Goal: Task Accomplishment & Management: Use online tool/utility

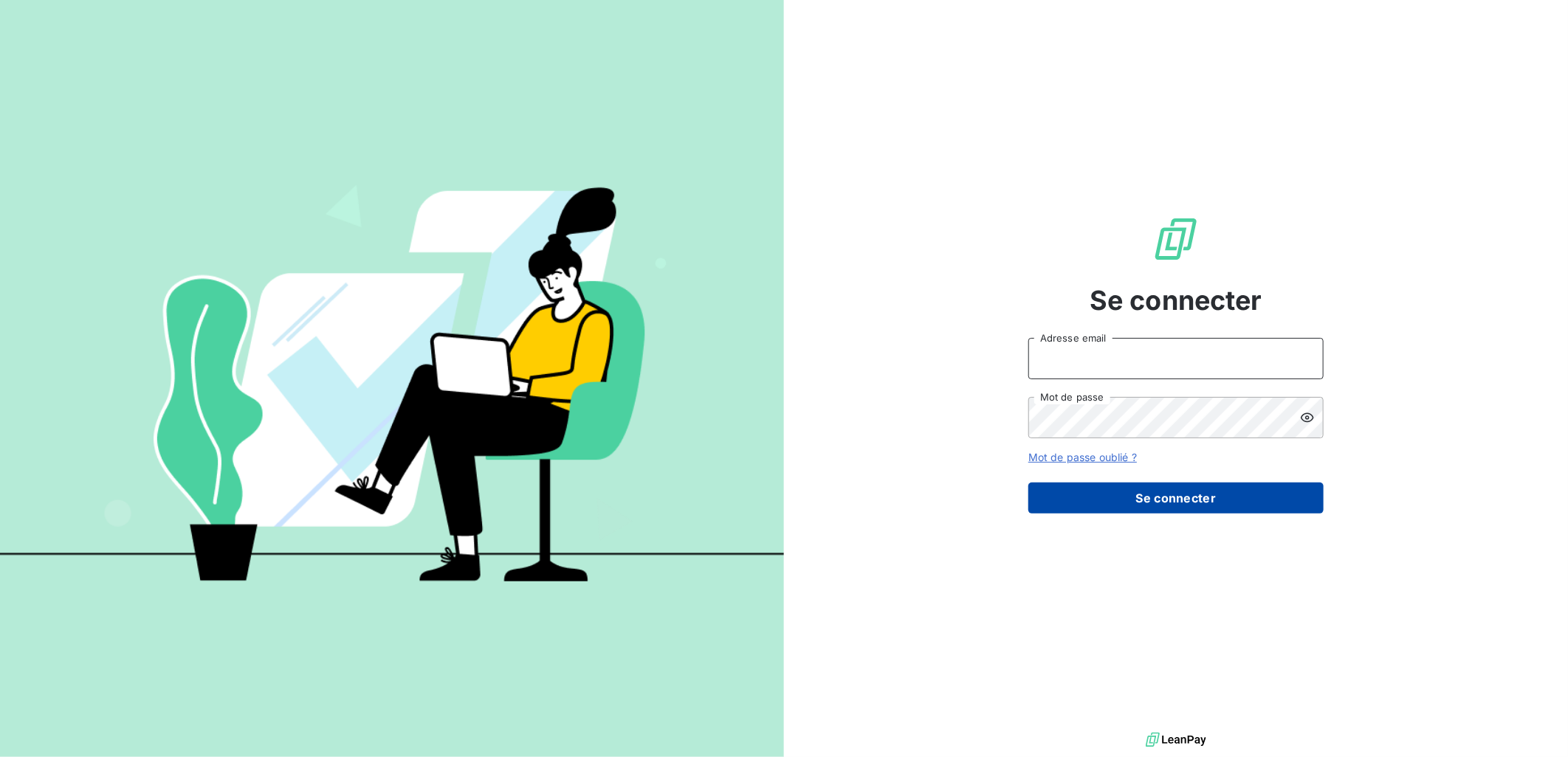
type input "[EMAIL_ADDRESS][DOMAIN_NAME]"
click at [1092, 499] on button "Se connecter" at bounding box center [1175, 498] width 295 height 31
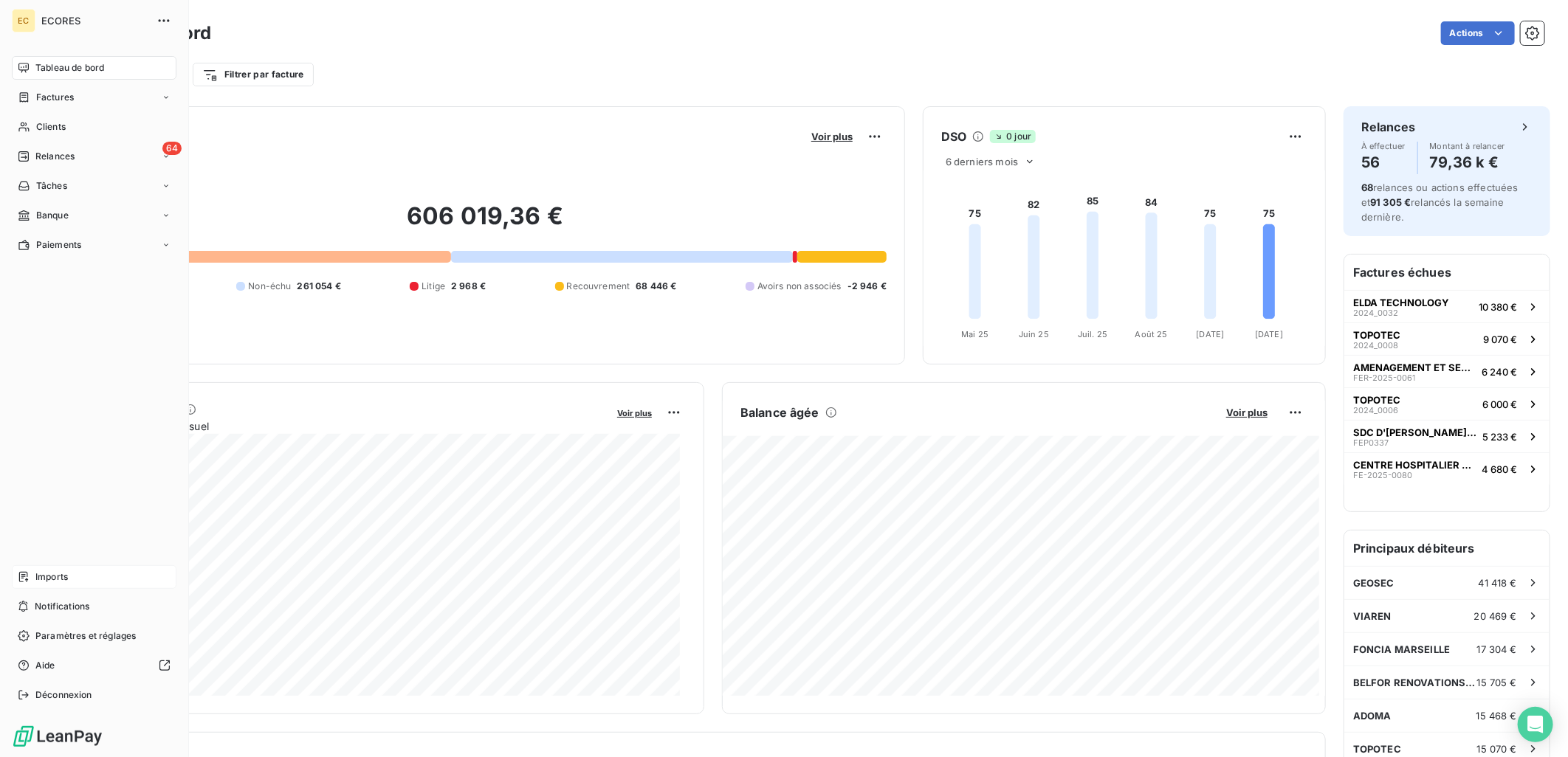
click at [28, 565] on div "Imports" at bounding box center [94, 577] width 165 height 24
click at [54, 584] on span "Imports" at bounding box center [52, 577] width 32 height 14
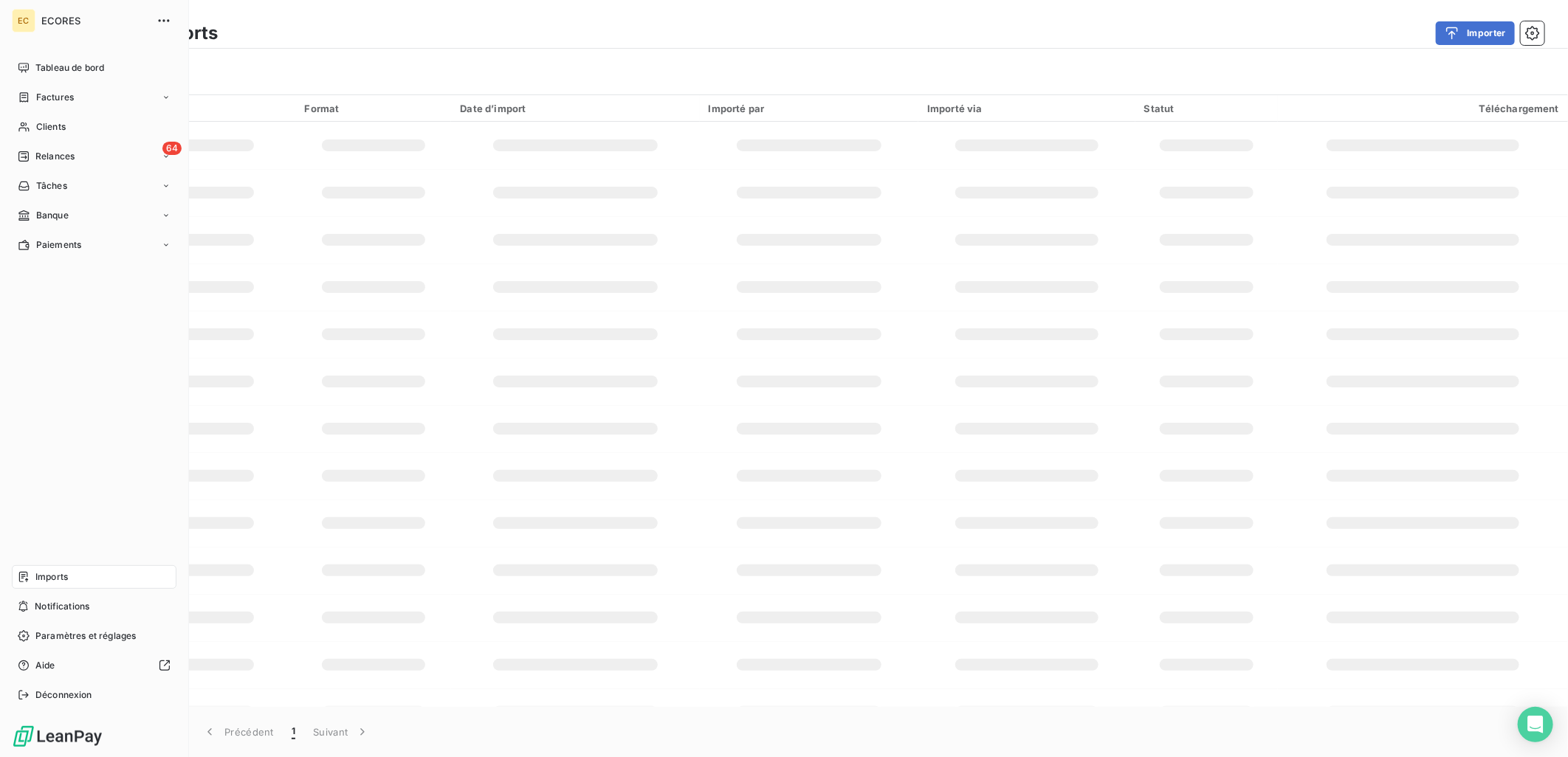
click at [61, 573] on span "Imports" at bounding box center [52, 577] width 32 height 14
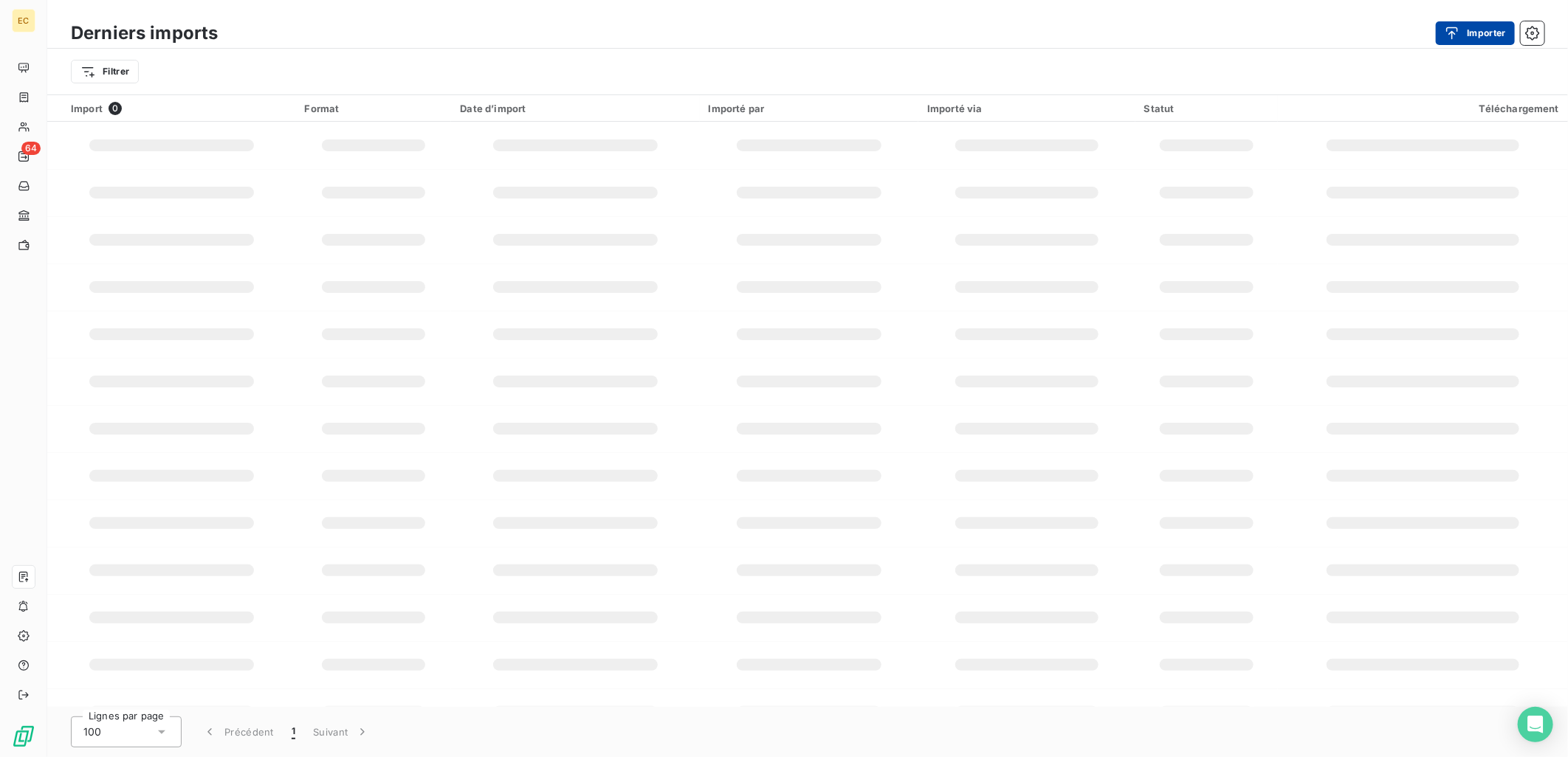
click at [1455, 28] on icon "button" at bounding box center [1452, 32] width 14 height 14
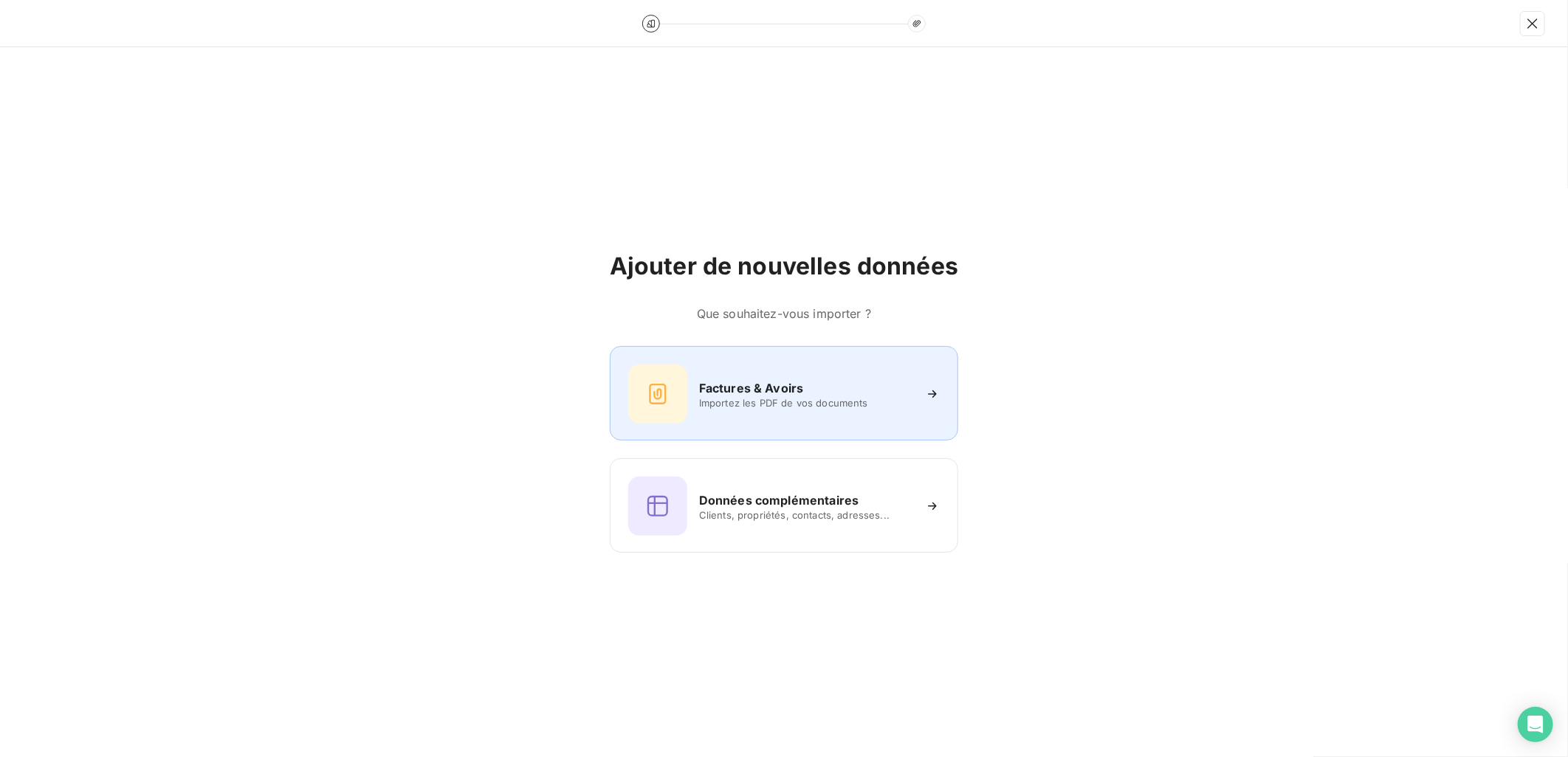
click at [784, 387] on h6 "Factures & Avoirs" at bounding box center [750, 387] width 105 height 18
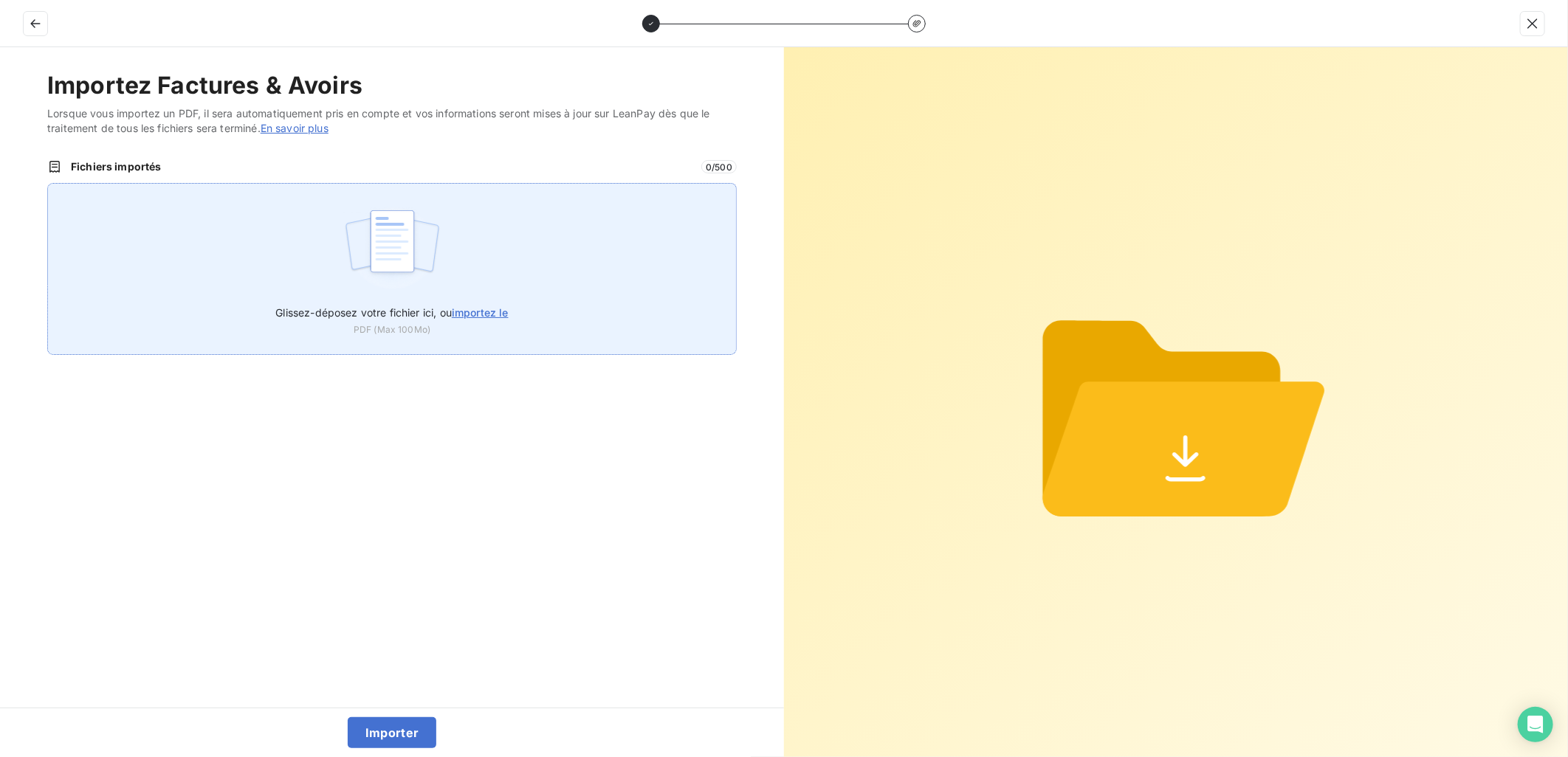
click at [490, 311] on span "importez le" at bounding box center [480, 312] width 57 height 13
click at [48, 184] on input "Glissez-déposez votre fichier ici, ou importez le" at bounding box center [48, 183] width 1 height 1
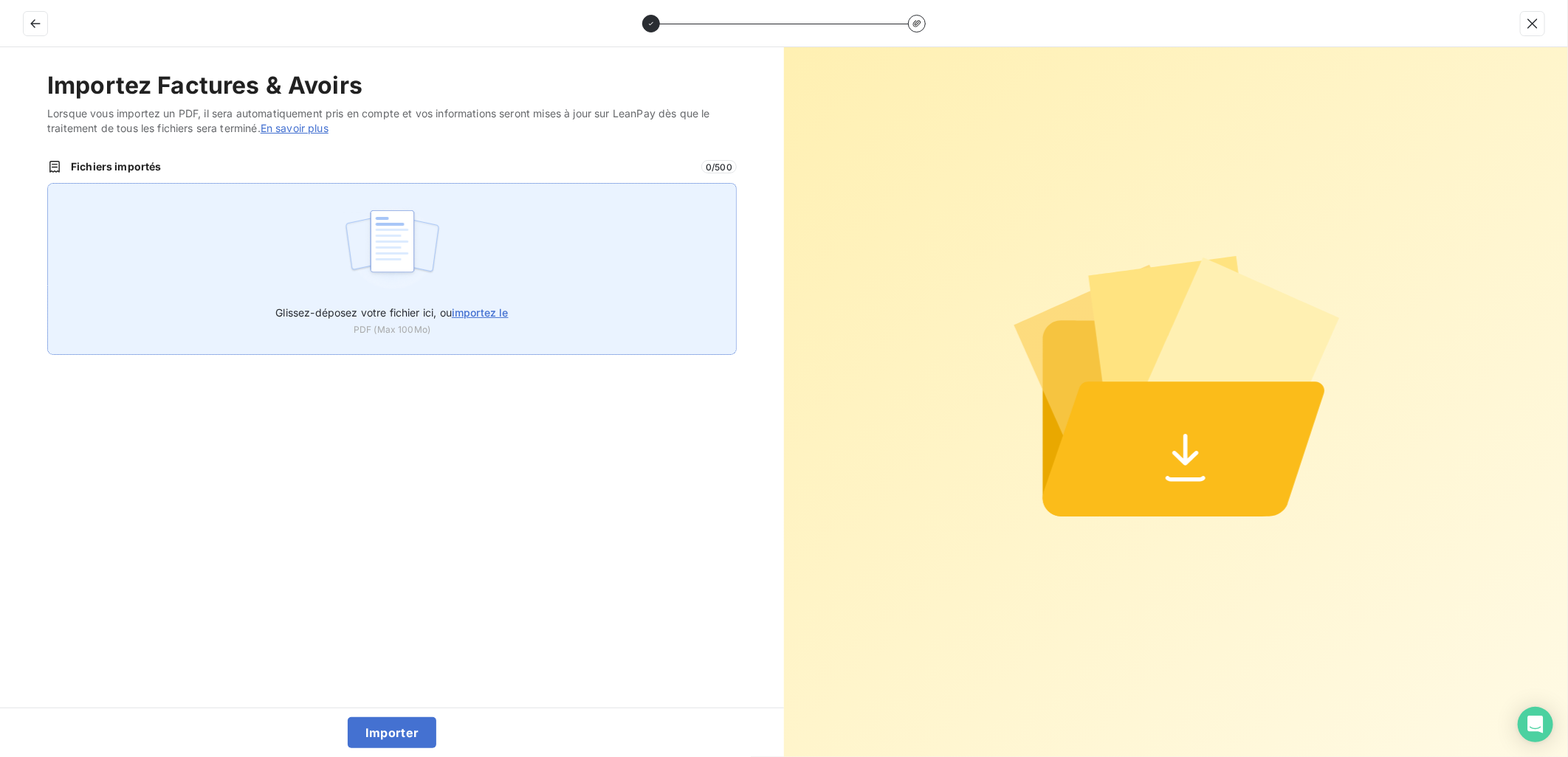
type input "C:\fakepath\FEF-2025-2918.pdf"
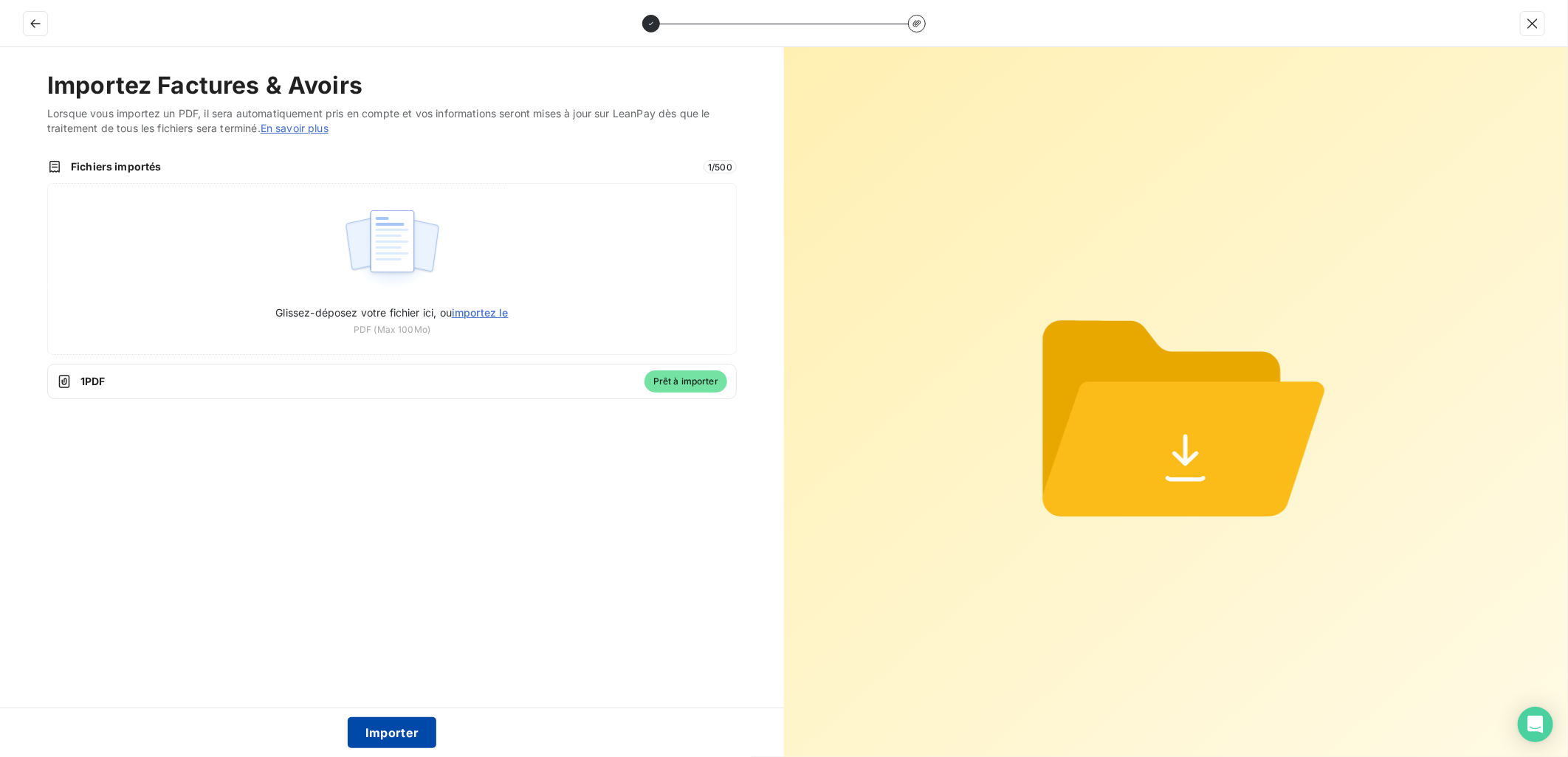
click at [418, 732] on button "Importer" at bounding box center [392, 732] width 89 height 31
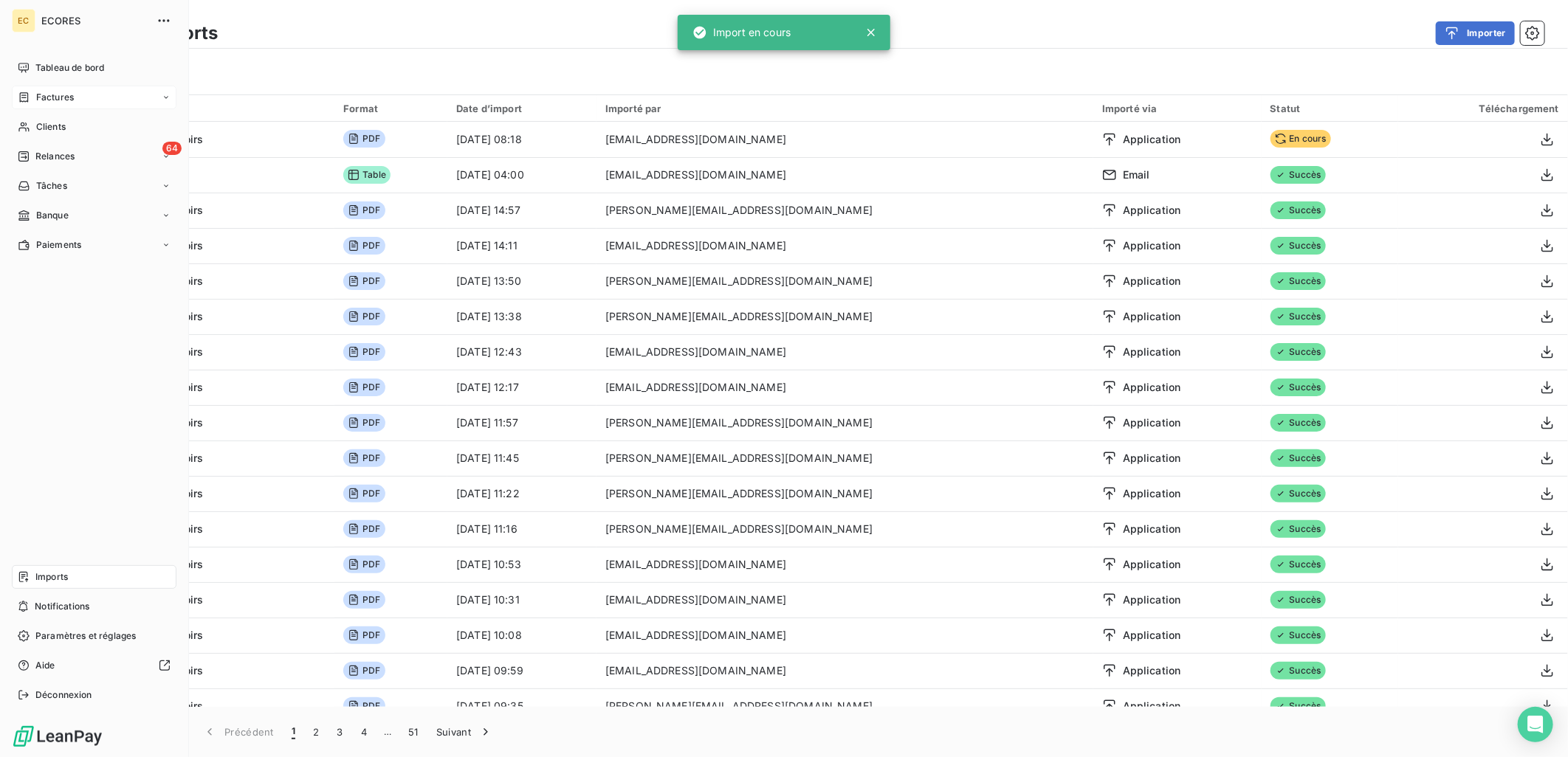
click at [56, 96] on span "Factures" at bounding box center [55, 98] width 37 height 14
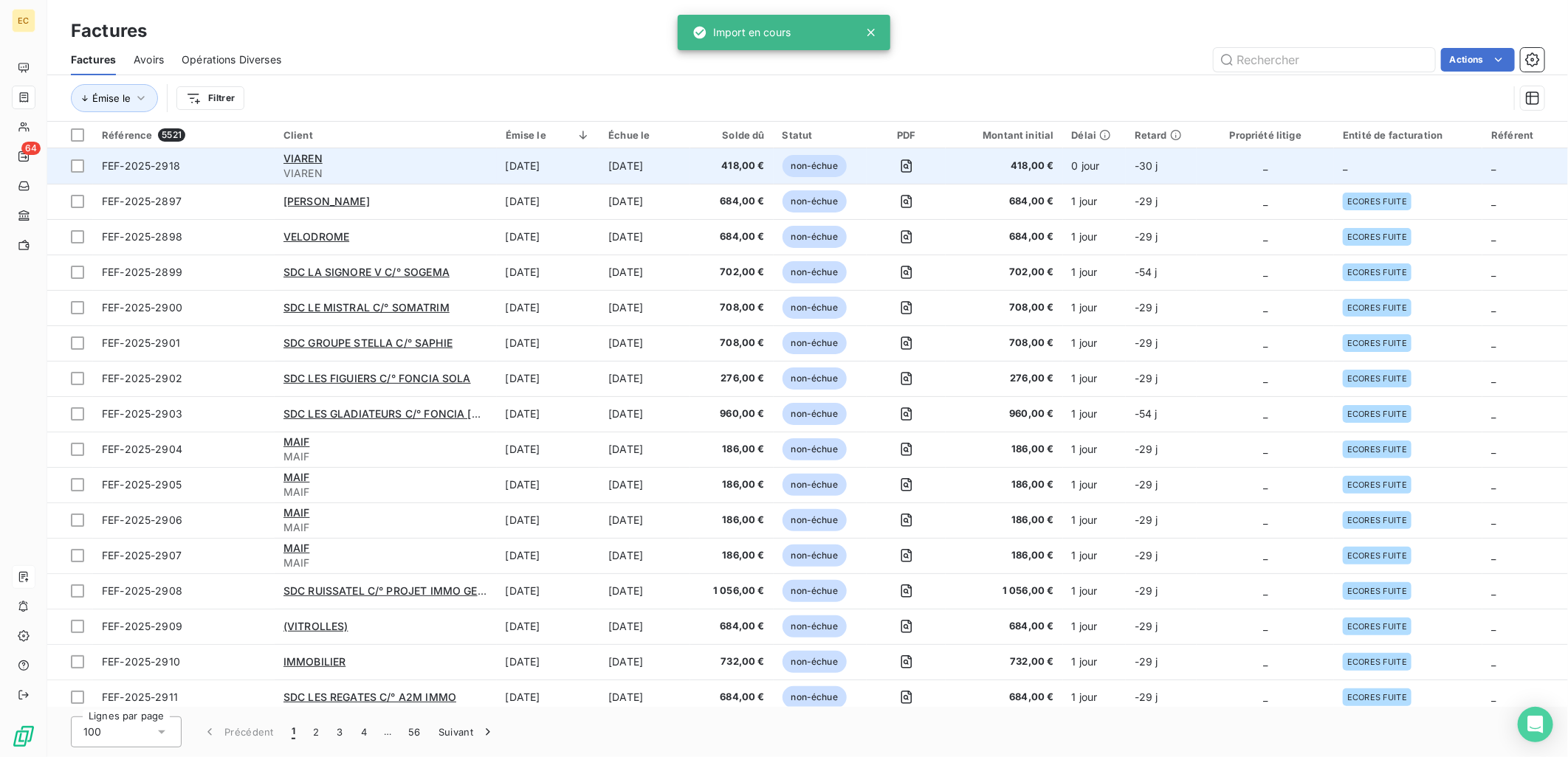
click at [1104, 167] on td "0 jour" at bounding box center [1095, 167] width 63 height 36
click at [1255, 160] on td "_" at bounding box center [1265, 167] width 138 height 36
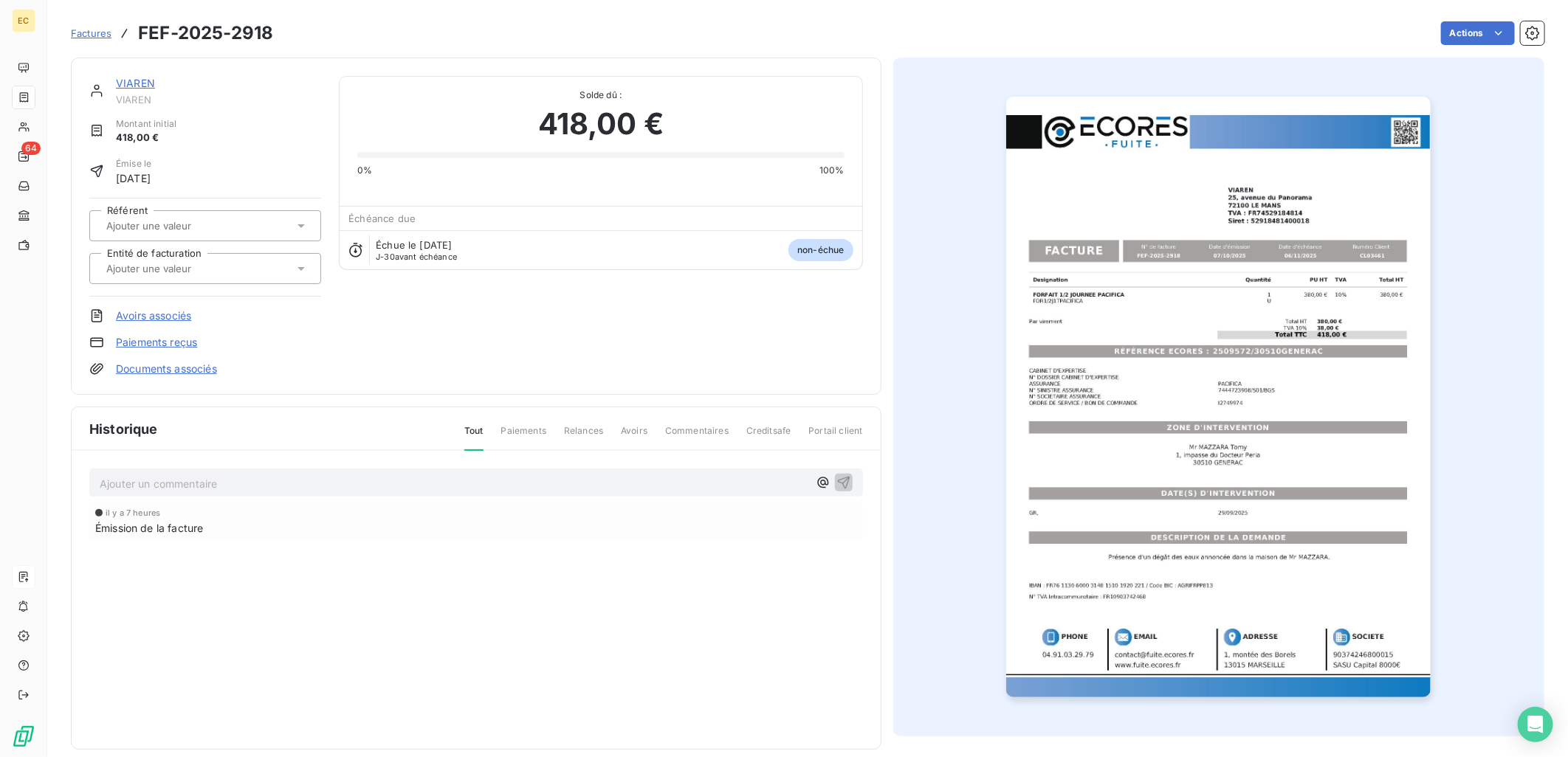
click at [157, 371] on link "Documents associés" at bounding box center [166, 369] width 101 height 14
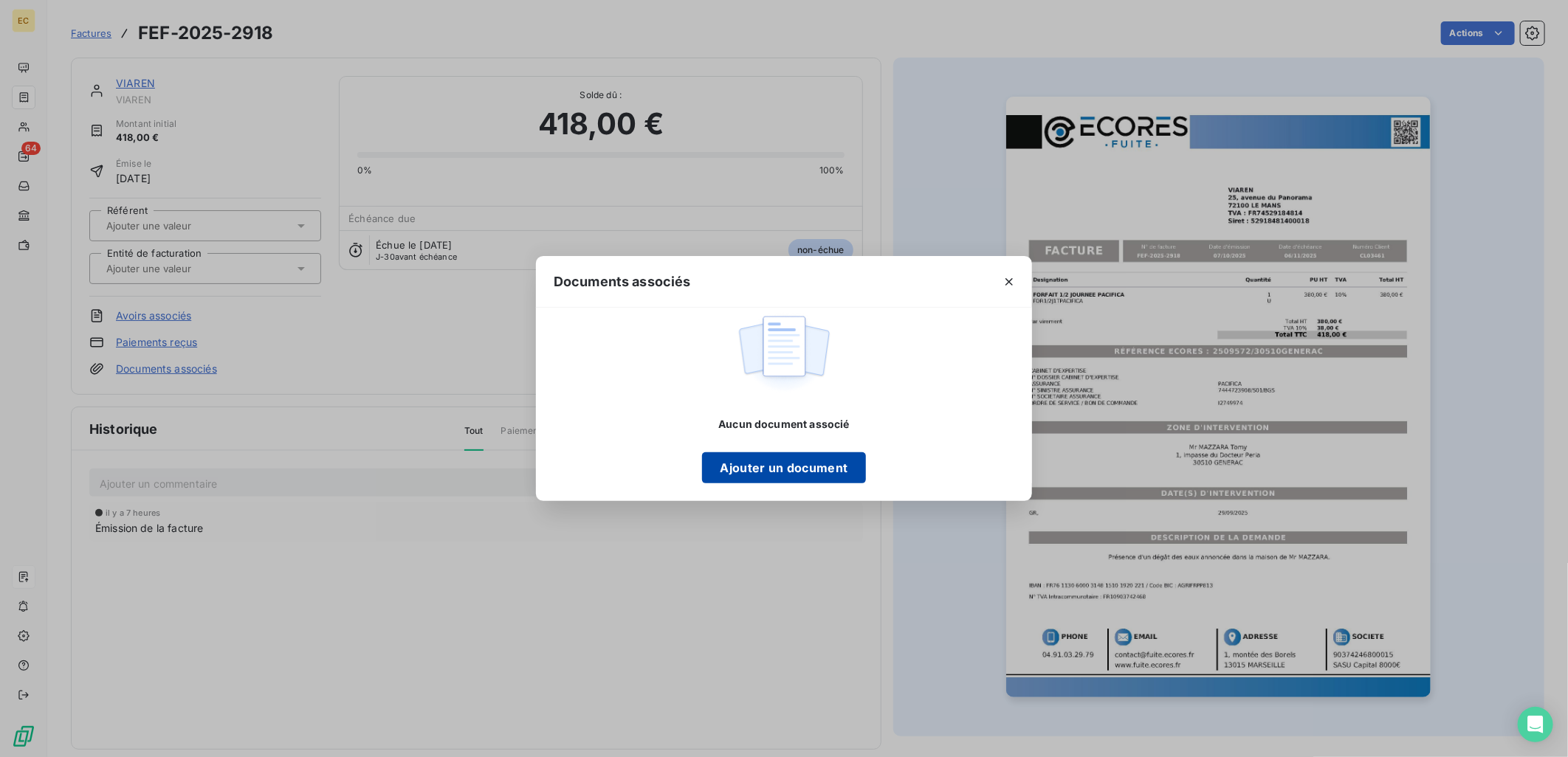
click at [775, 480] on button "Ajouter un document" at bounding box center [784, 467] width 163 height 31
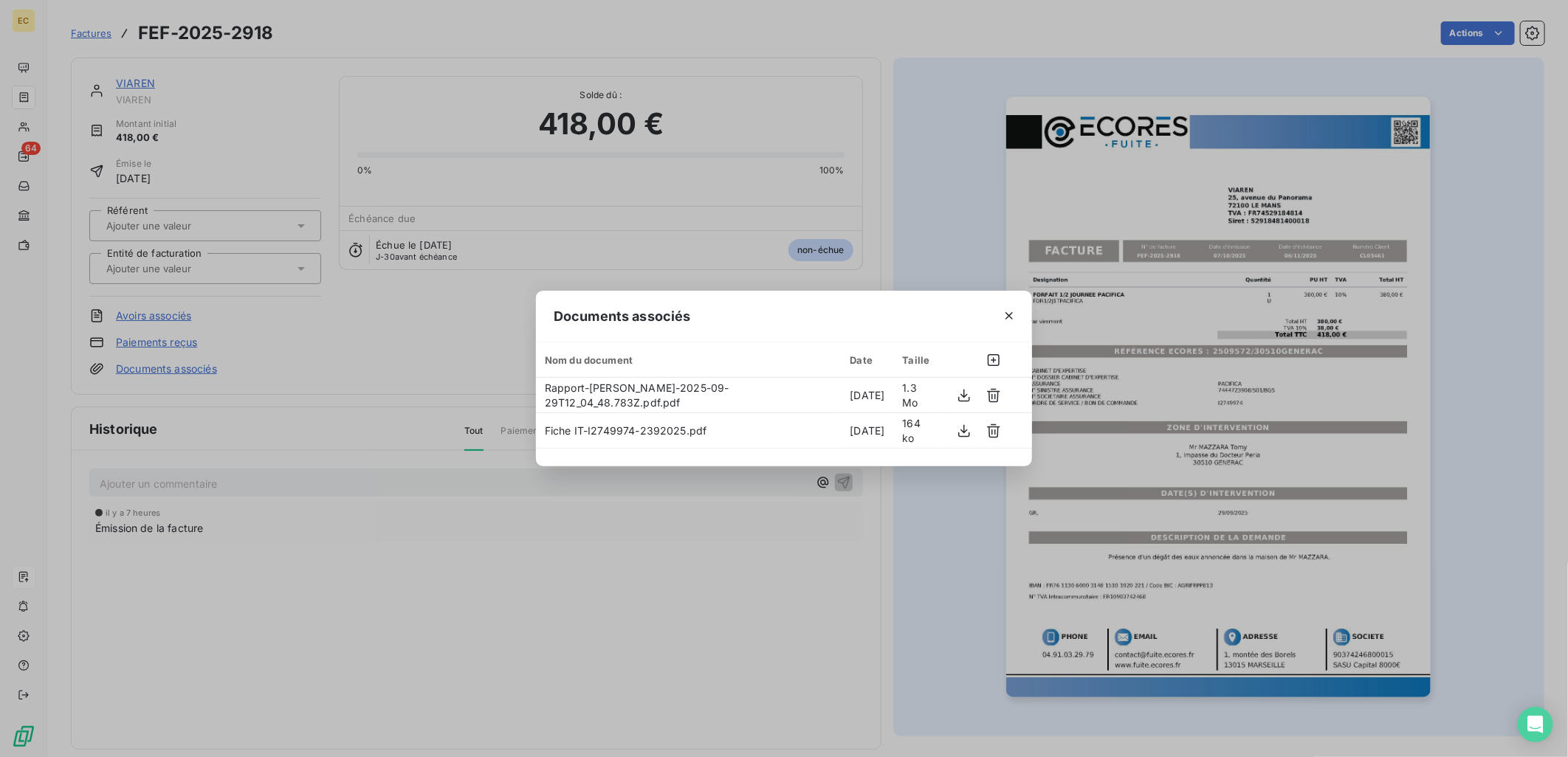
click at [159, 266] on div "Documents associés Nom du document Date Taille Rapport-[PERSON_NAME]-2025-09-29…" at bounding box center [784, 378] width 1568 height 757
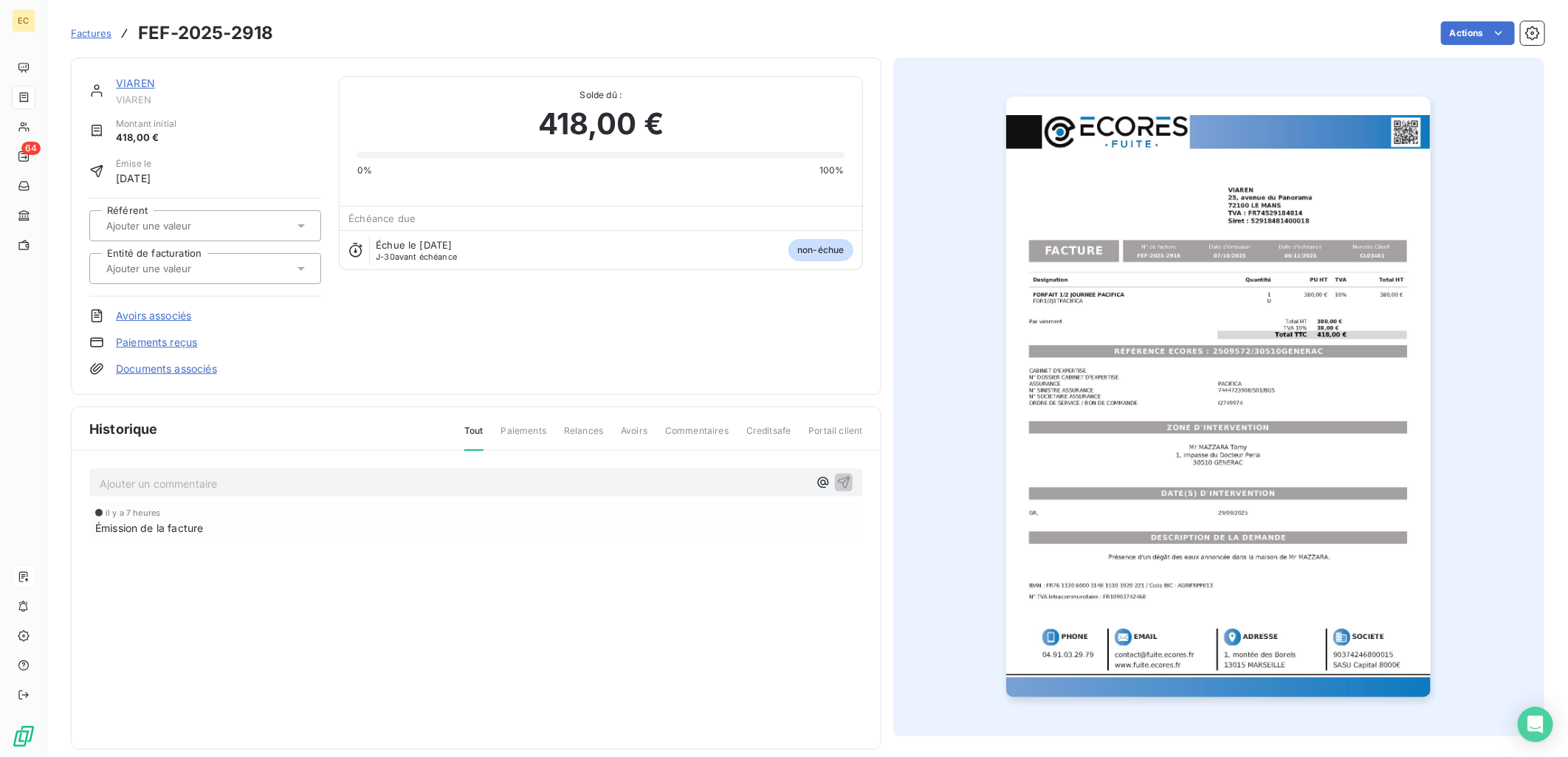
click at [159, 266] on input "text" at bounding box center [178, 268] width 149 height 14
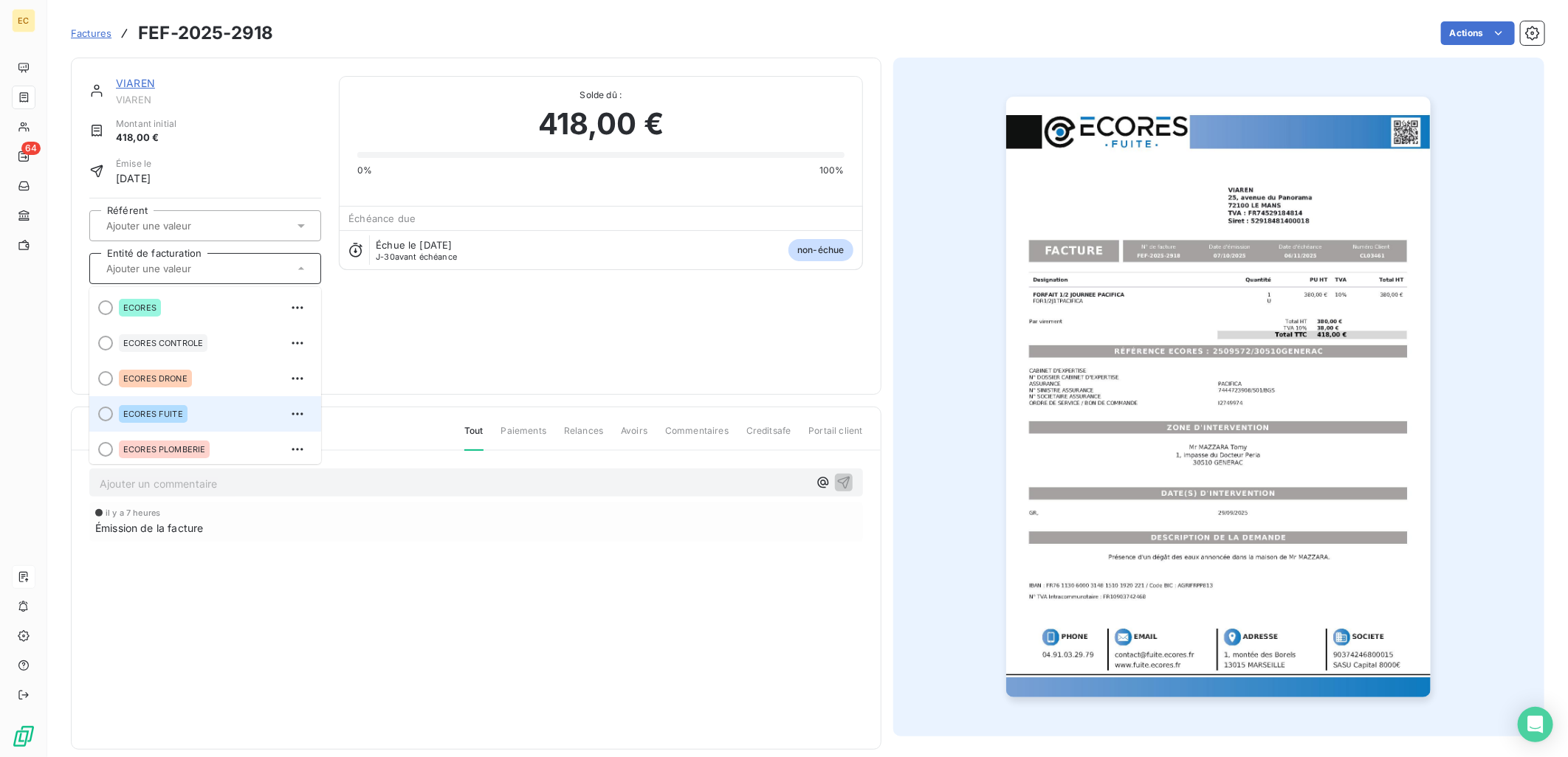
click at [198, 403] on div "ECORES FUITE" at bounding box center [214, 414] width 190 height 24
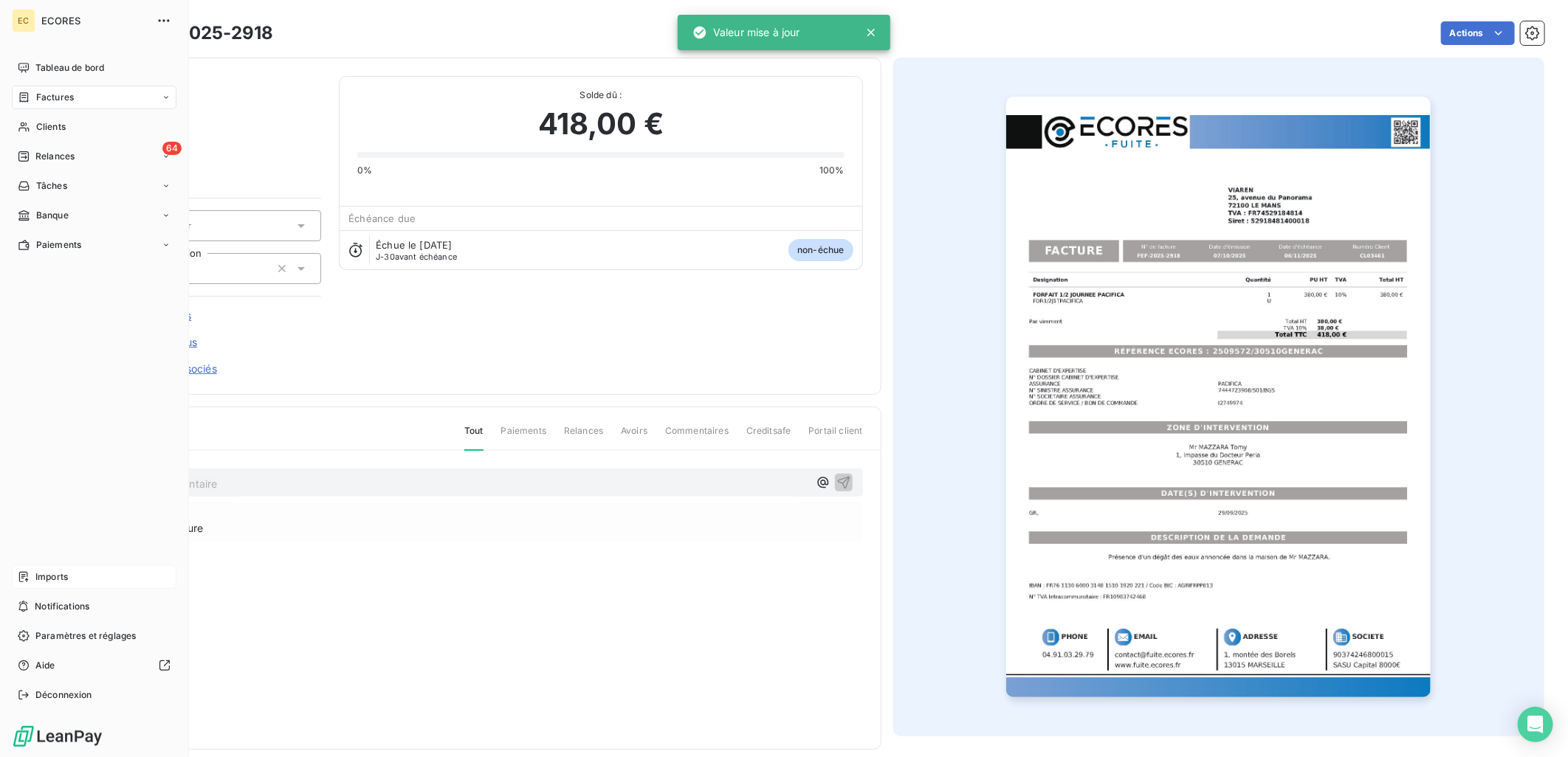
click at [76, 574] on div "Imports" at bounding box center [94, 577] width 165 height 24
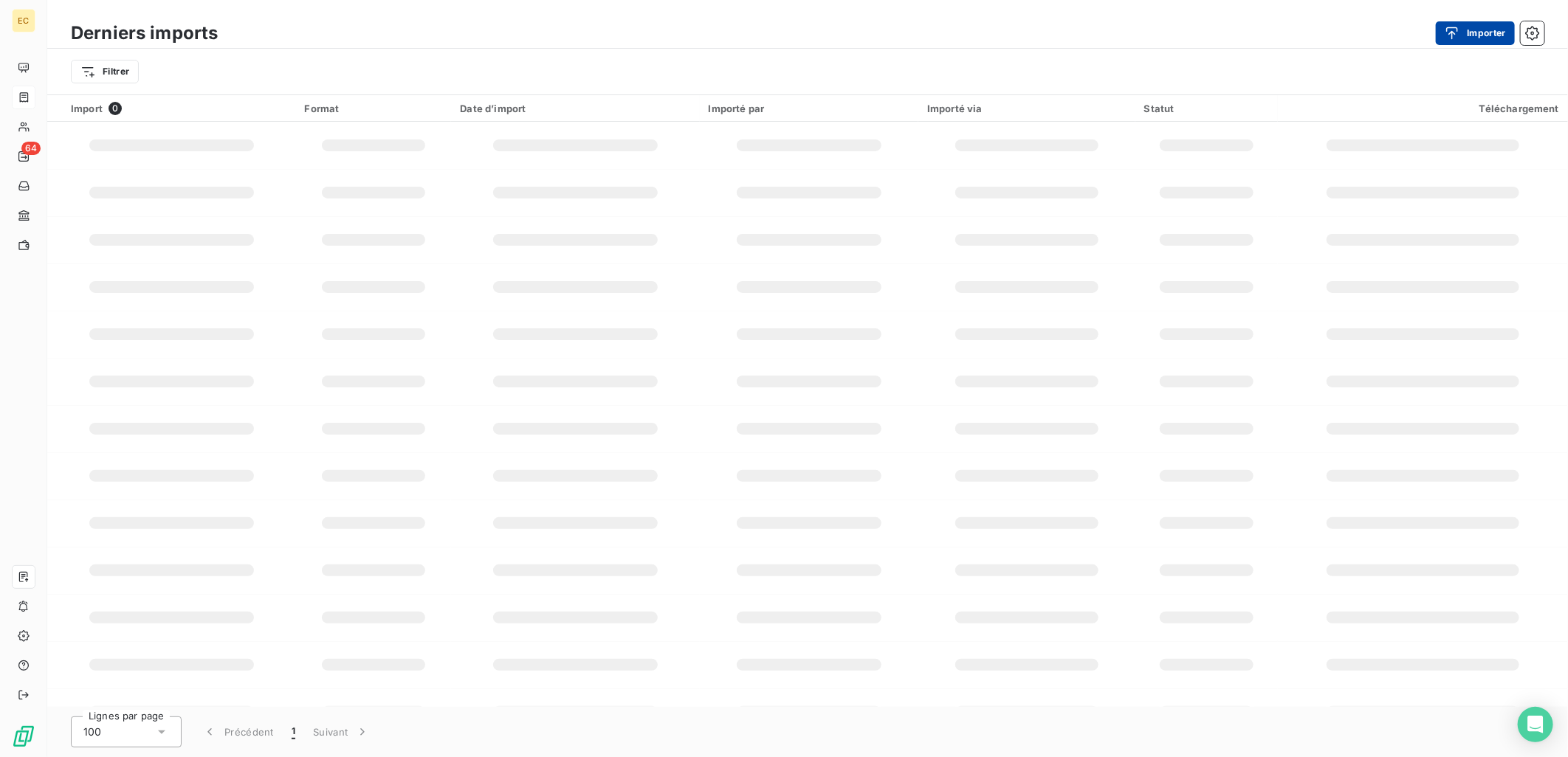
click at [1480, 31] on button "Importer" at bounding box center [1475, 33] width 79 height 24
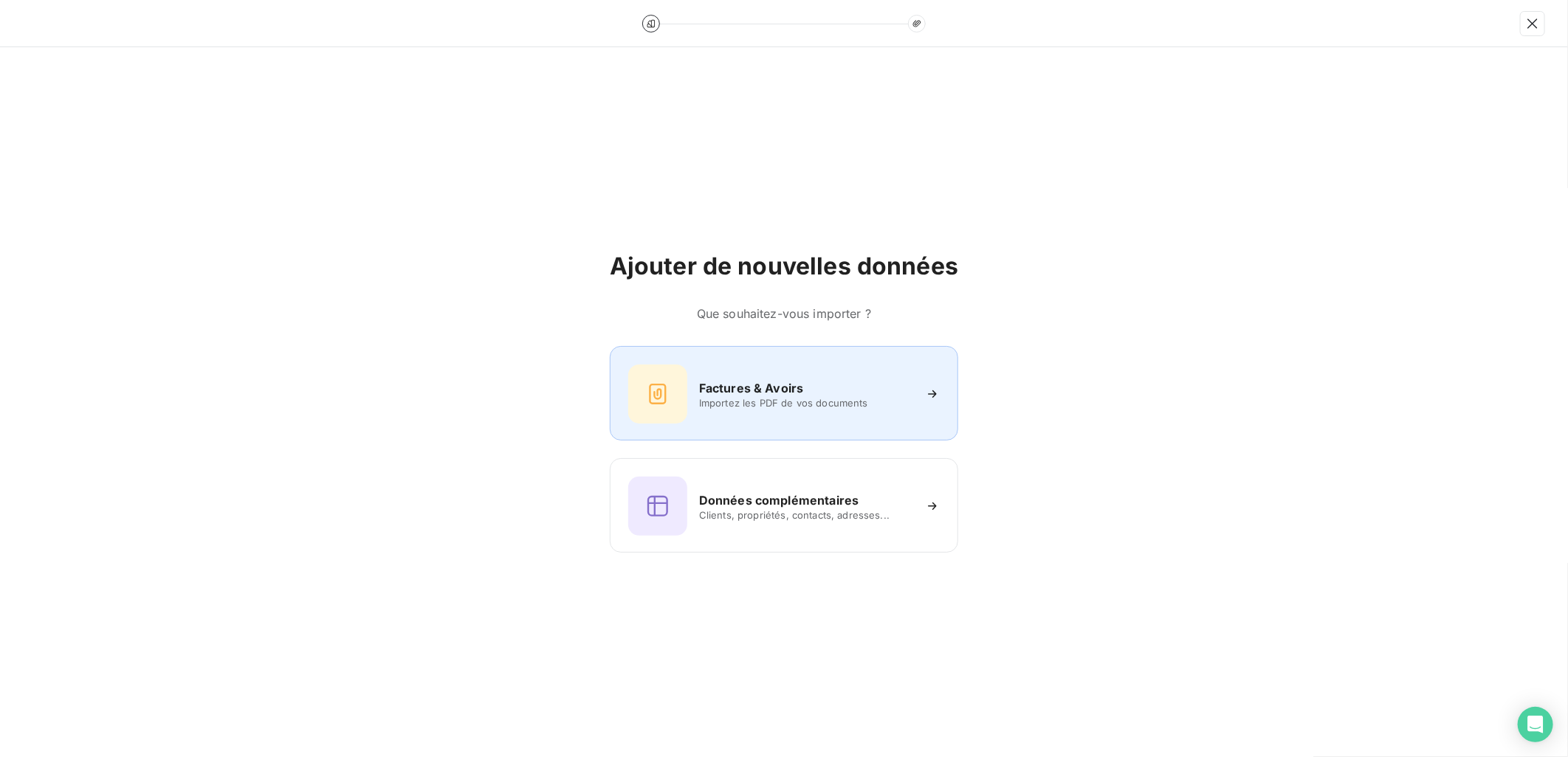
click at [851, 429] on div "Factures & Avoirs Importez les PDF de vos documents" at bounding box center [784, 393] width 348 height 94
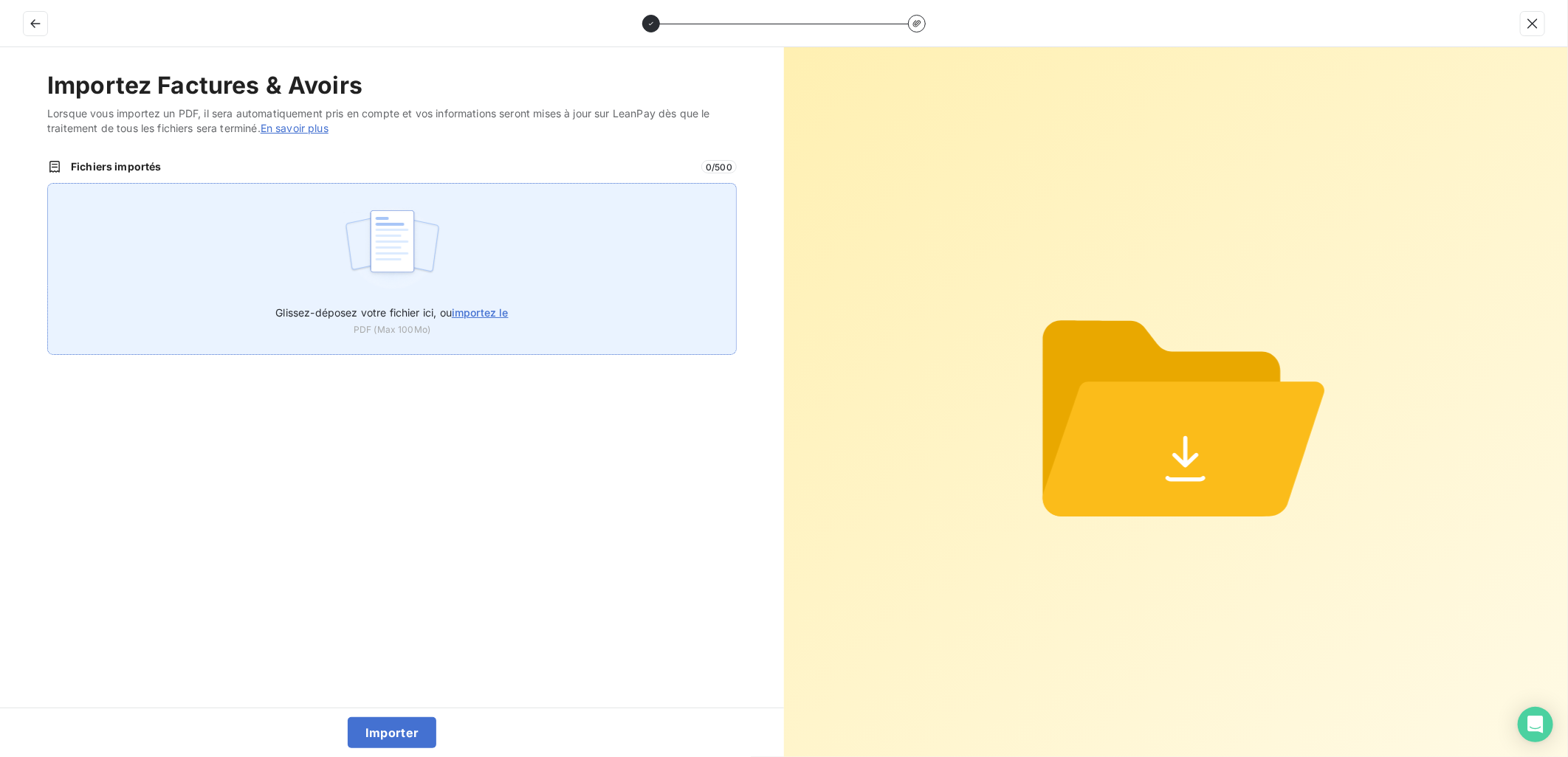
click at [473, 297] on label "Glissez-déposez votre fichier ici, ou importez le" at bounding box center [392, 309] width 233 height 27
click at [48, 184] on input "Glissez-déposez votre fichier ici, ou importez le" at bounding box center [48, 183] width 1 height 1
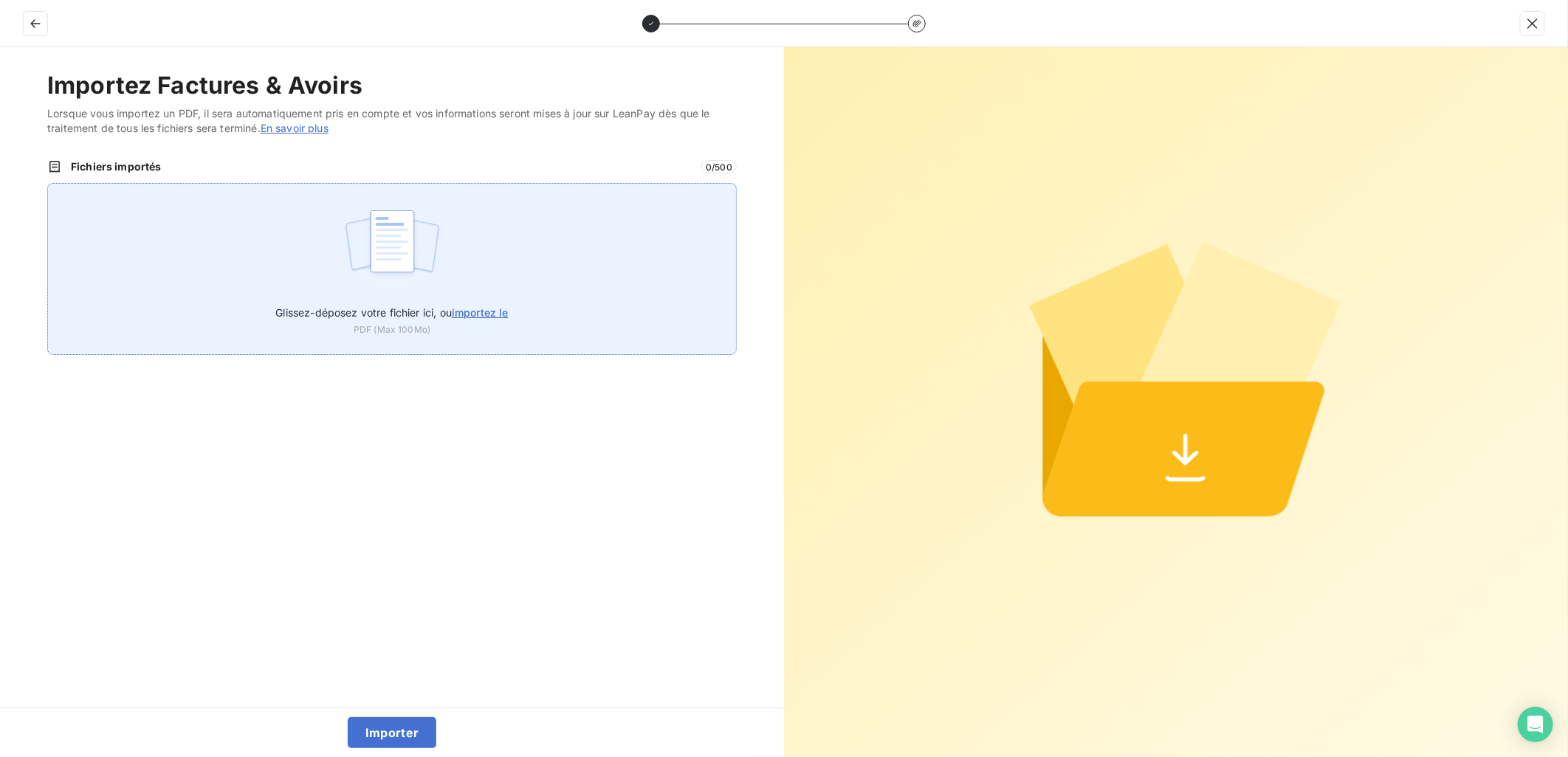
type input "C:\fakepath\FEF-2025-2919.pdf"
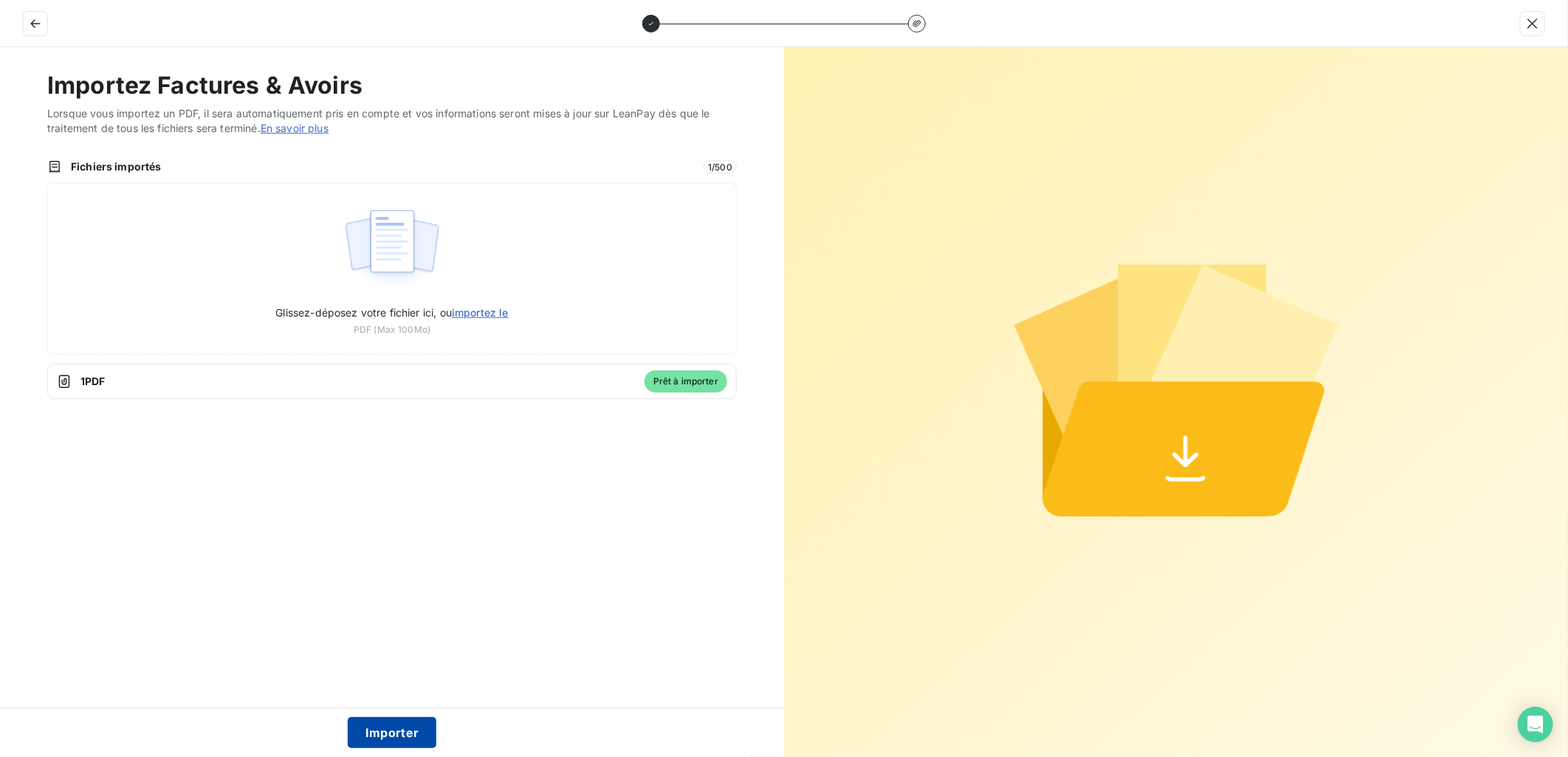
click at [408, 736] on button "Importer" at bounding box center [392, 732] width 89 height 31
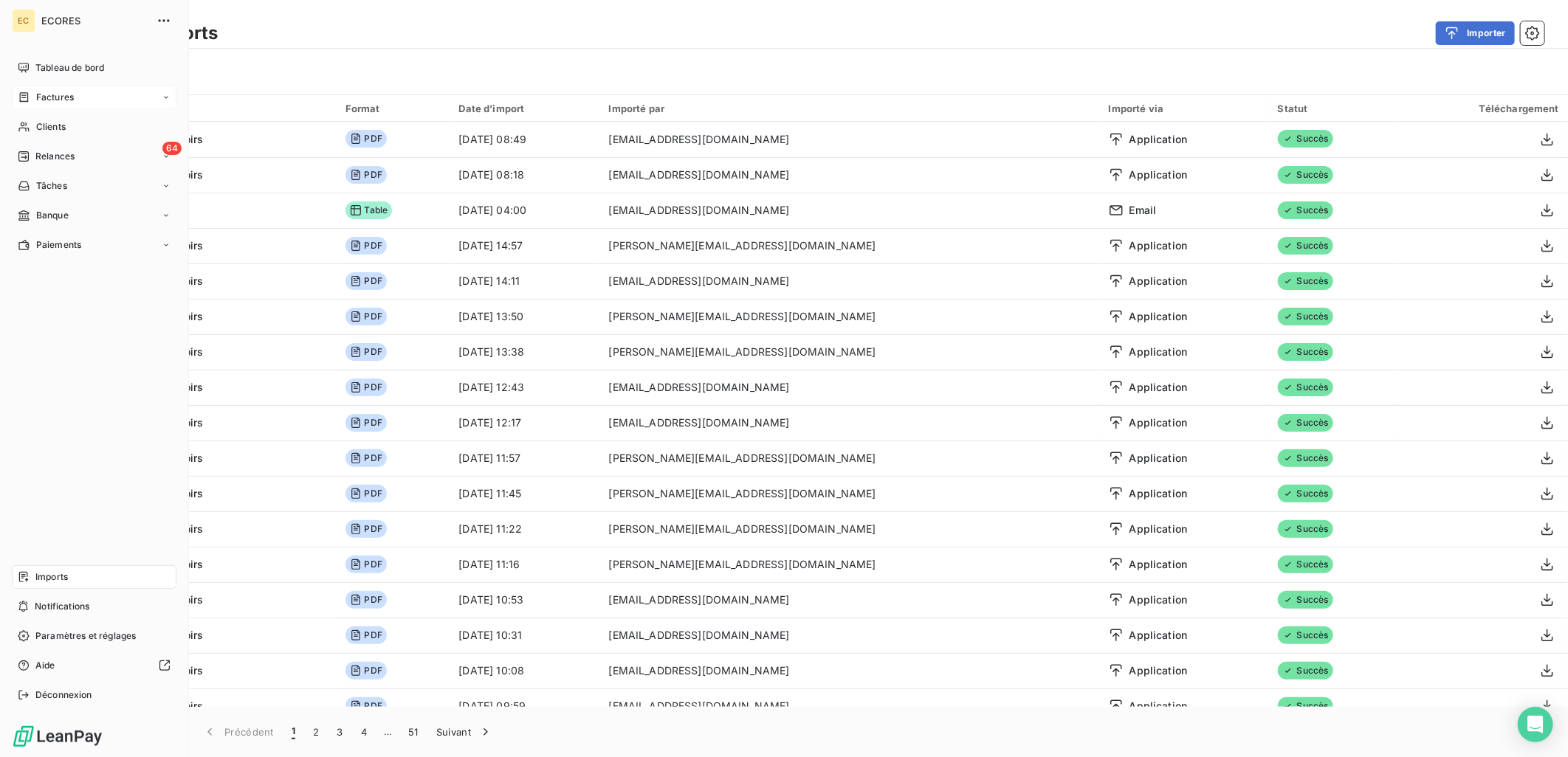
click at [37, 97] on span "Factures" at bounding box center [55, 98] width 37 height 14
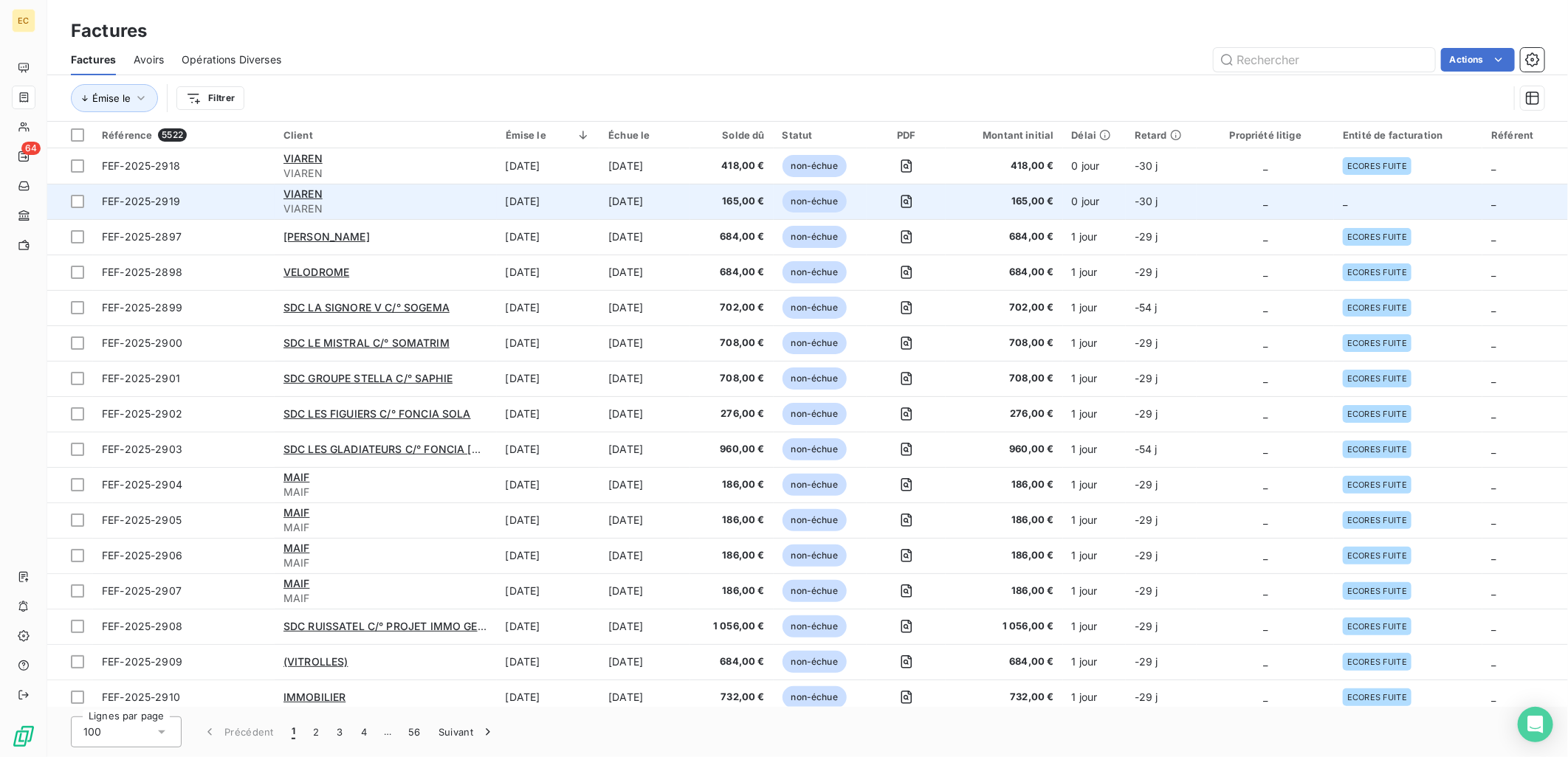
click at [982, 210] on td "165,00 €" at bounding box center [1004, 201] width 116 height 36
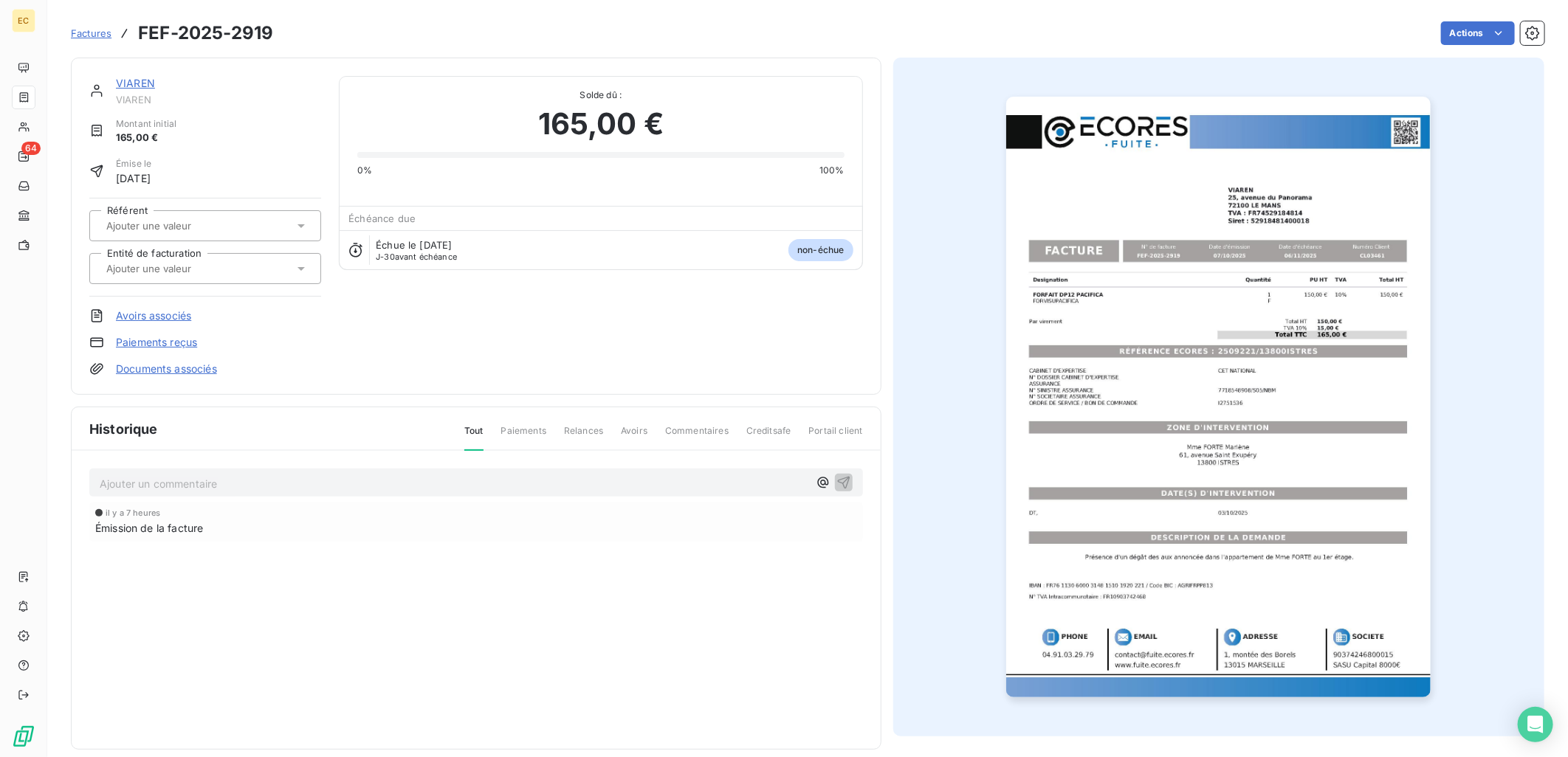
click at [198, 373] on link "Documents associés" at bounding box center [166, 369] width 101 height 14
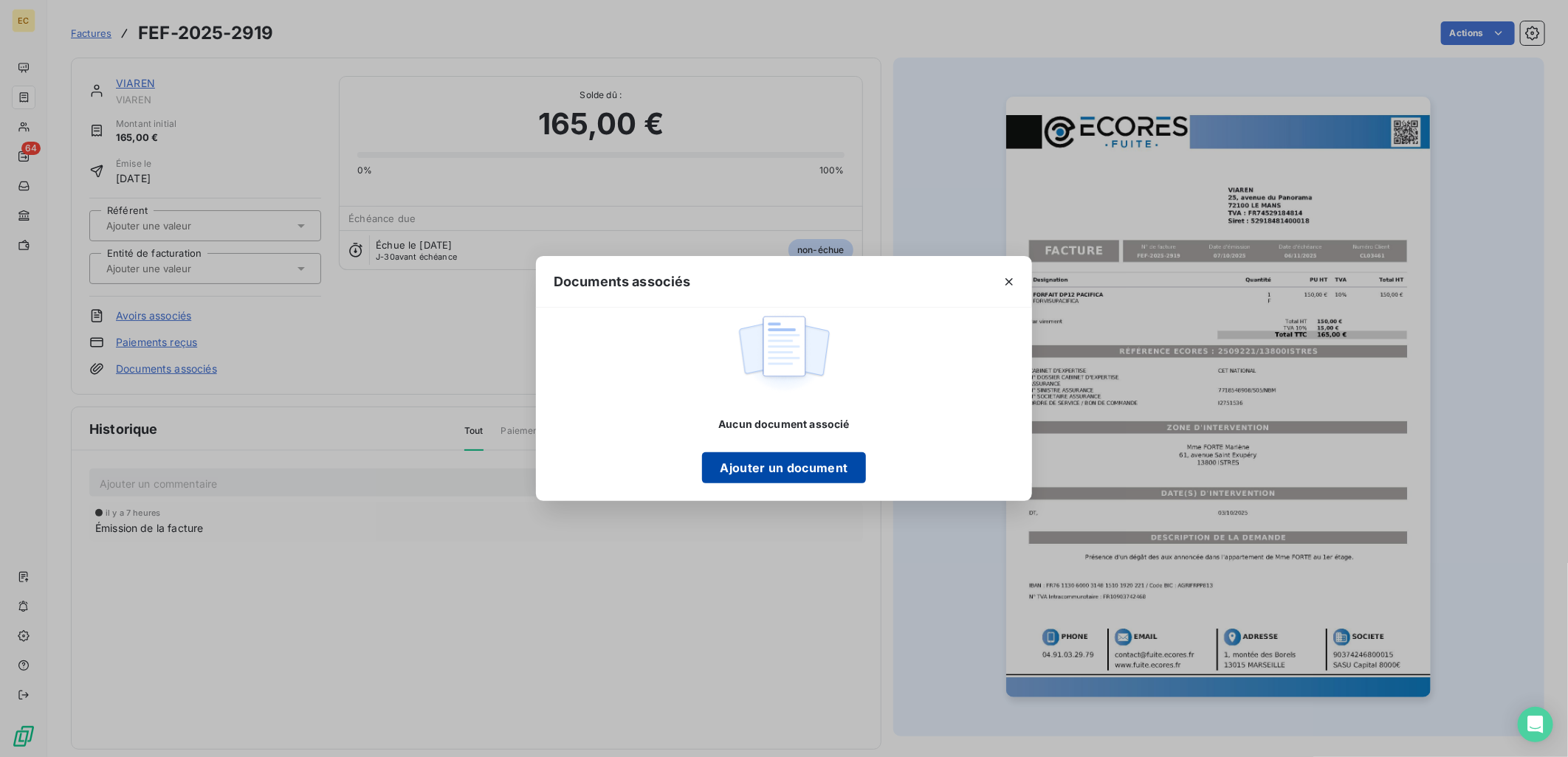
click at [750, 467] on button "Ajouter un document" at bounding box center [784, 467] width 163 height 31
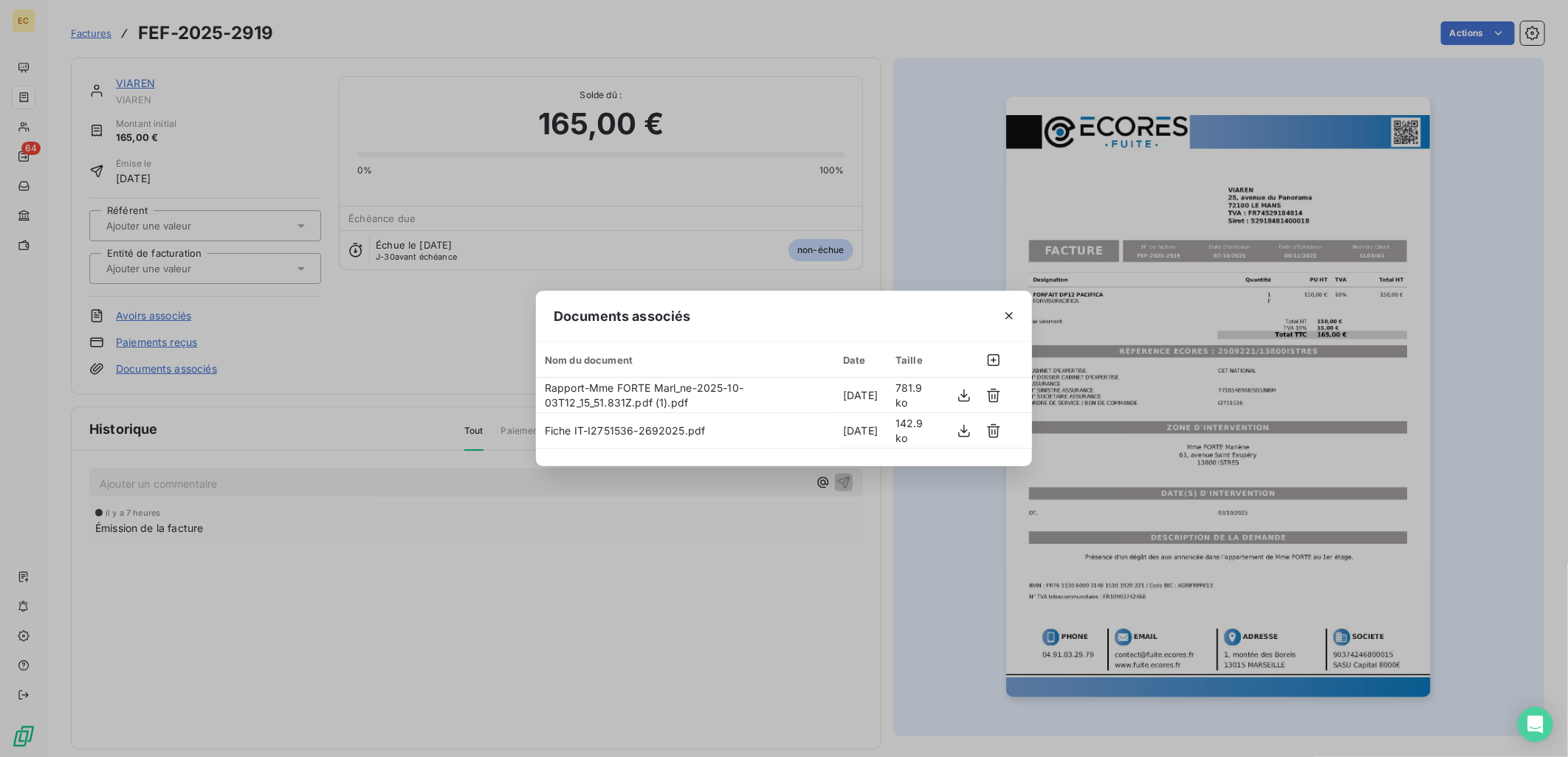
click at [268, 115] on div "Documents associés Nom du document Date Taille Rapport-Mme FORTE Marl_ne-2025-1…" at bounding box center [784, 378] width 1568 height 757
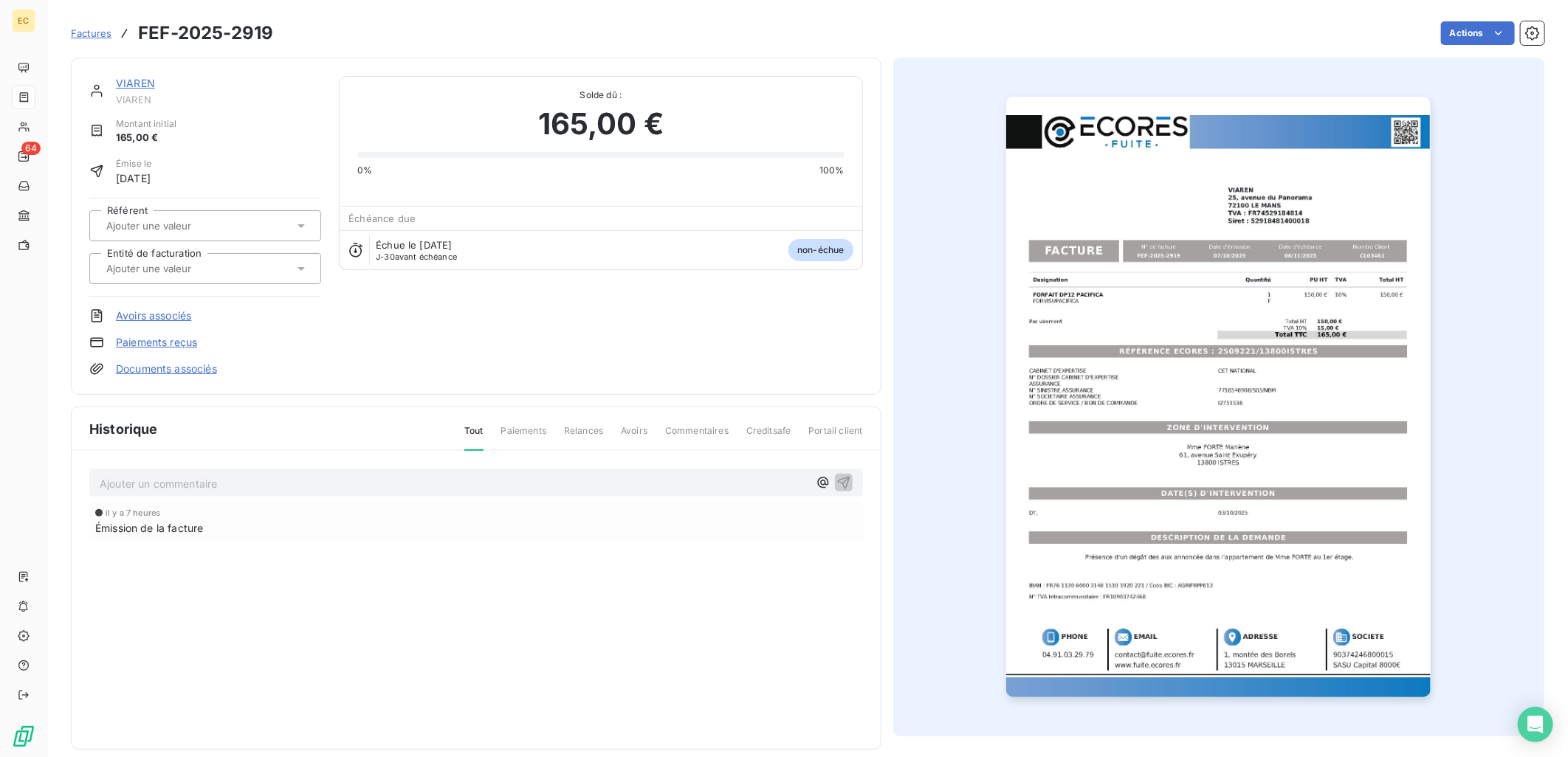
click at [139, 268] on input "text" at bounding box center [178, 268] width 149 height 14
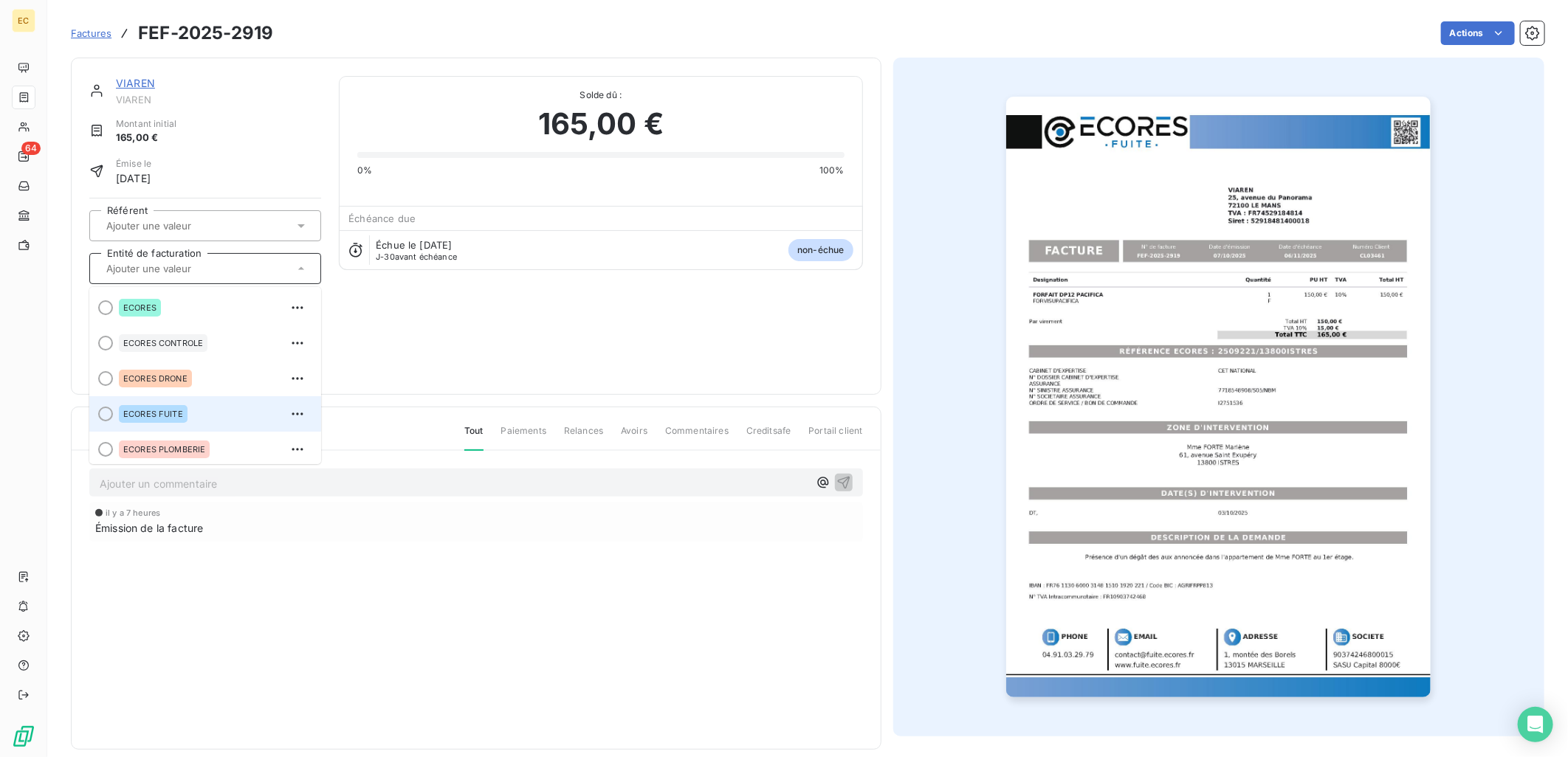
click at [212, 414] on div "ECORES FUITE" at bounding box center [214, 414] width 190 height 24
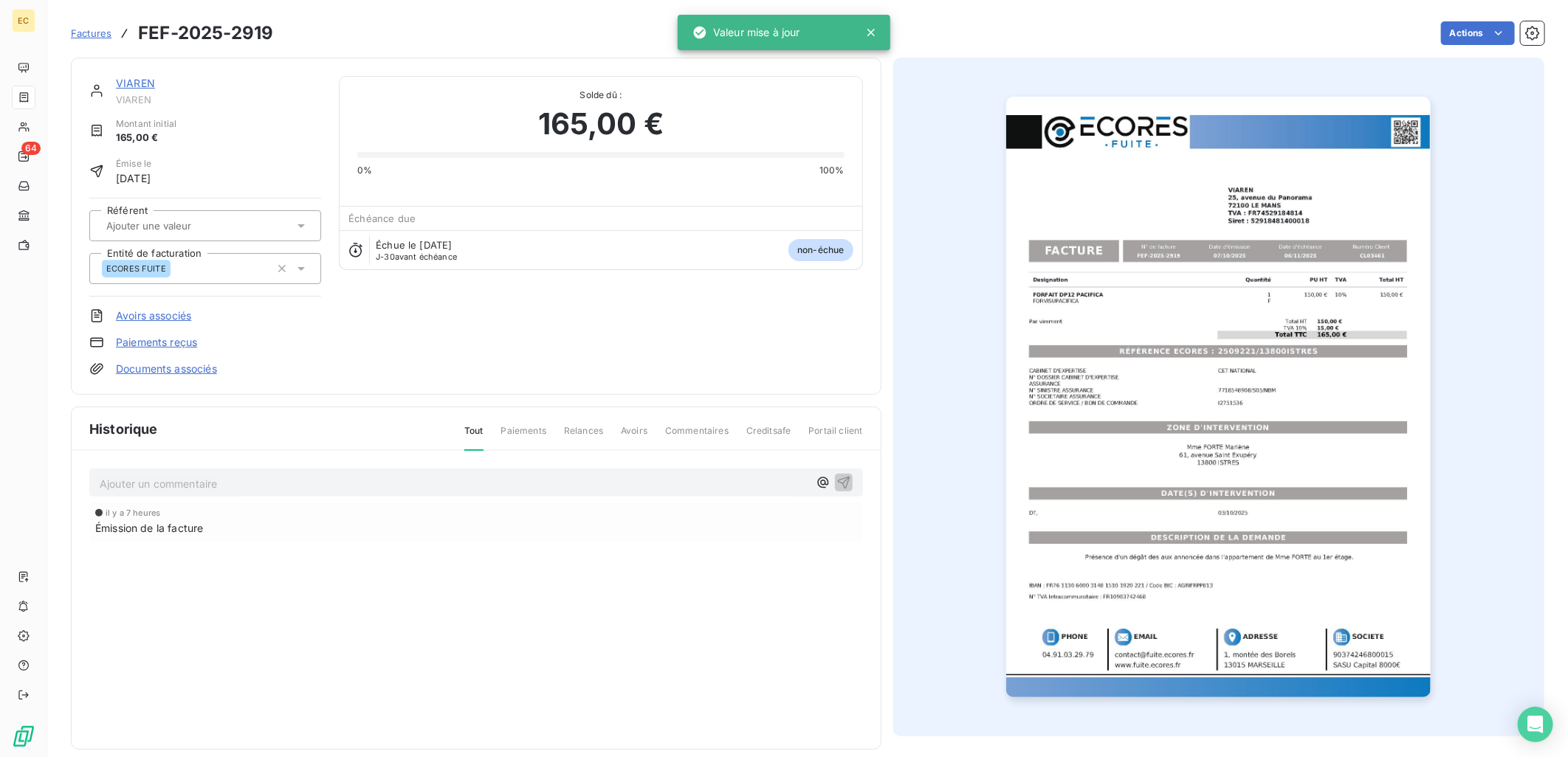
click at [439, 334] on div "VIAREN VIAREN Montant initial 165,00 € Émise le [DATE] Référent Entité de factu…" at bounding box center [476, 225] width 773 height 300
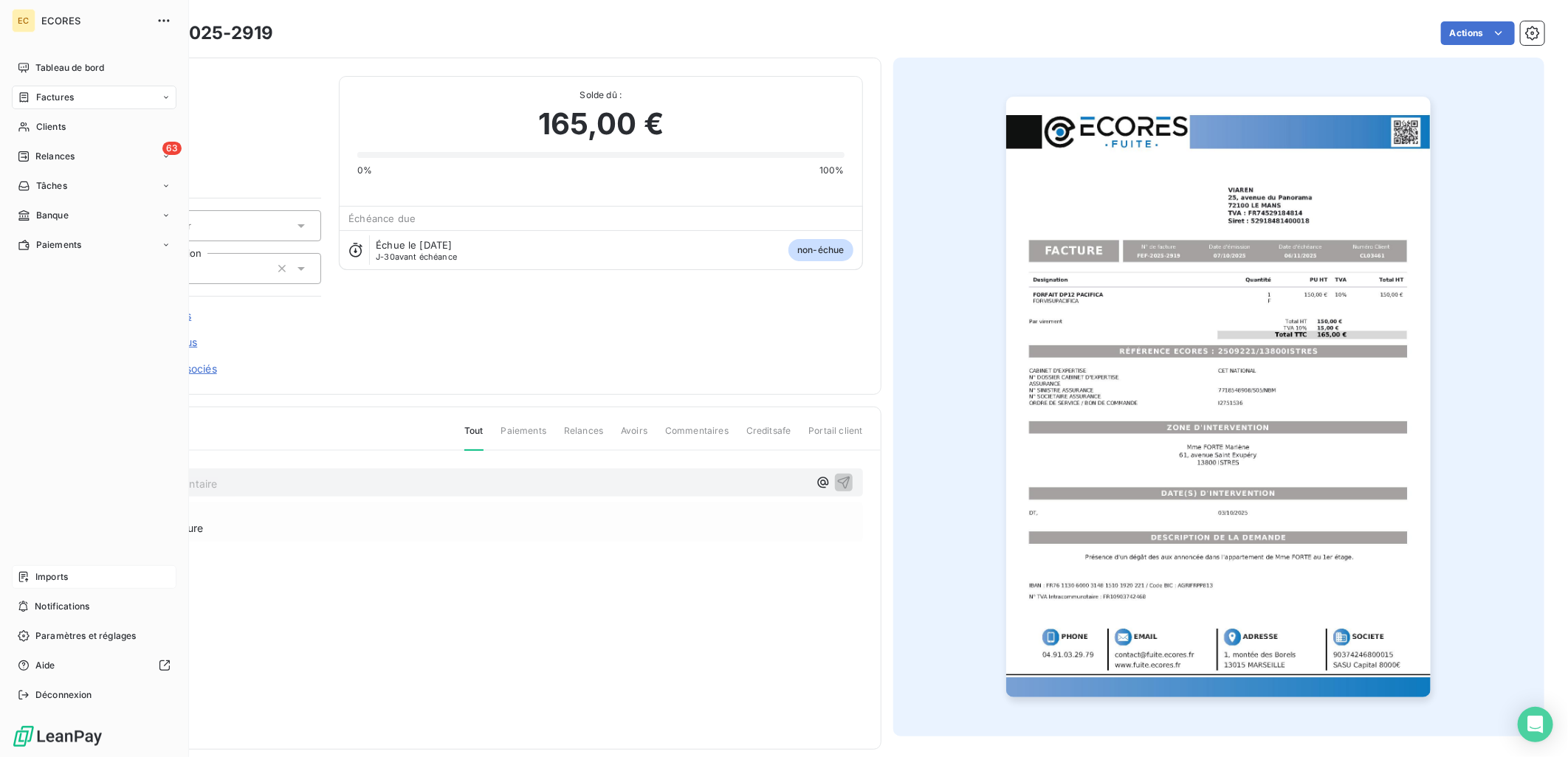
click at [50, 576] on span "Imports" at bounding box center [52, 577] width 32 height 14
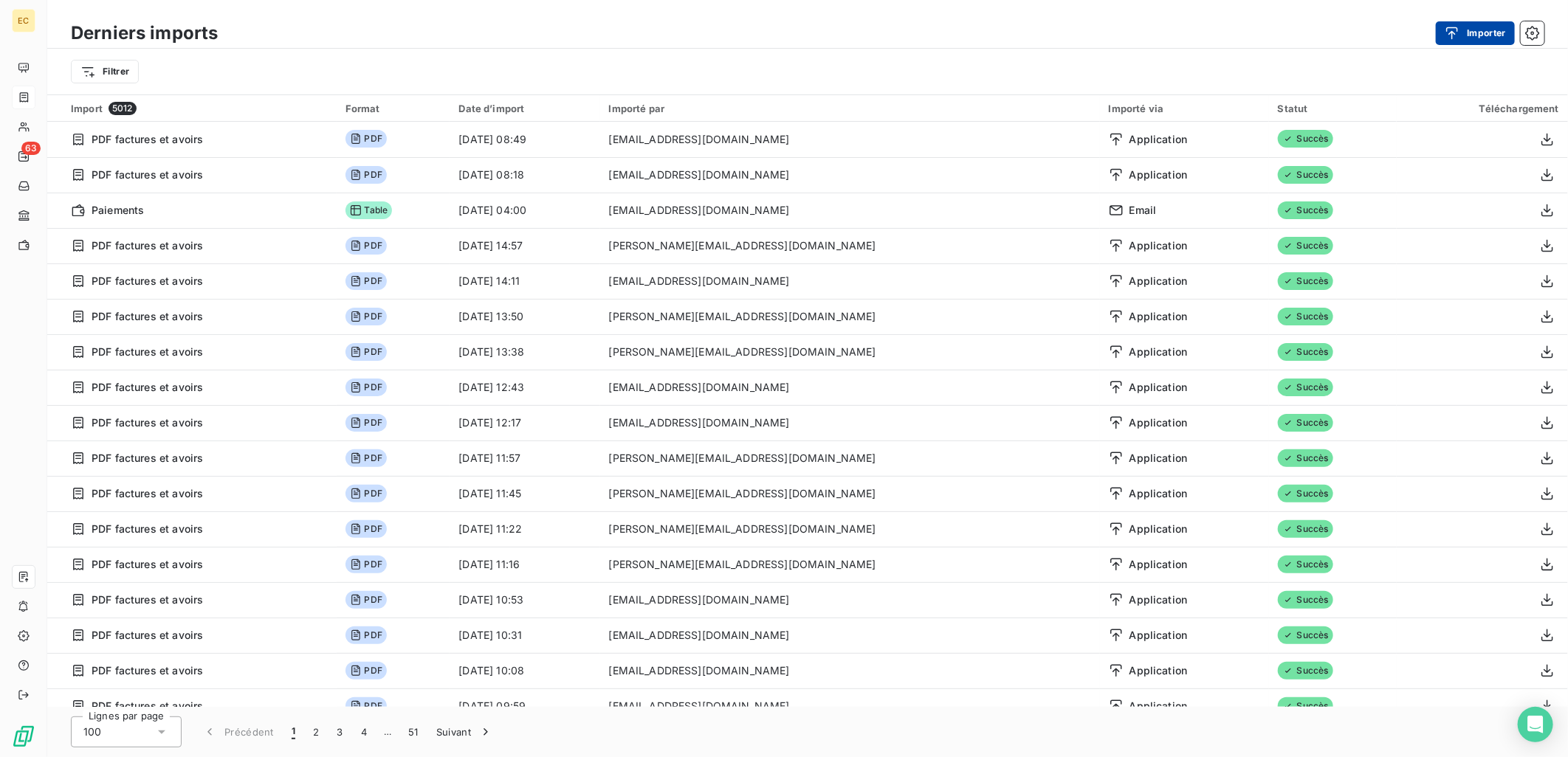
click at [1486, 37] on button "Importer" at bounding box center [1475, 33] width 79 height 24
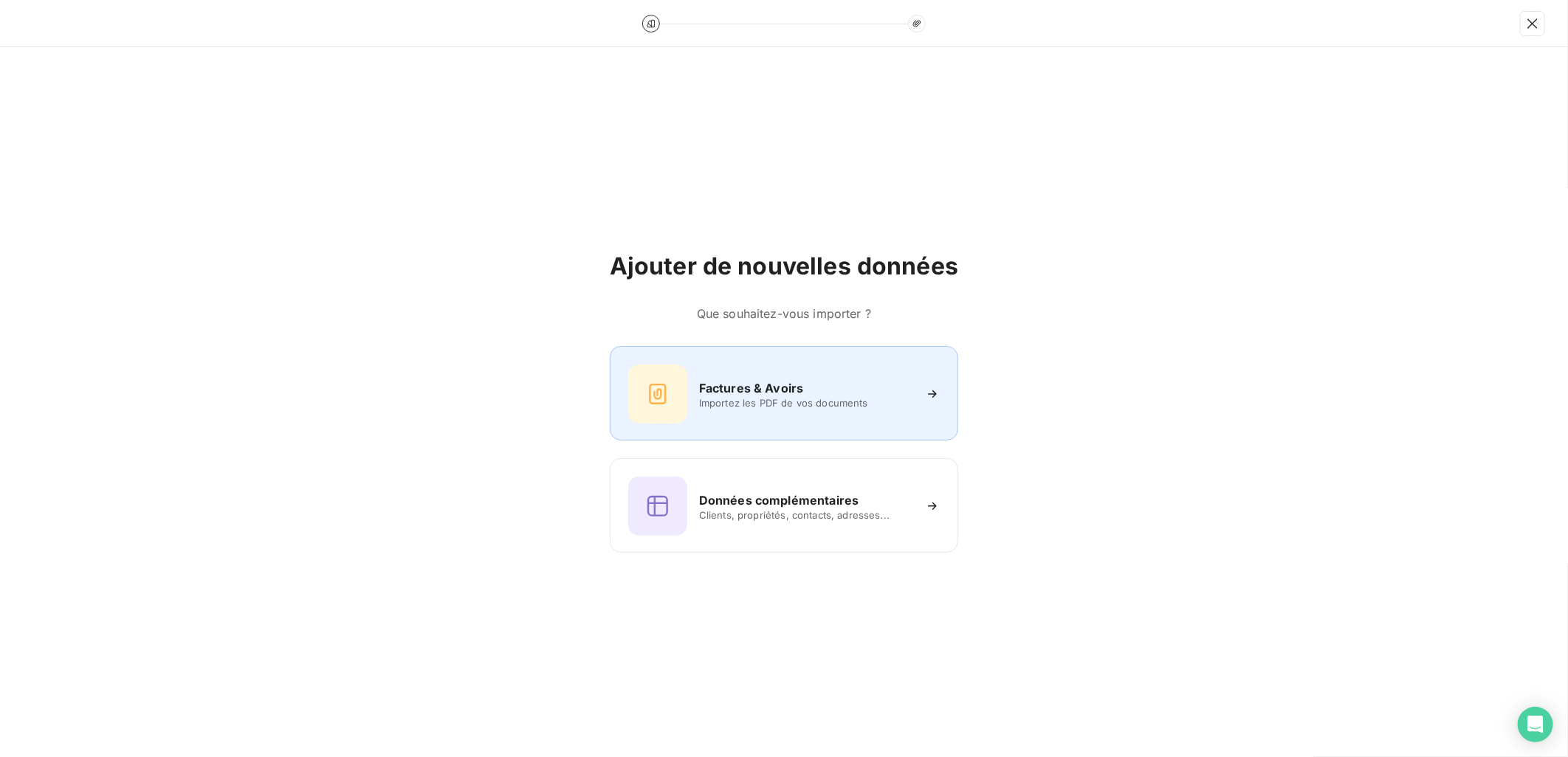
click at [789, 390] on h6 "Factures & Avoirs" at bounding box center [750, 387] width 105 height 18
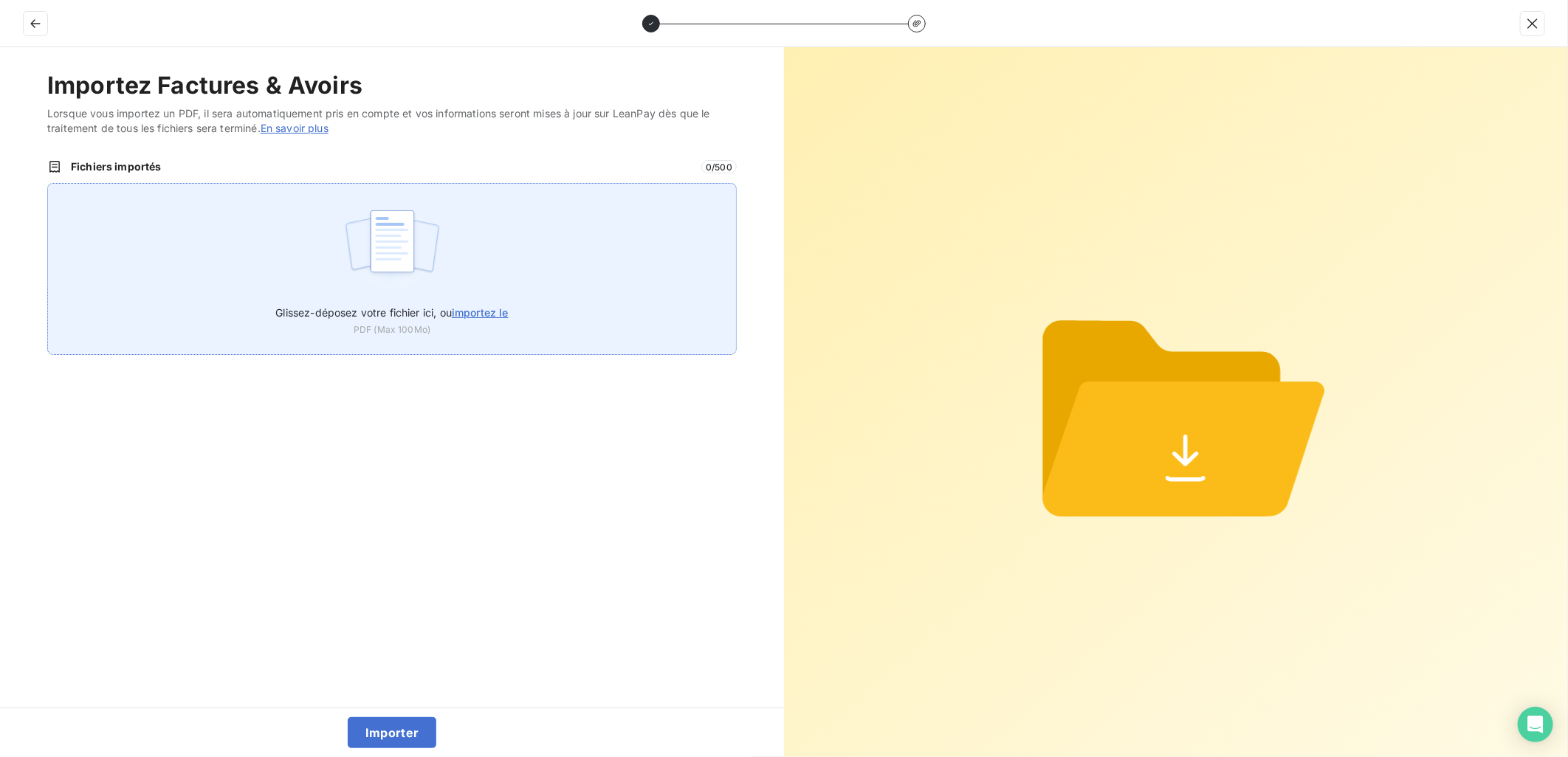
click at [468, 306] on span "importez le" at bounding box center [480, 312] width 57 height 13
click at [48, 184] on input "Glissez-déposez votre fichier ici, ou importez le" at bounding box center [48, 183] width 1 height 1
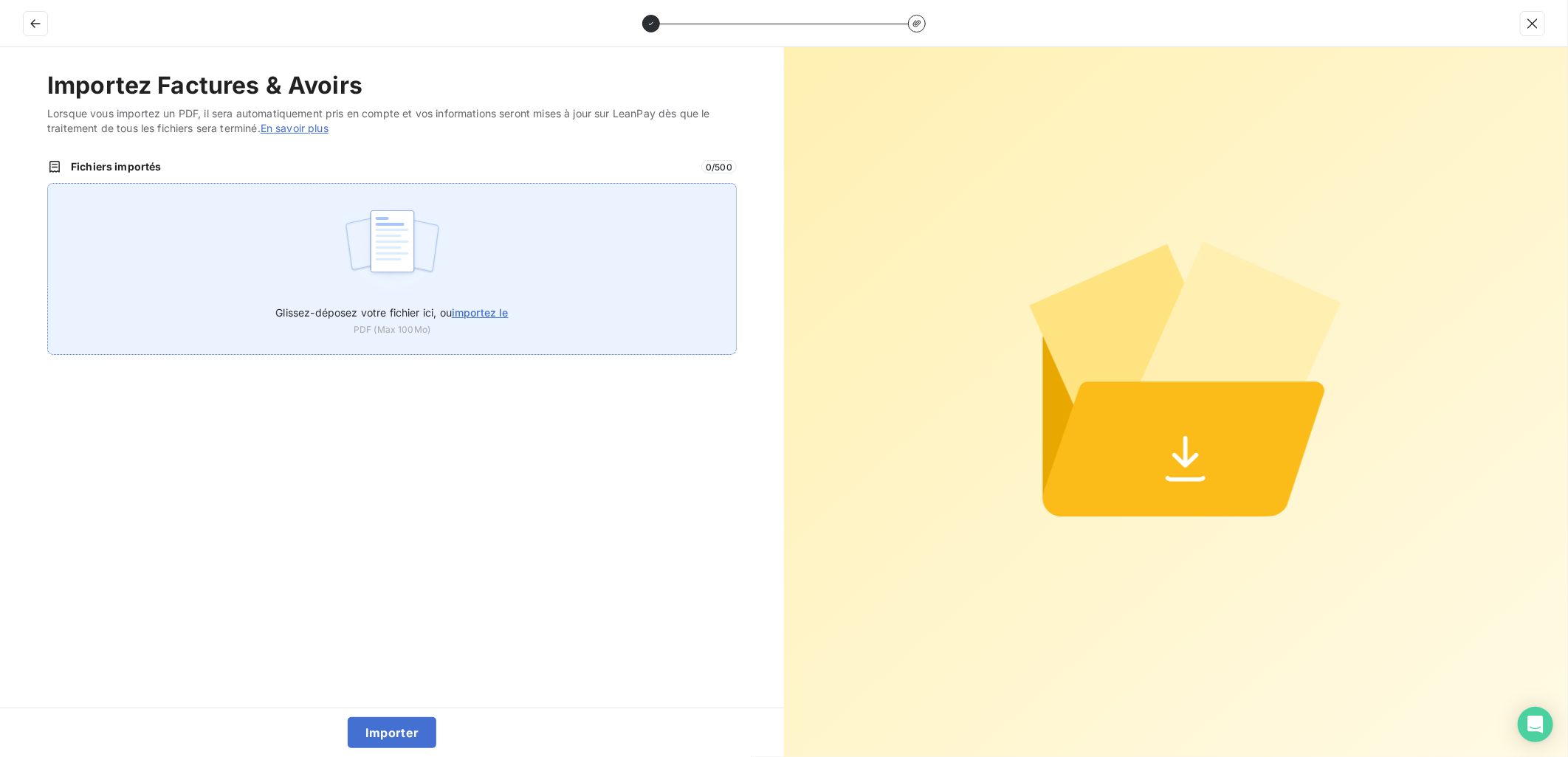
type input "C:\fakepath\FEF-2025-2920.pdf"
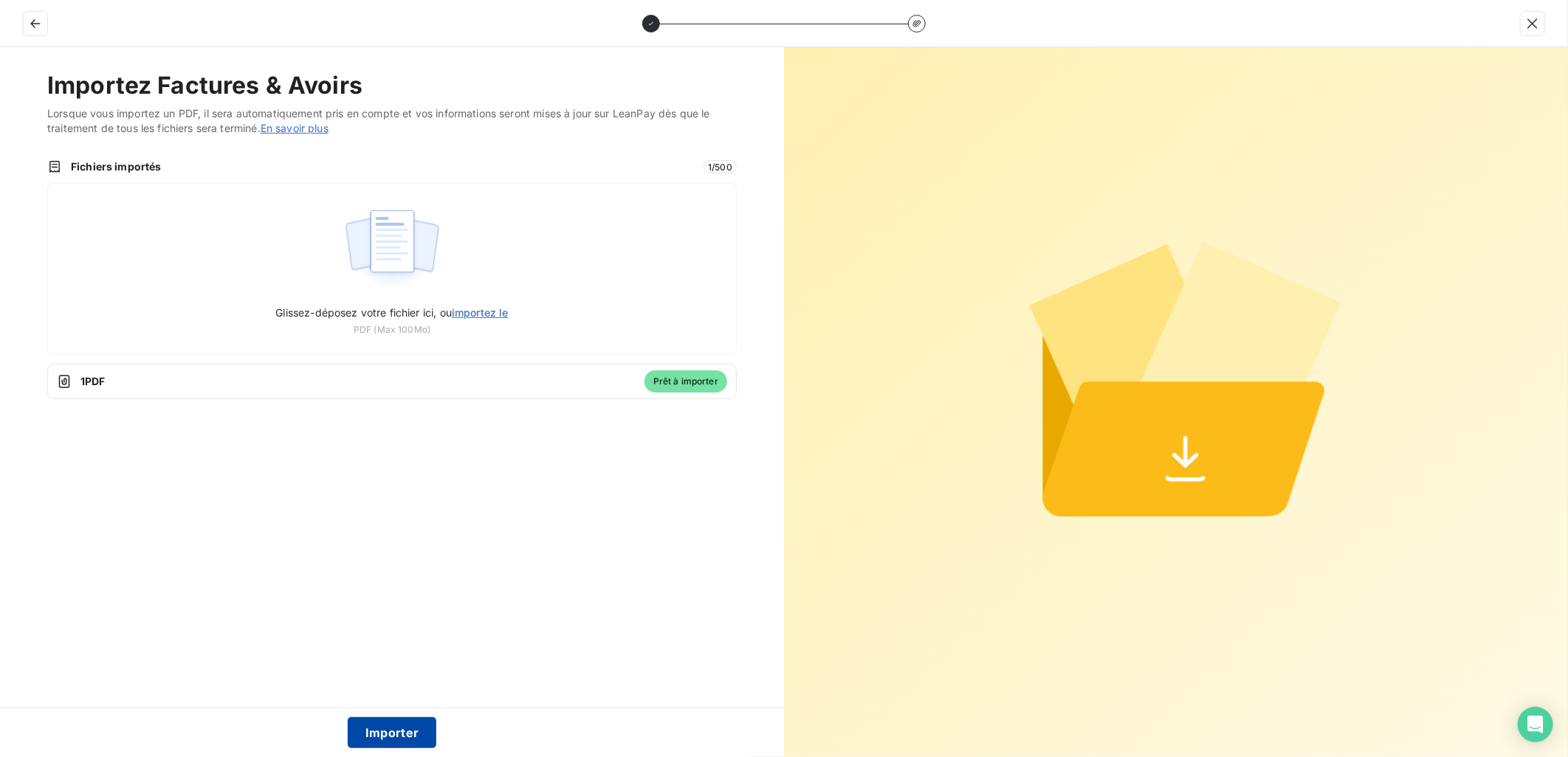
click at [393, 732] on button "Importer" at bounding box center [392, 732] width 89 height 31
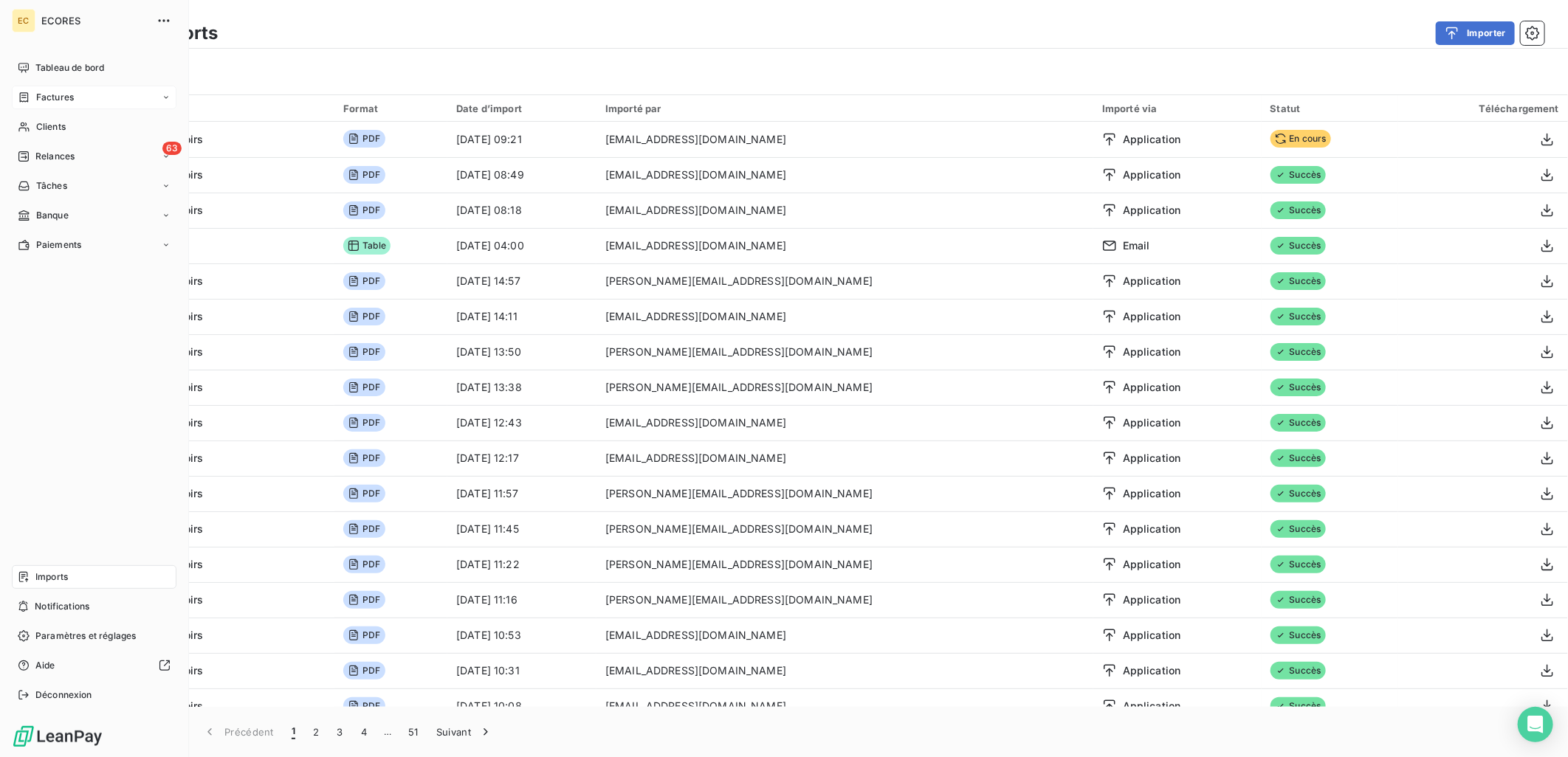
click at [38, 94] on span "Factures" at bounding box center [55, 98] width 37 height 14
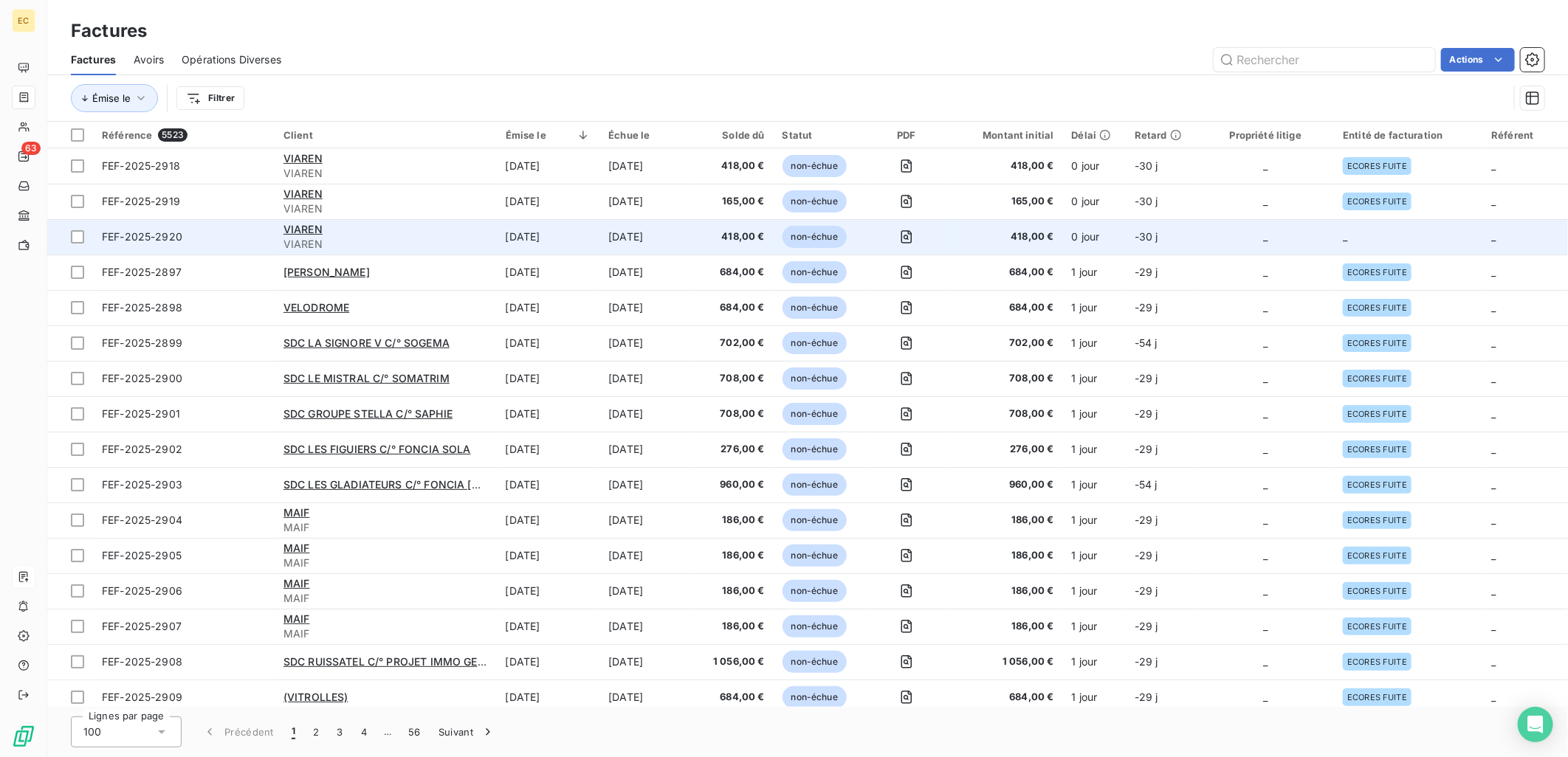
click at [1210, 244] on td "_" at bounding box center [1265, 237] width 138 height 36
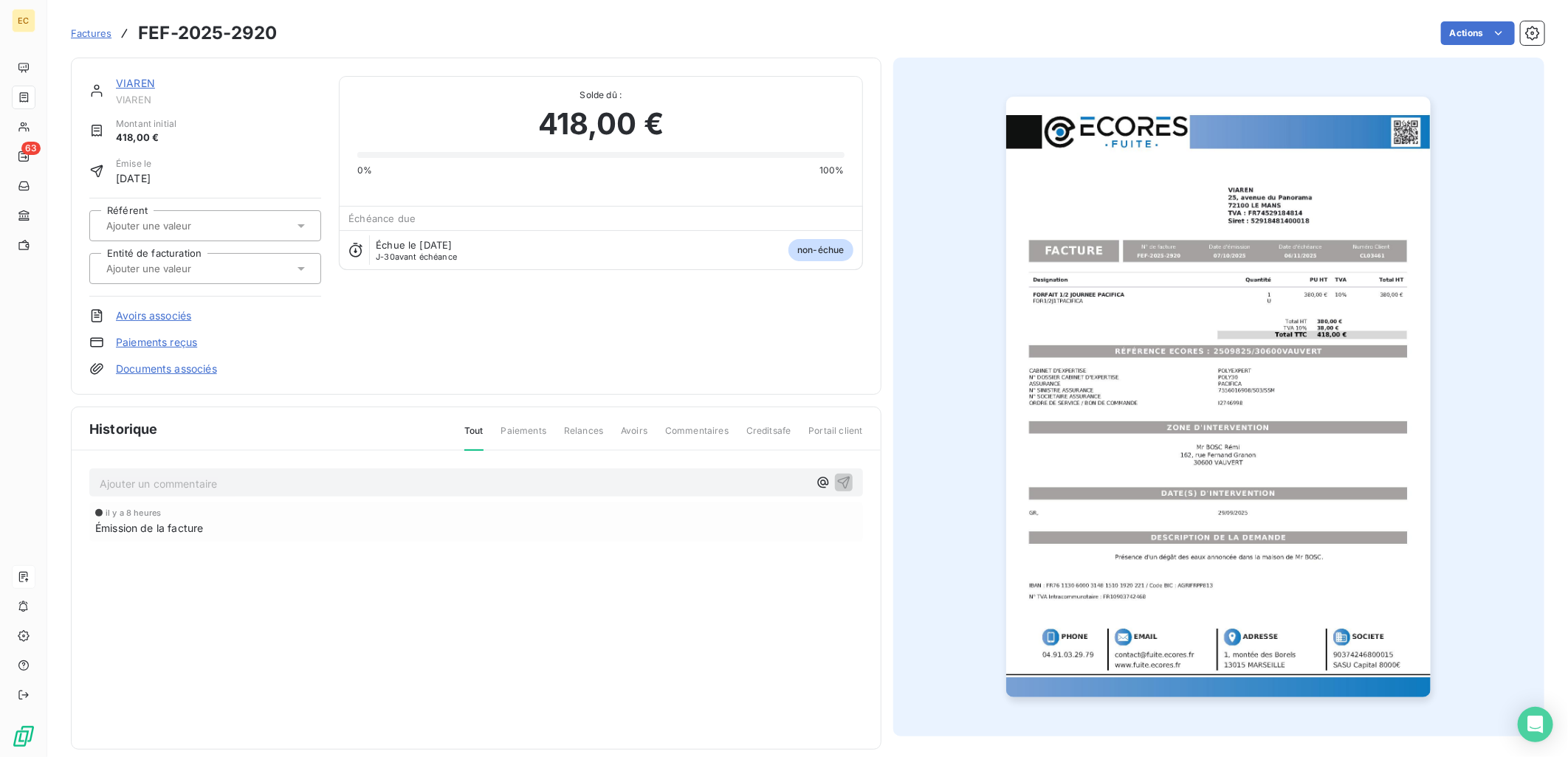
click at [141, 367] on link "Documents associés" at bounding box center [166, 369] width 101 height 14
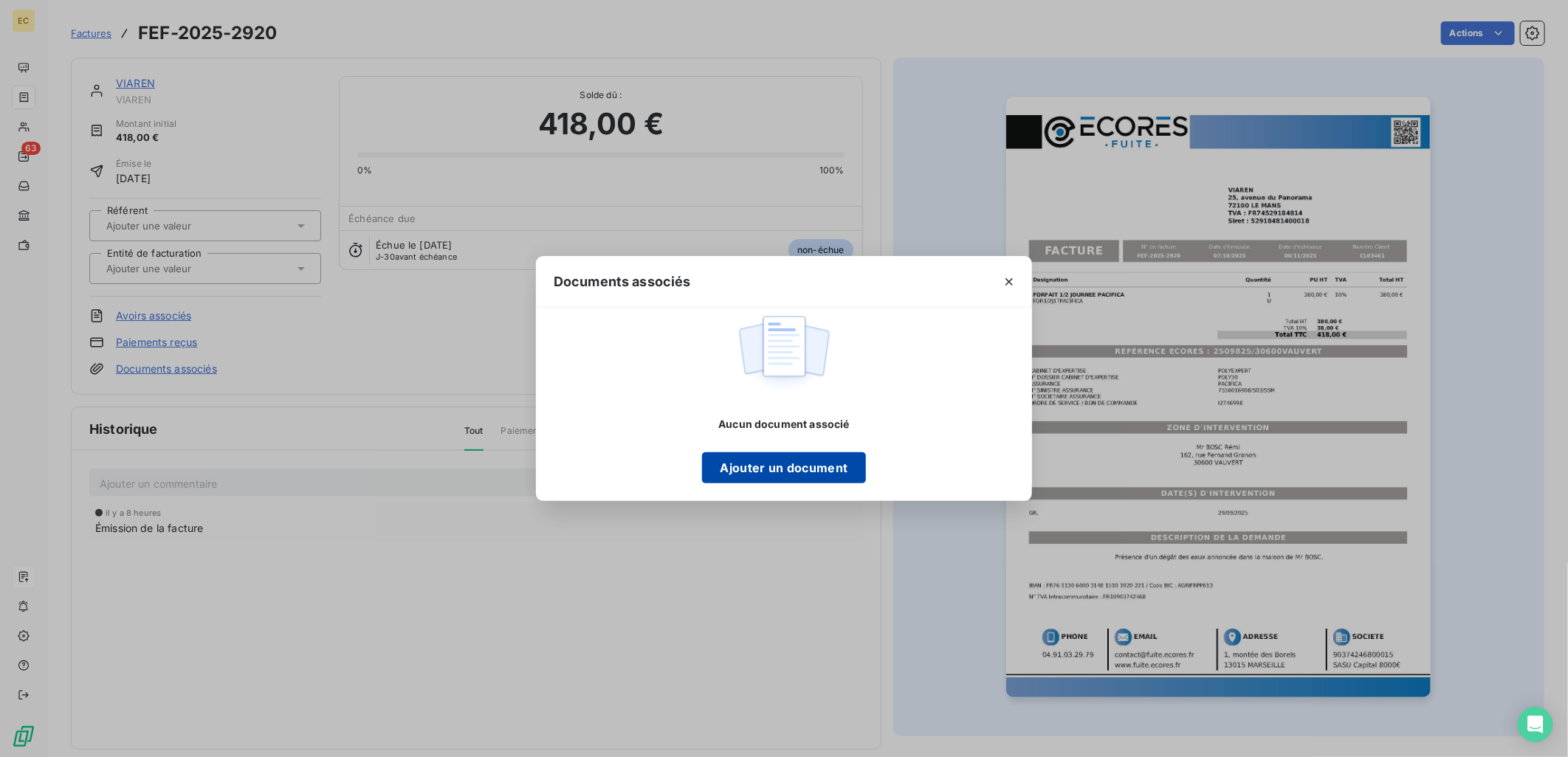
click at [762, 458] on button "Ajouter un document" at bounding box center [784, 467] width 163 height 31
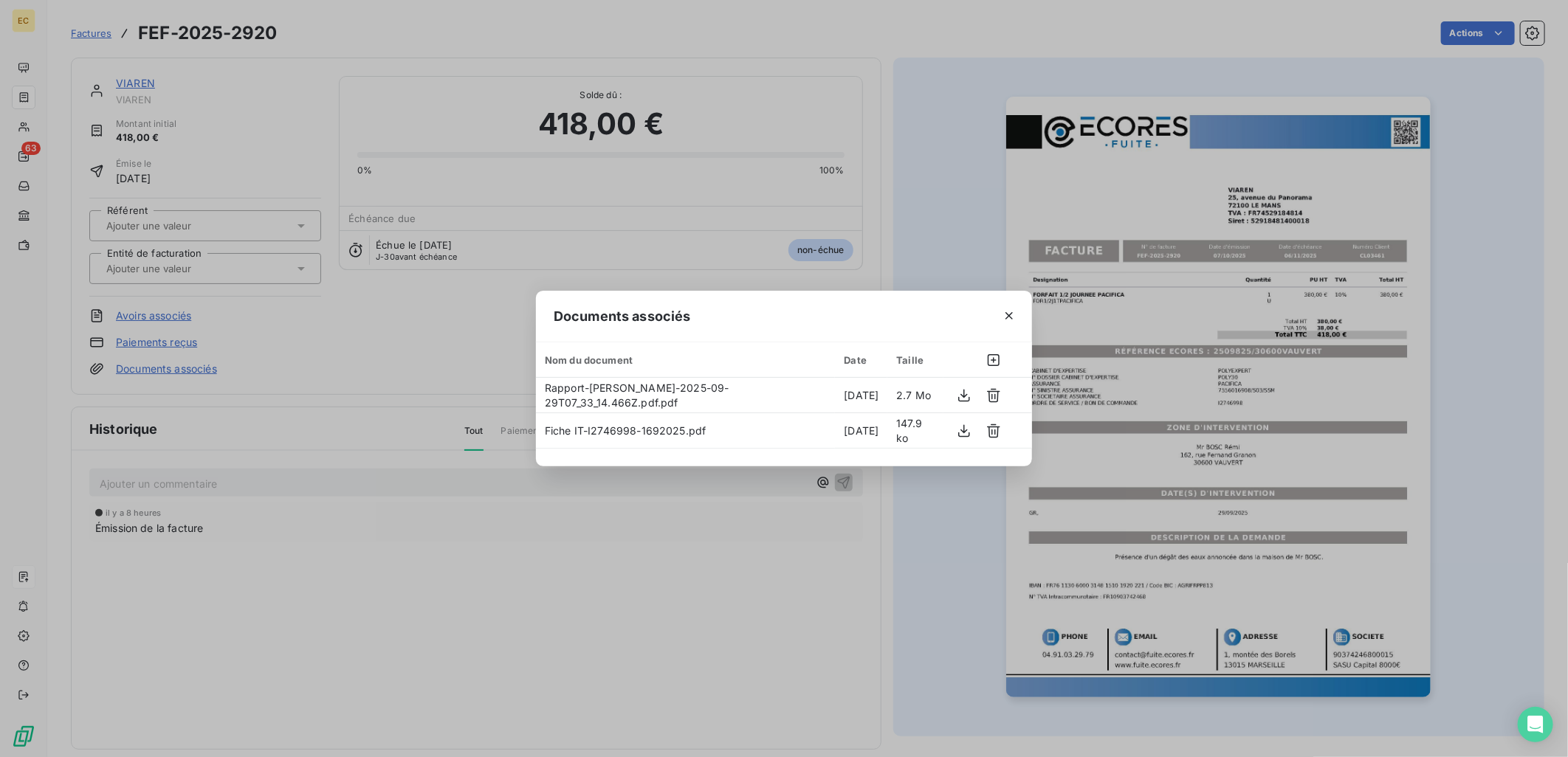
click at [413, 365] on div "Documents associés Nom du document Date Taille Rapport-[PERSON_NAME]-2025-09-29…" at bounding box center [784, 378] width 1568 height 757
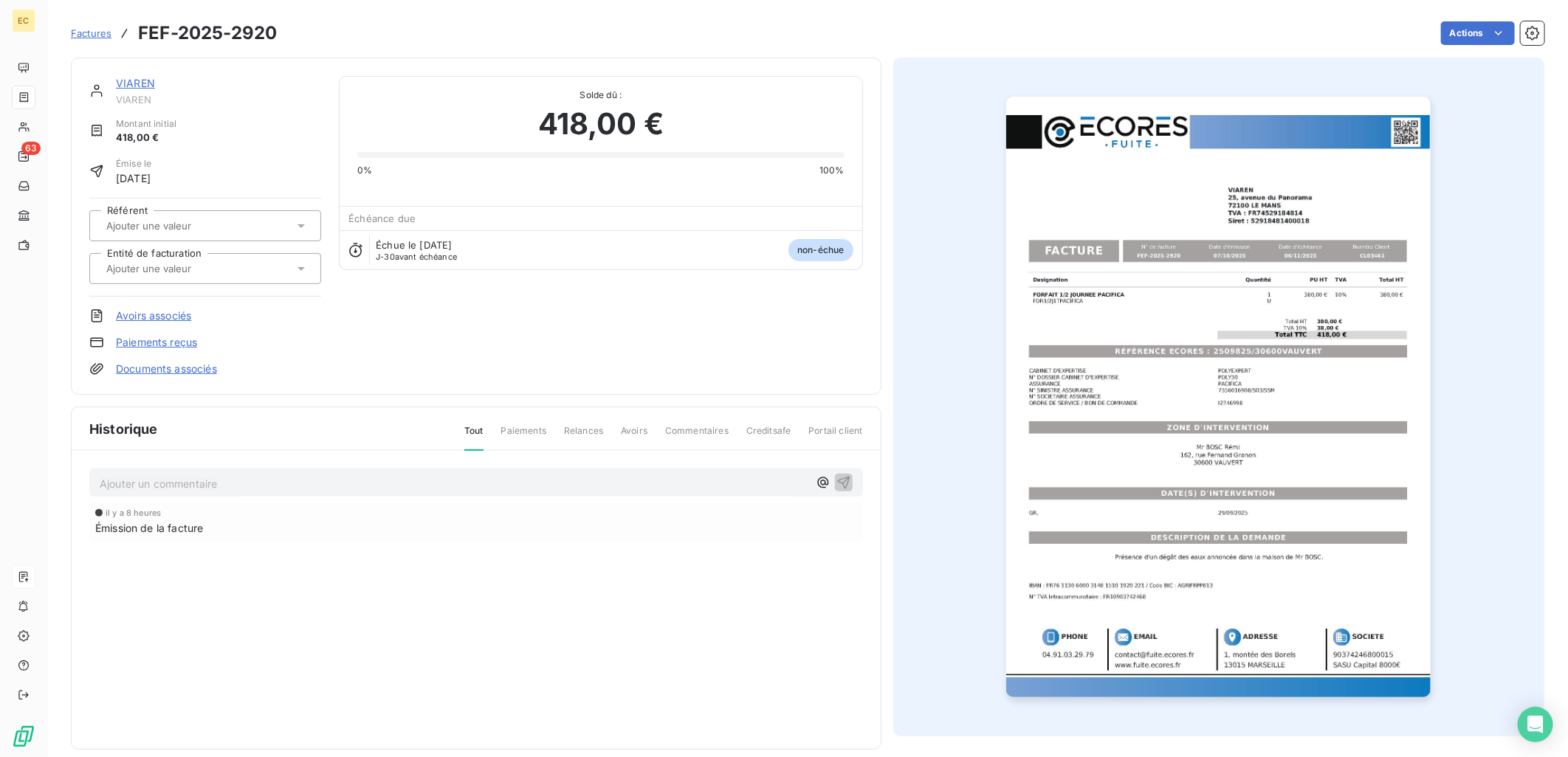
click at [183, 267] on input "text" at bounding box center [178, 268] width 149 height 14
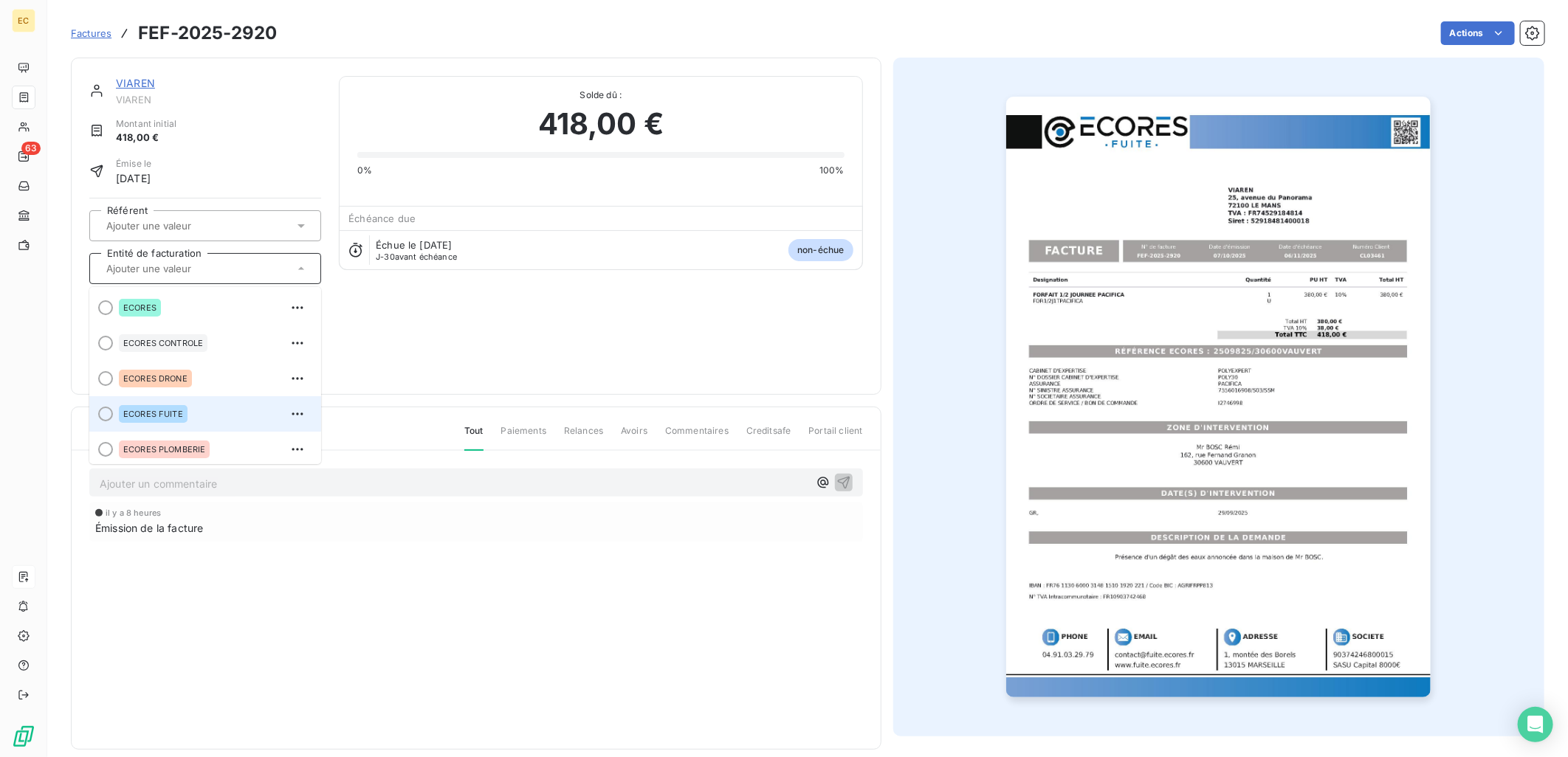
click at [198, 416] on div "ECORES FUITE" at bounding box center [214, 414] width 190 height 24
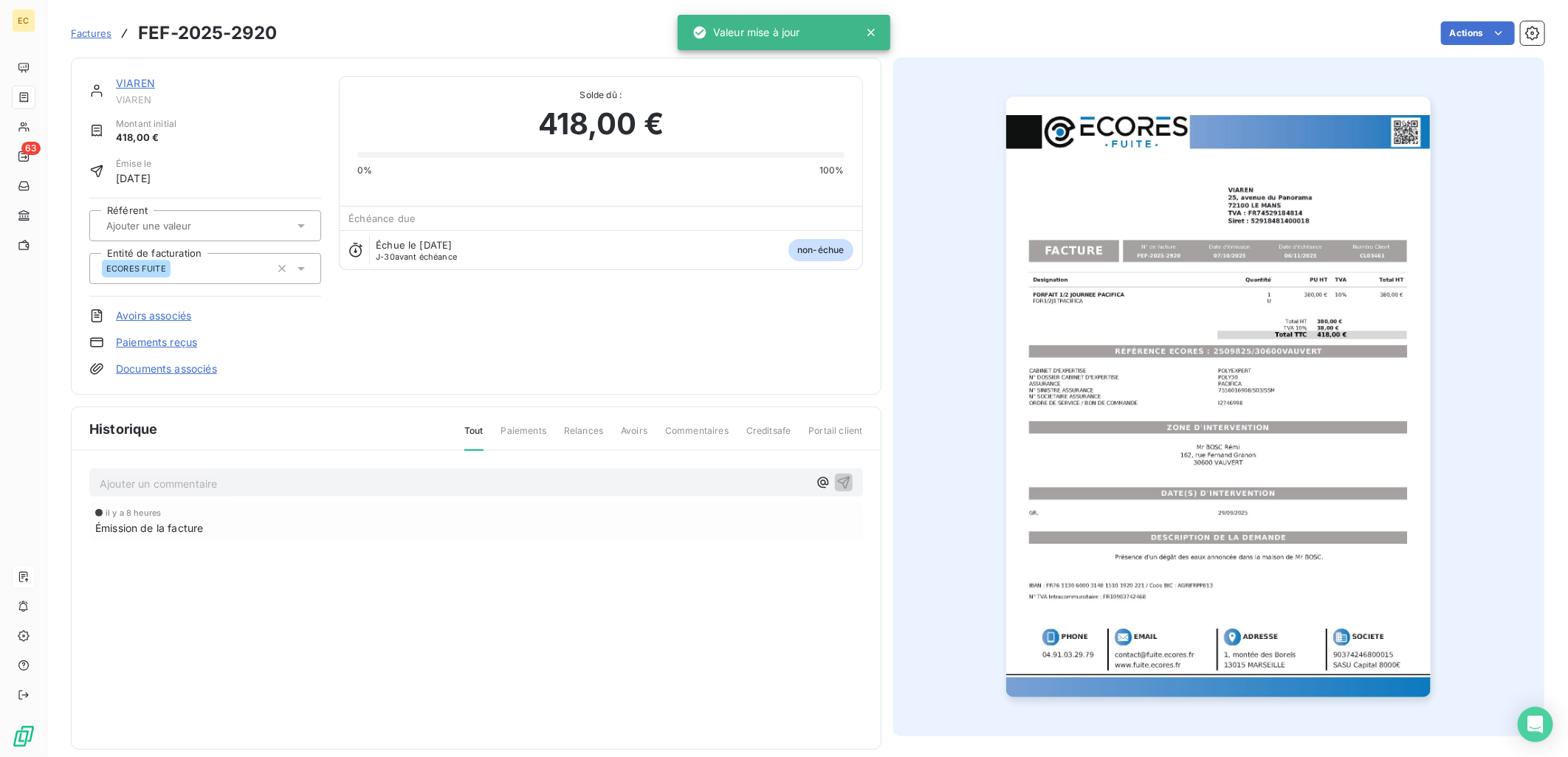
click at [467, 340] on div "VIAREN VIAREN Montant initial 418,00 € Émise le [DATE] Référent Entité de factu…" at bounding box center [476, 225] width 773 height 300
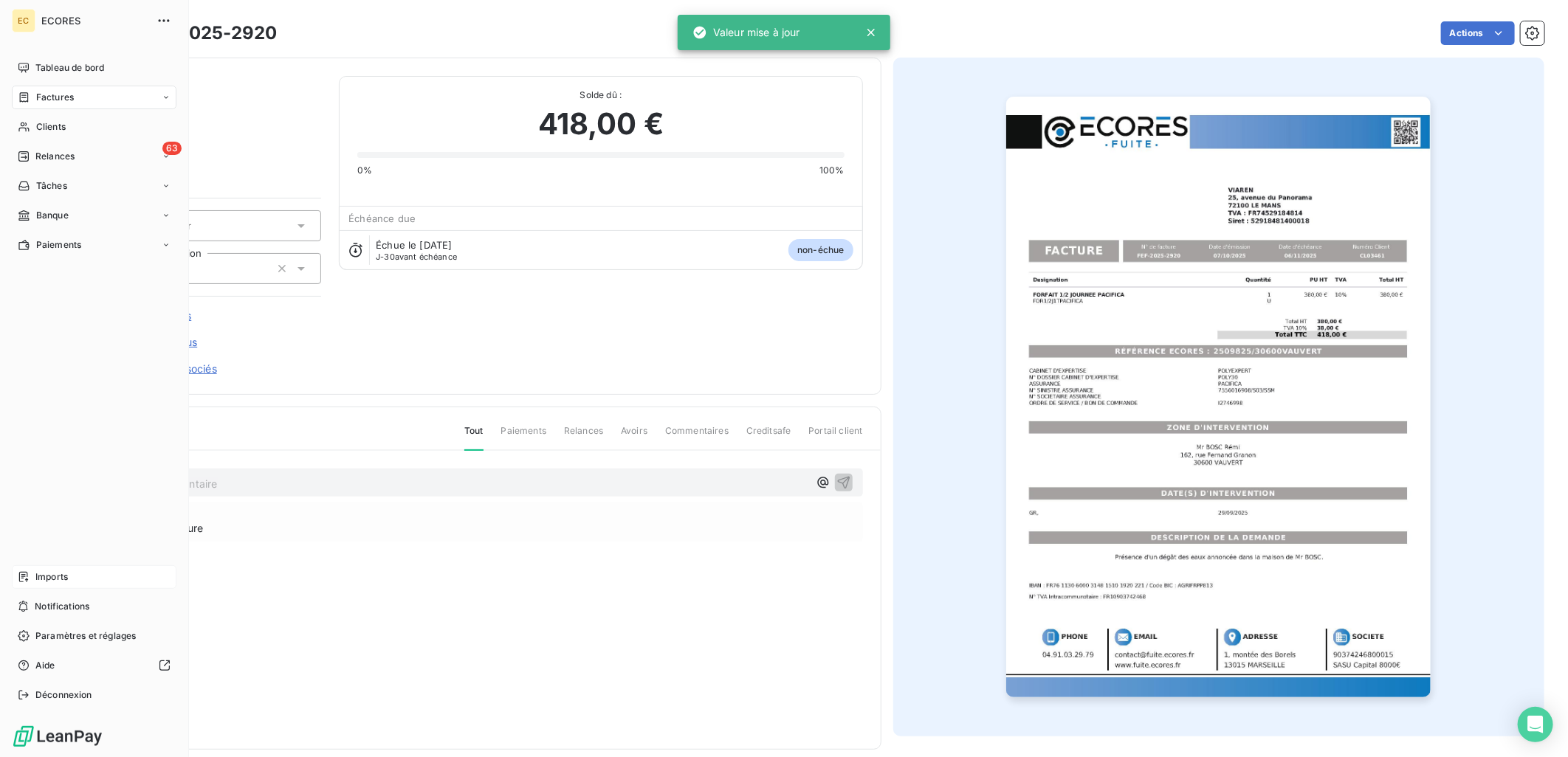
click at [40, 581] on span "Imports" at bounding box center [52, 577] width 32 height 14
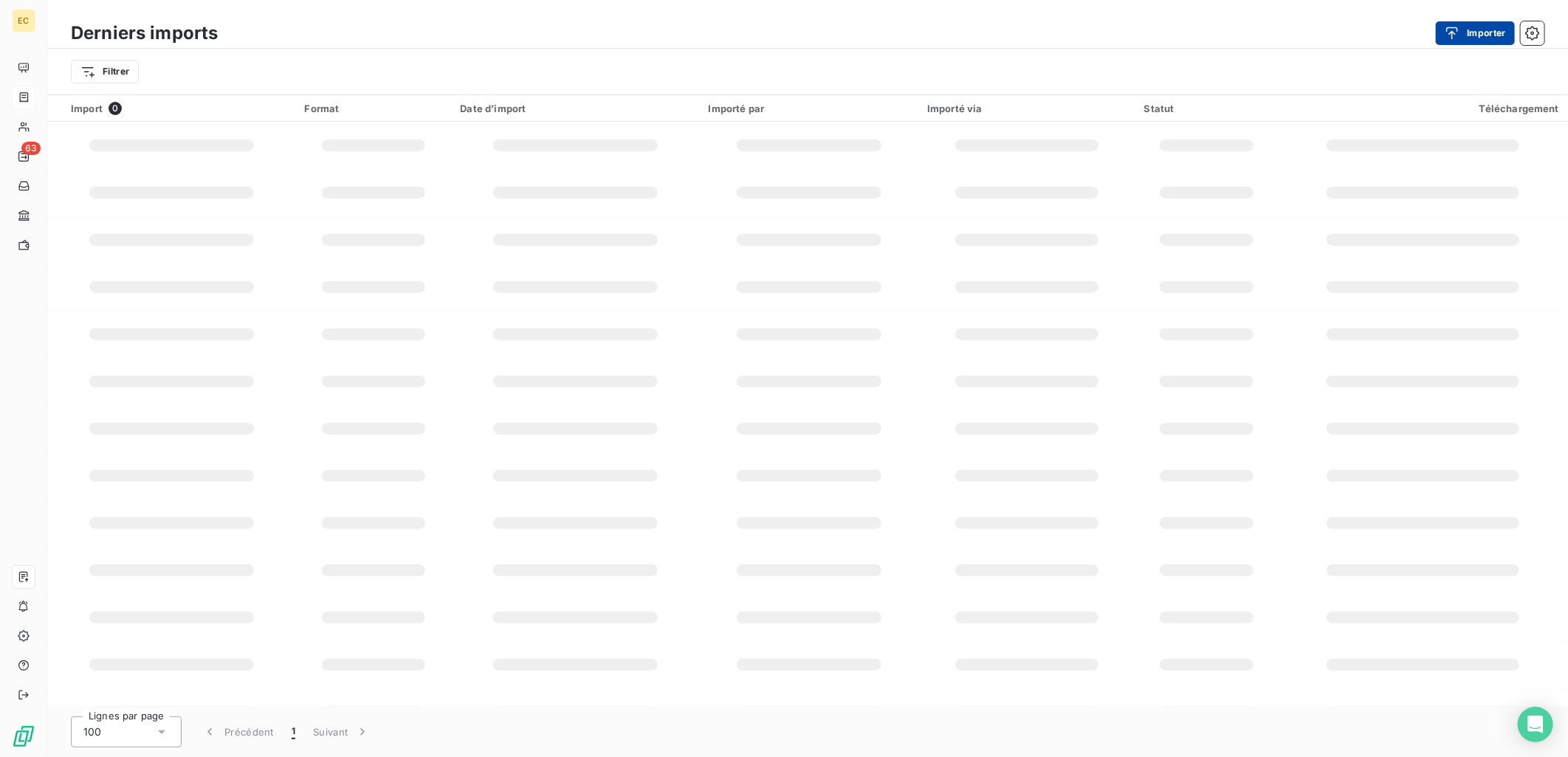
click at [1456, 27] on icon "button" at bounding box center [1452, 32] width 14 height 14
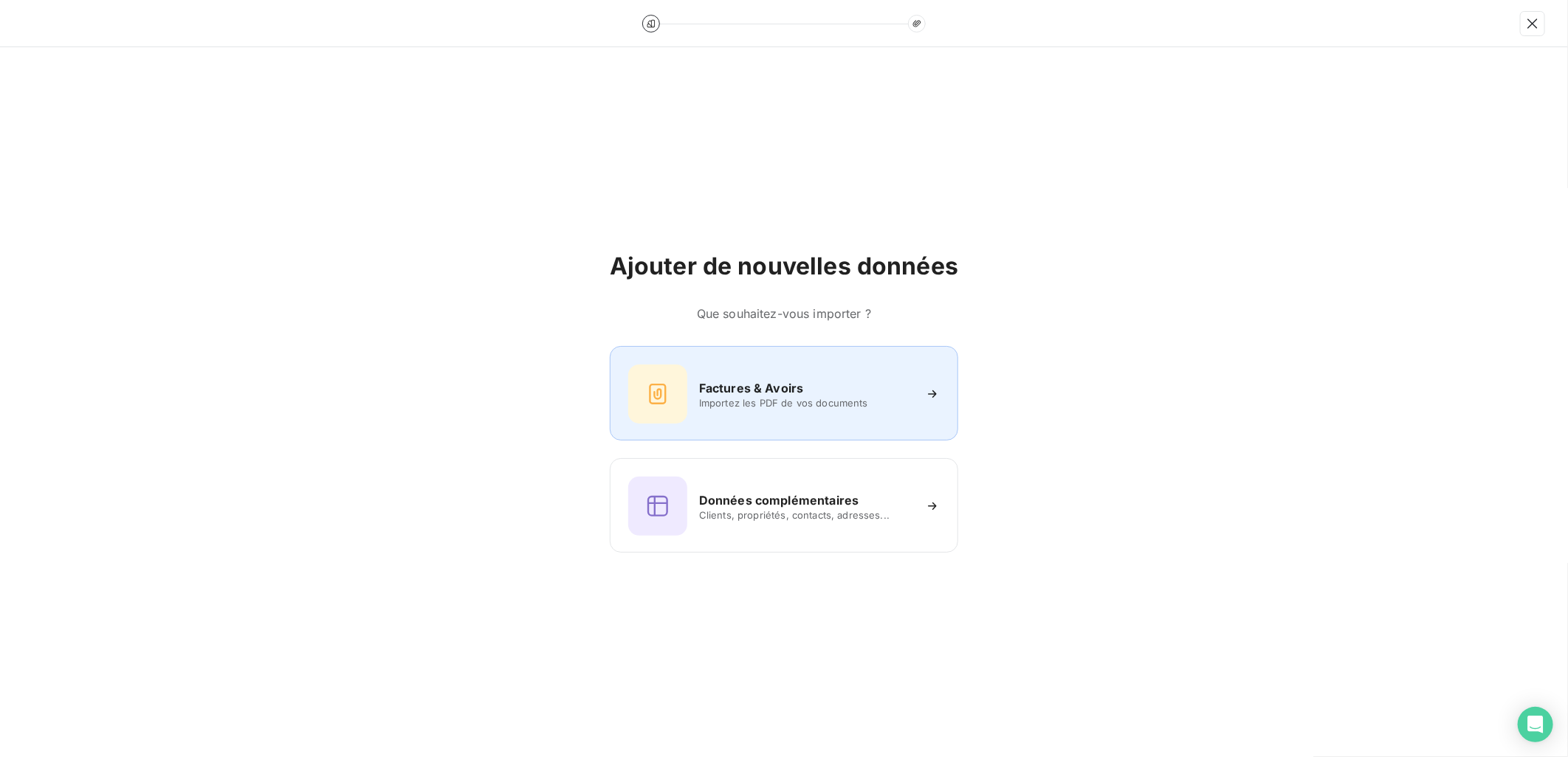
click at [775, 389] on h6 "Factures & Avoirs" at bounding box center [750, 387] width 105 height 18
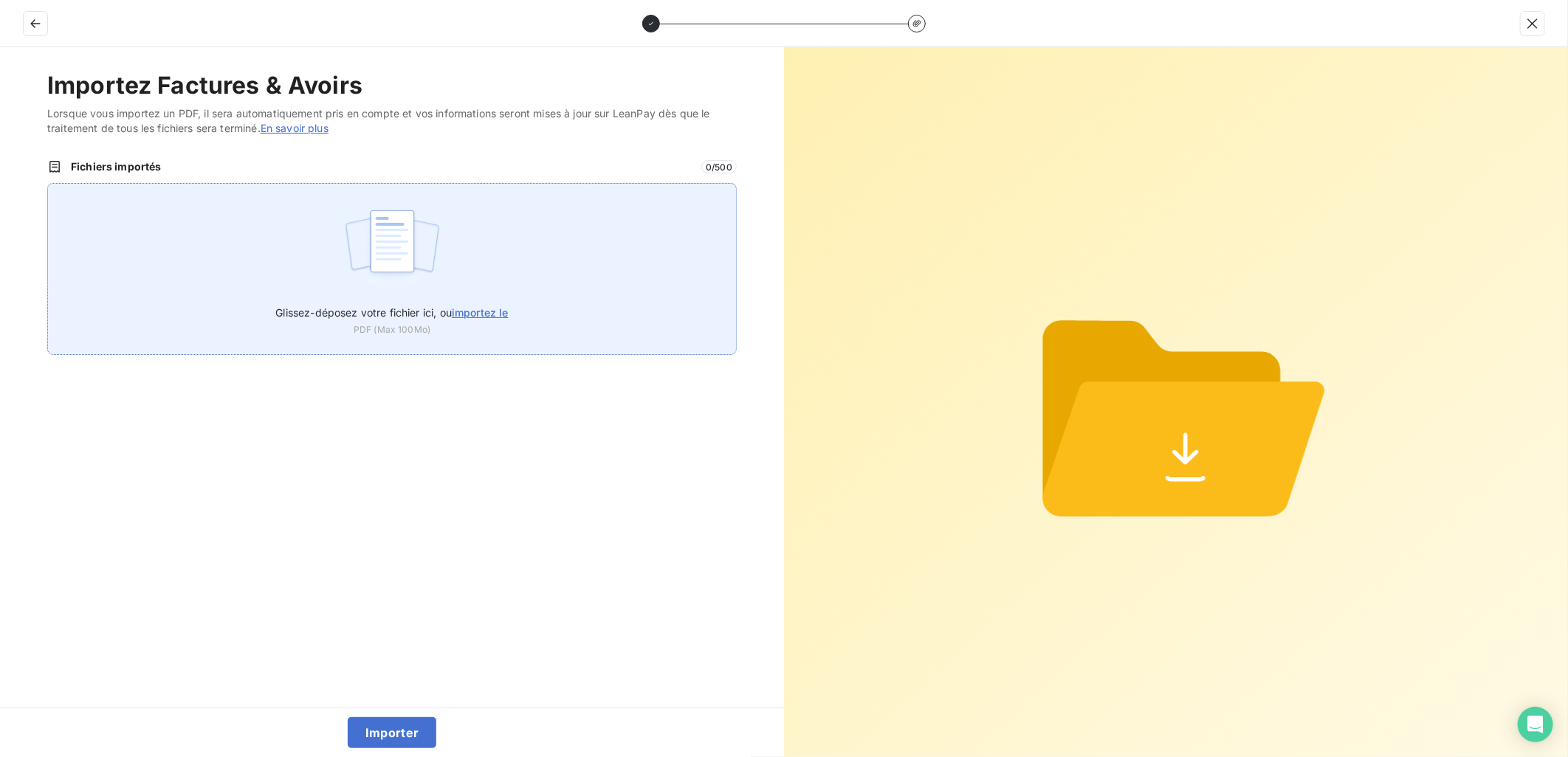
click at [476, 313] on span "importez le" at bounding box center [480, 312] width 57 height 13
click at [48, 184] on input "Glissez-déposez votre fichier ici, ou importez le" at bounding box center [48, 183] width 1 height 1
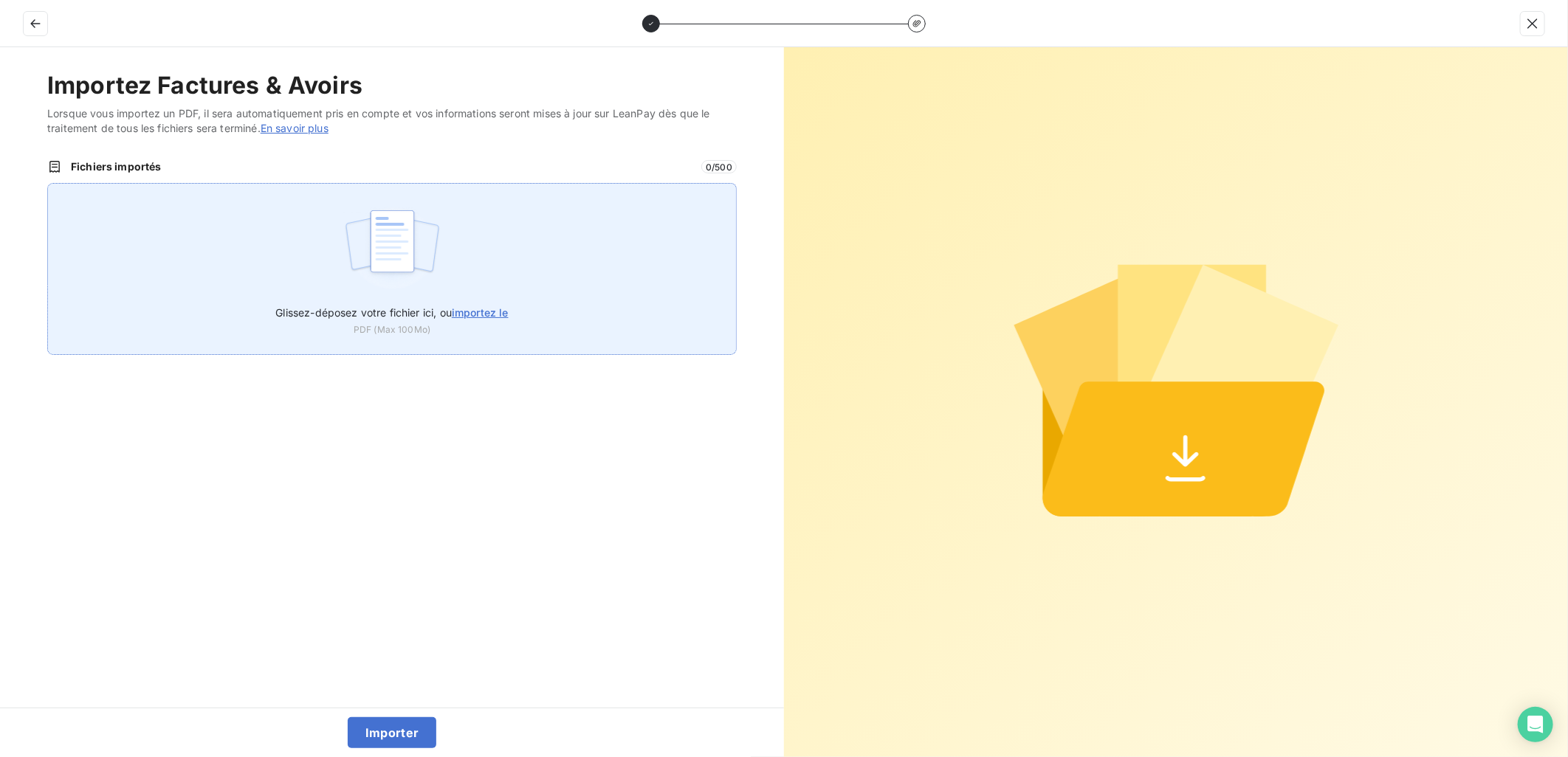
type input "C:\fakepath\FEF-2025-2921.pdf"
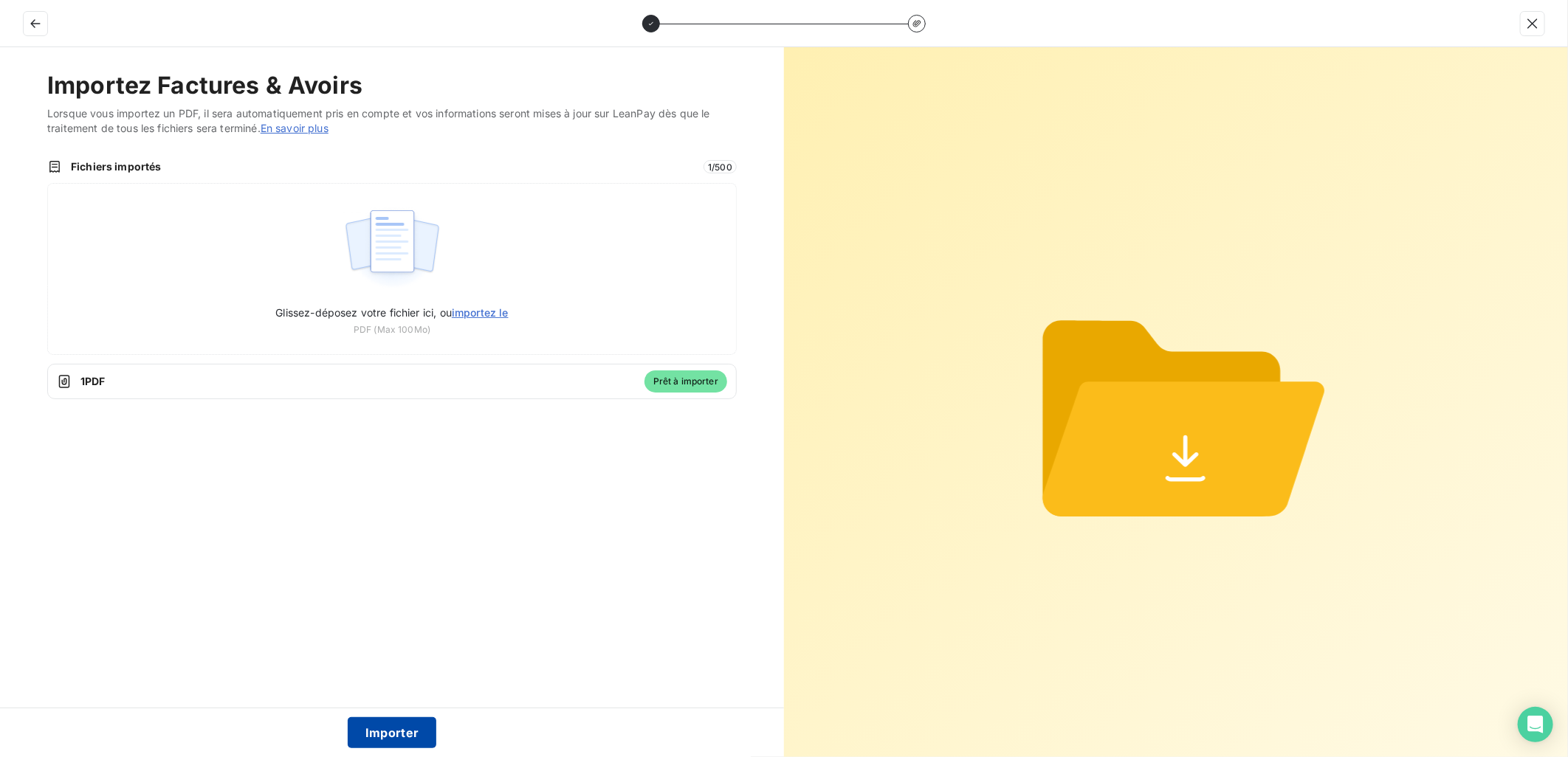
click at [407, 725] on button "Importer" at bounding box center [392, 732] width 89 height 31
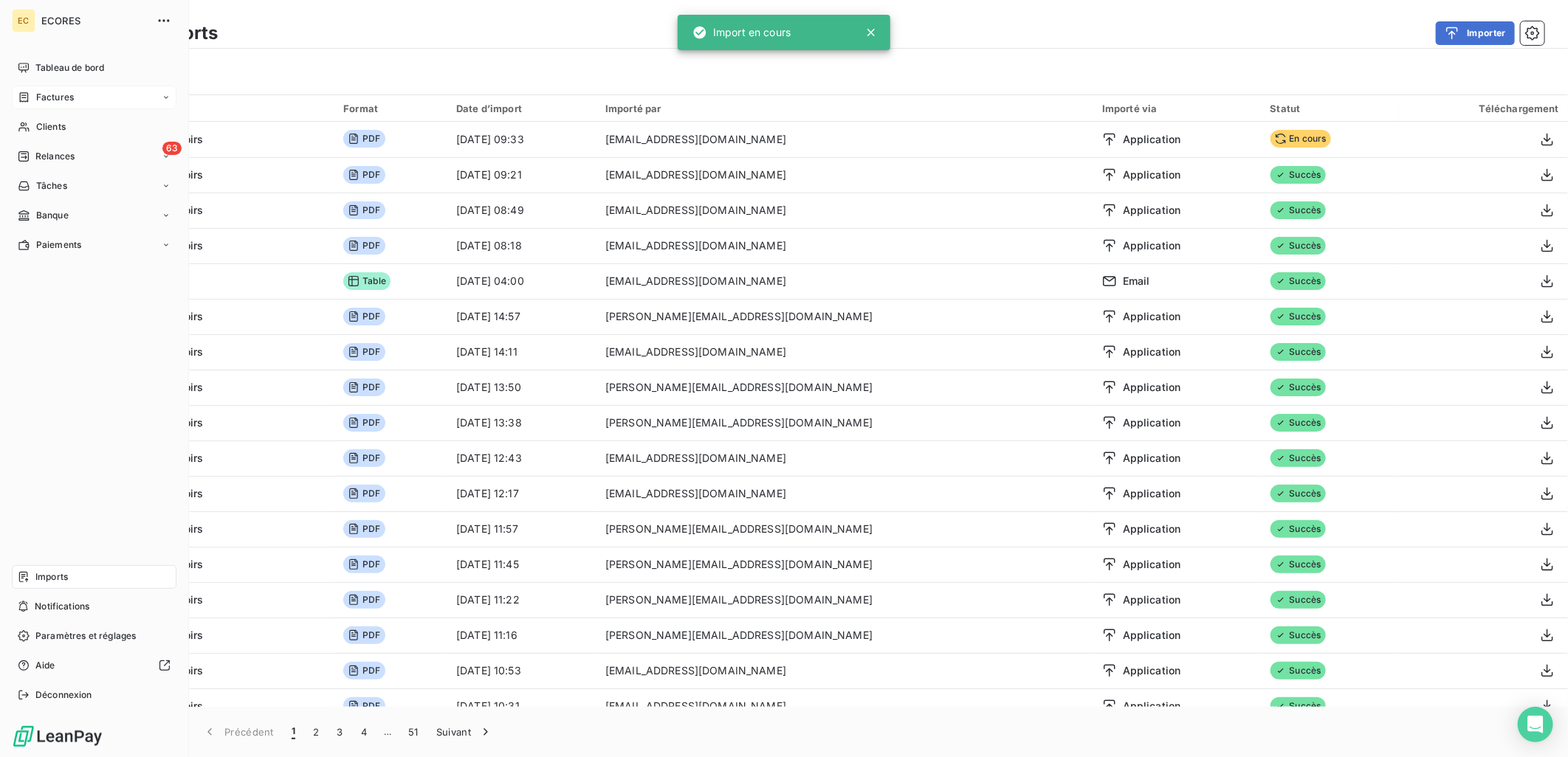
click at [42, 93] on span "Factures" at bounding box center [55, 98] width 37 height 14
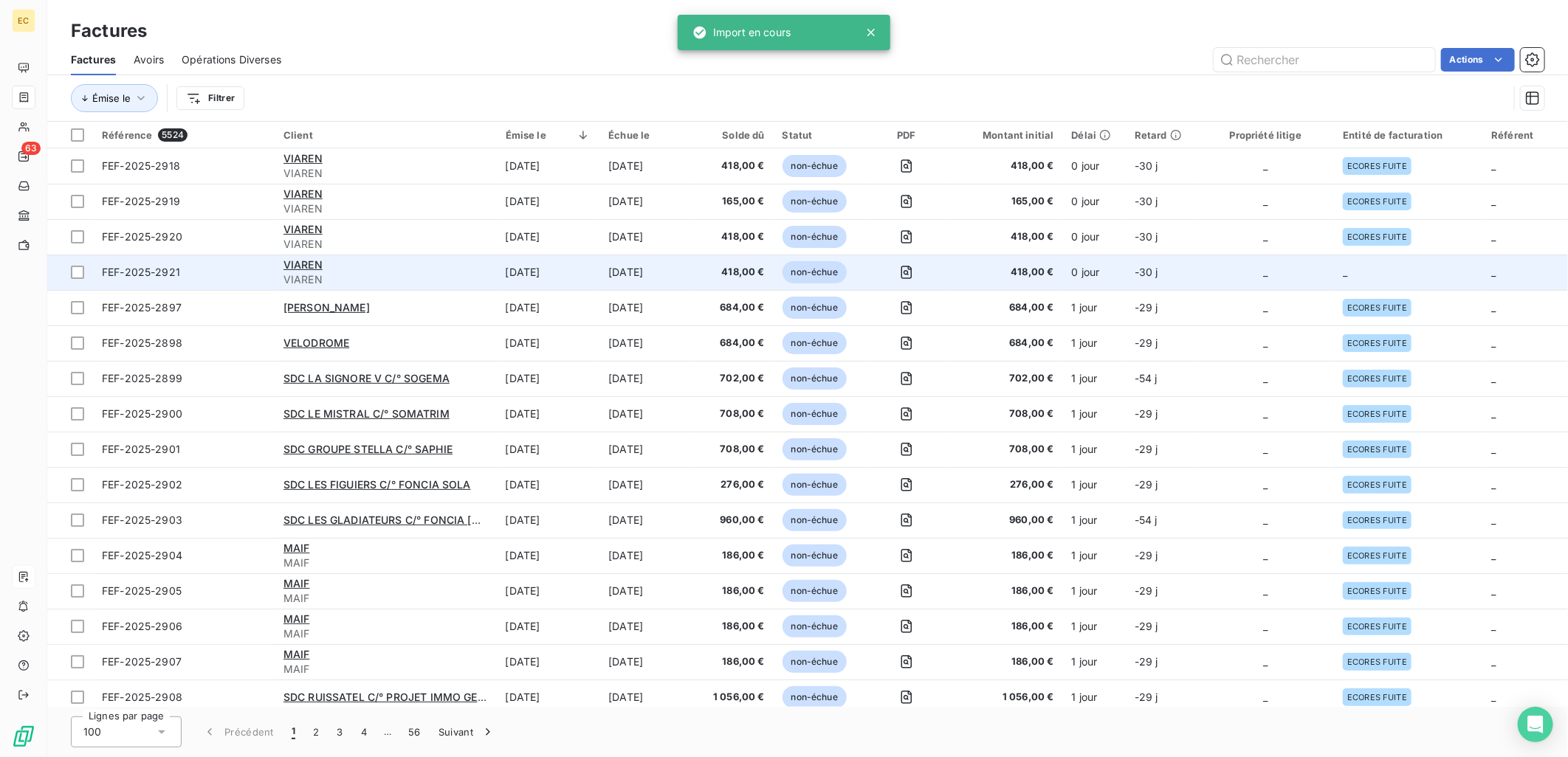
click at [1264, 269] on span "_" at bounding box center [1265, 272] width 4 height 13
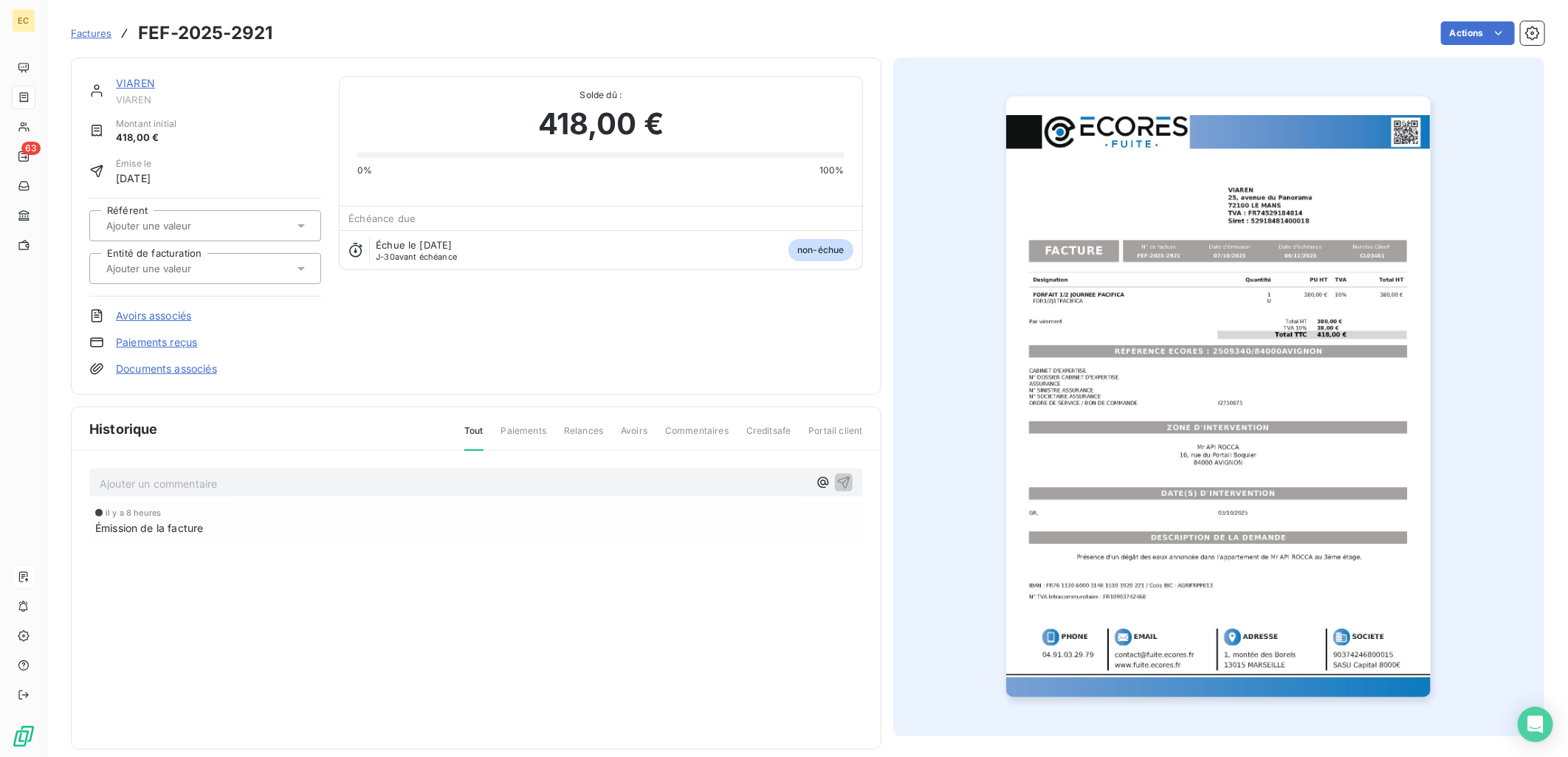
click at [163, 369] on link "Documents associés" at bounding box center [166, 369] width 101 height 14
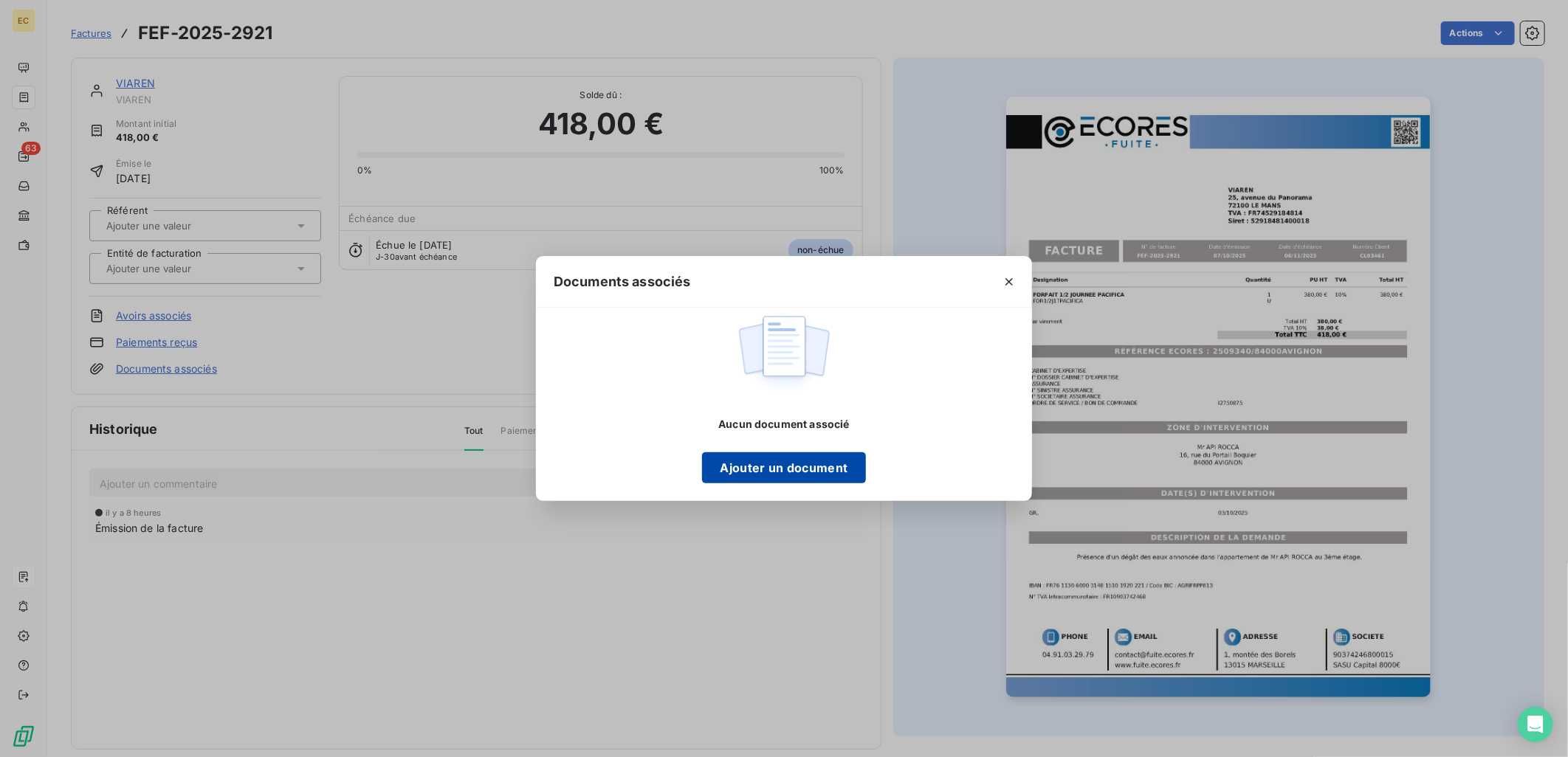
click at [733, 469] on button "Ajouter un document" at bounding box center [784, 467] width 163 height 31
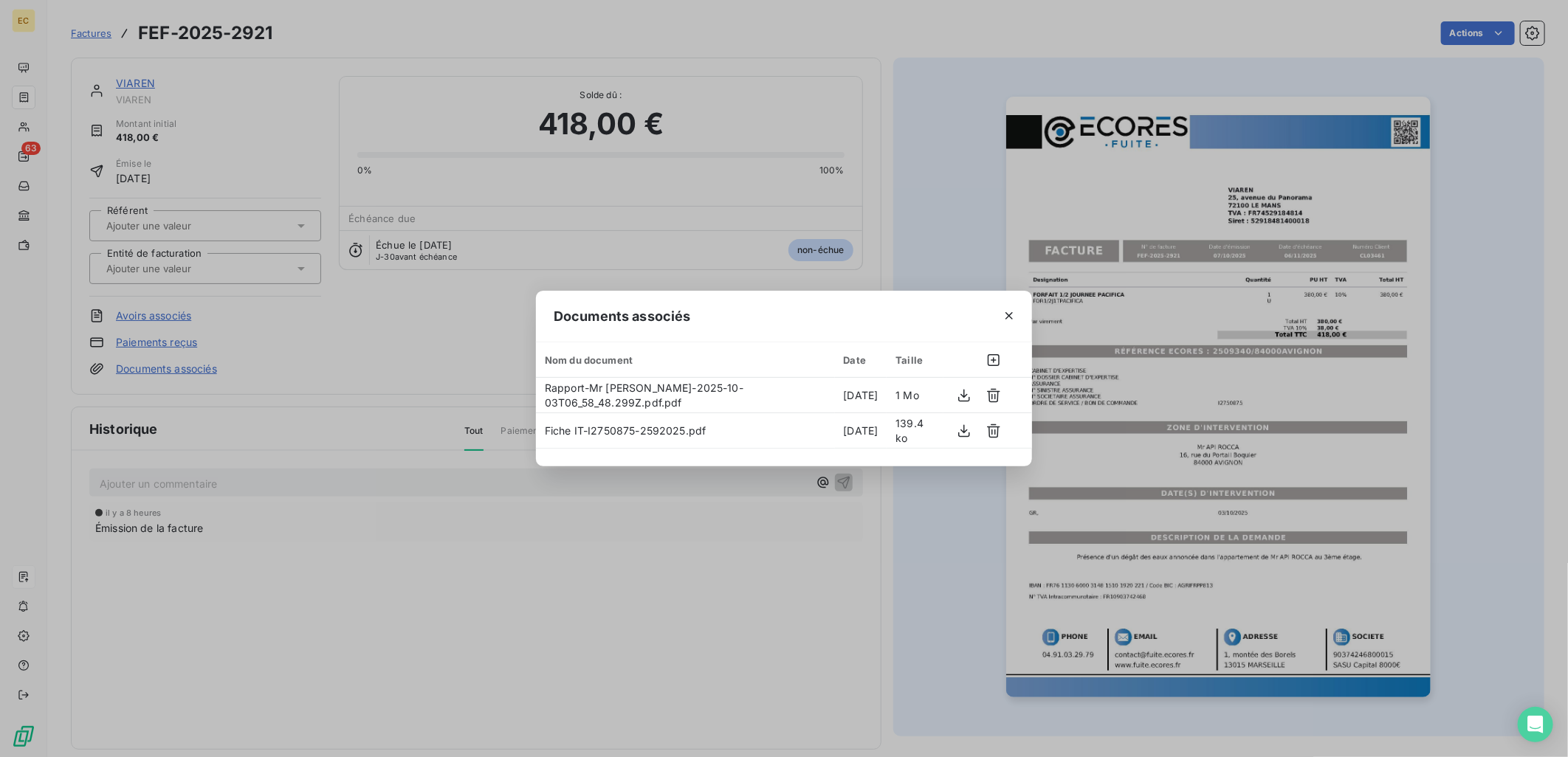
click at [208, 272] on div "Documents associés Nom du document Date Taille Rapport-Mr [PERSON_NAME]-2025-10…" at bounding box center [784, 378] width 1568 height 757
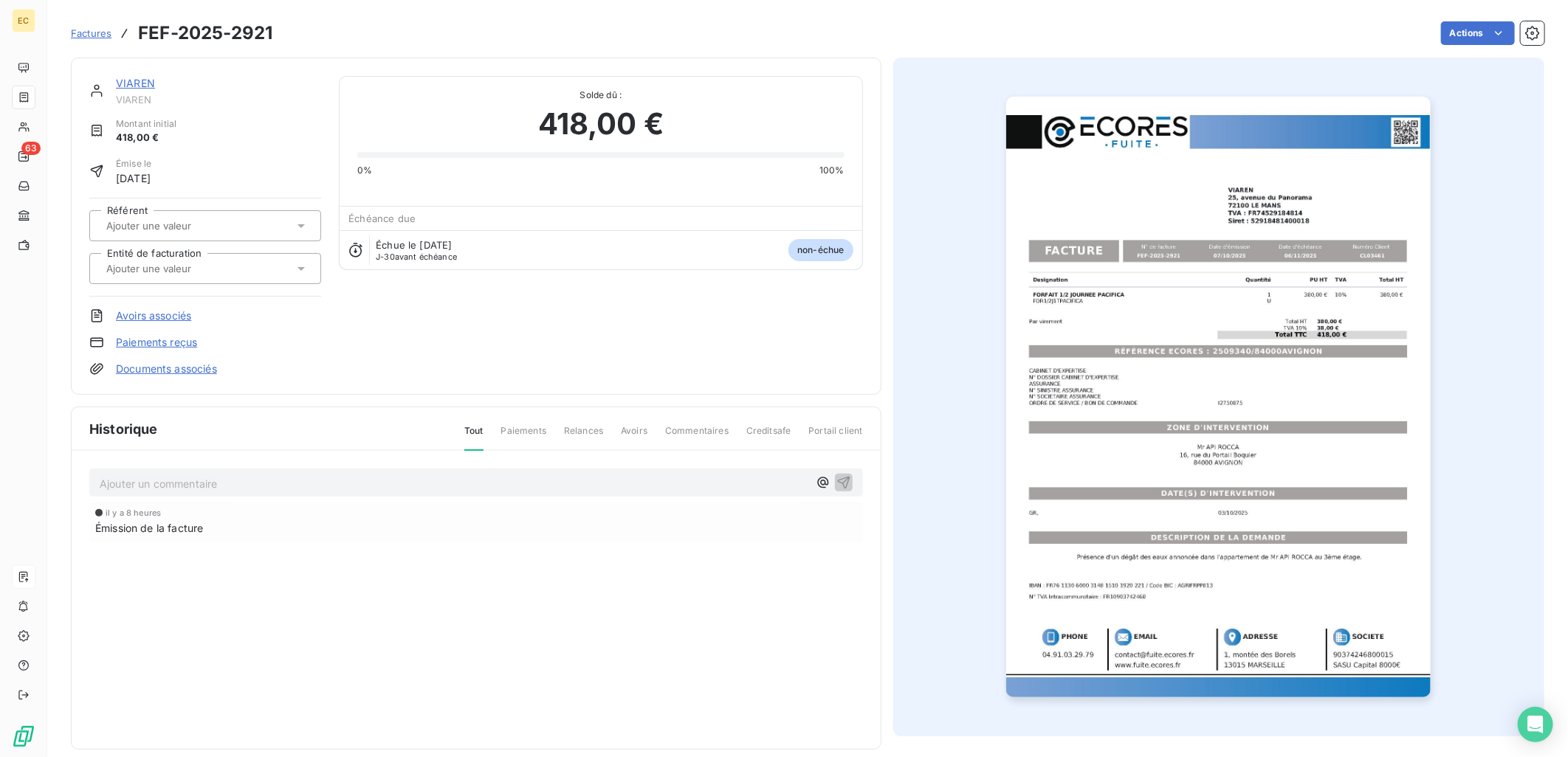
click at [207, 267] on input "text" at bounding box center [178, 268] width 149 height 14
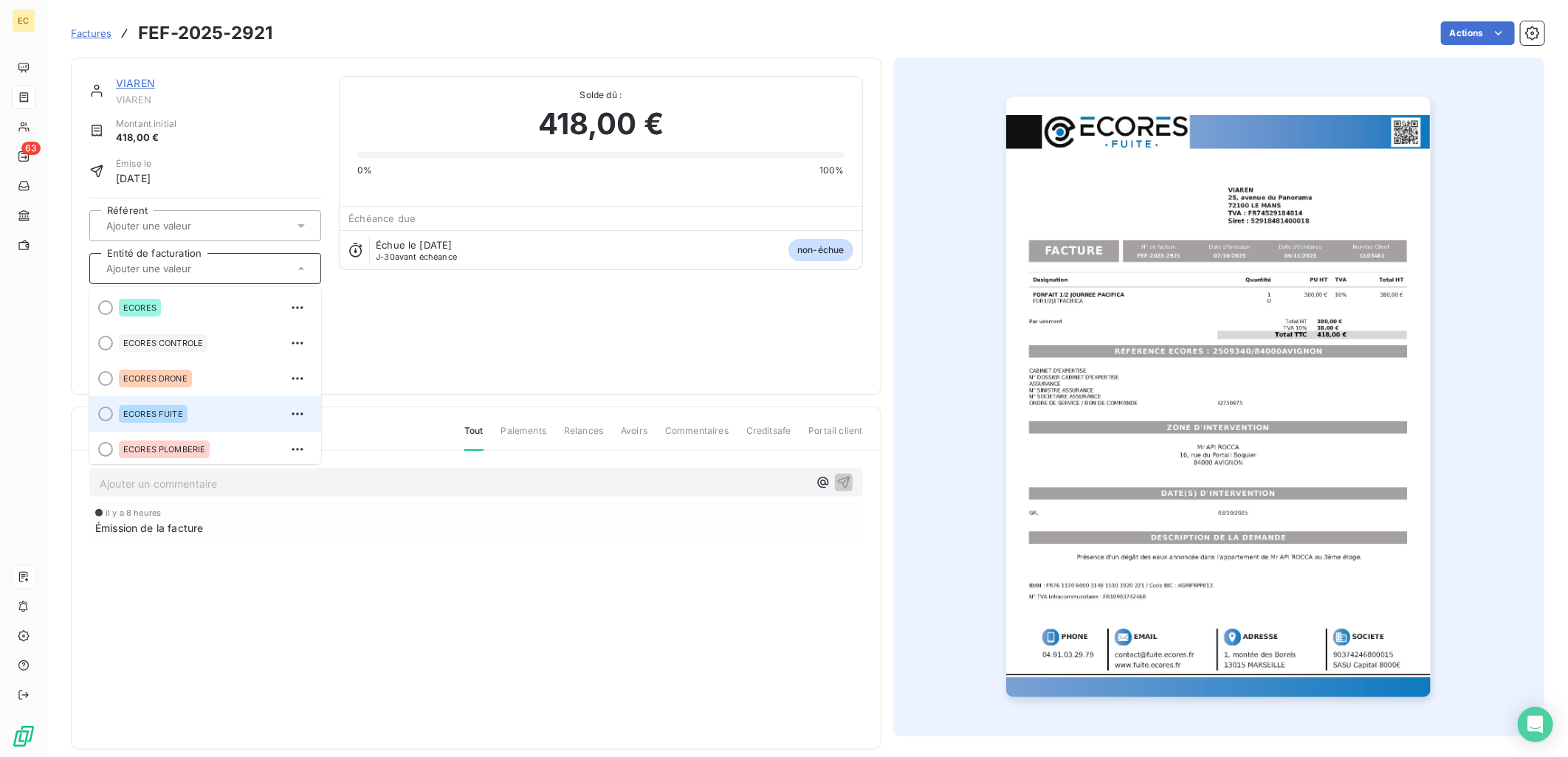
click at [195, 411] on div "ECORES FUITE" at bounding box center [214, 414] width 190 height 24
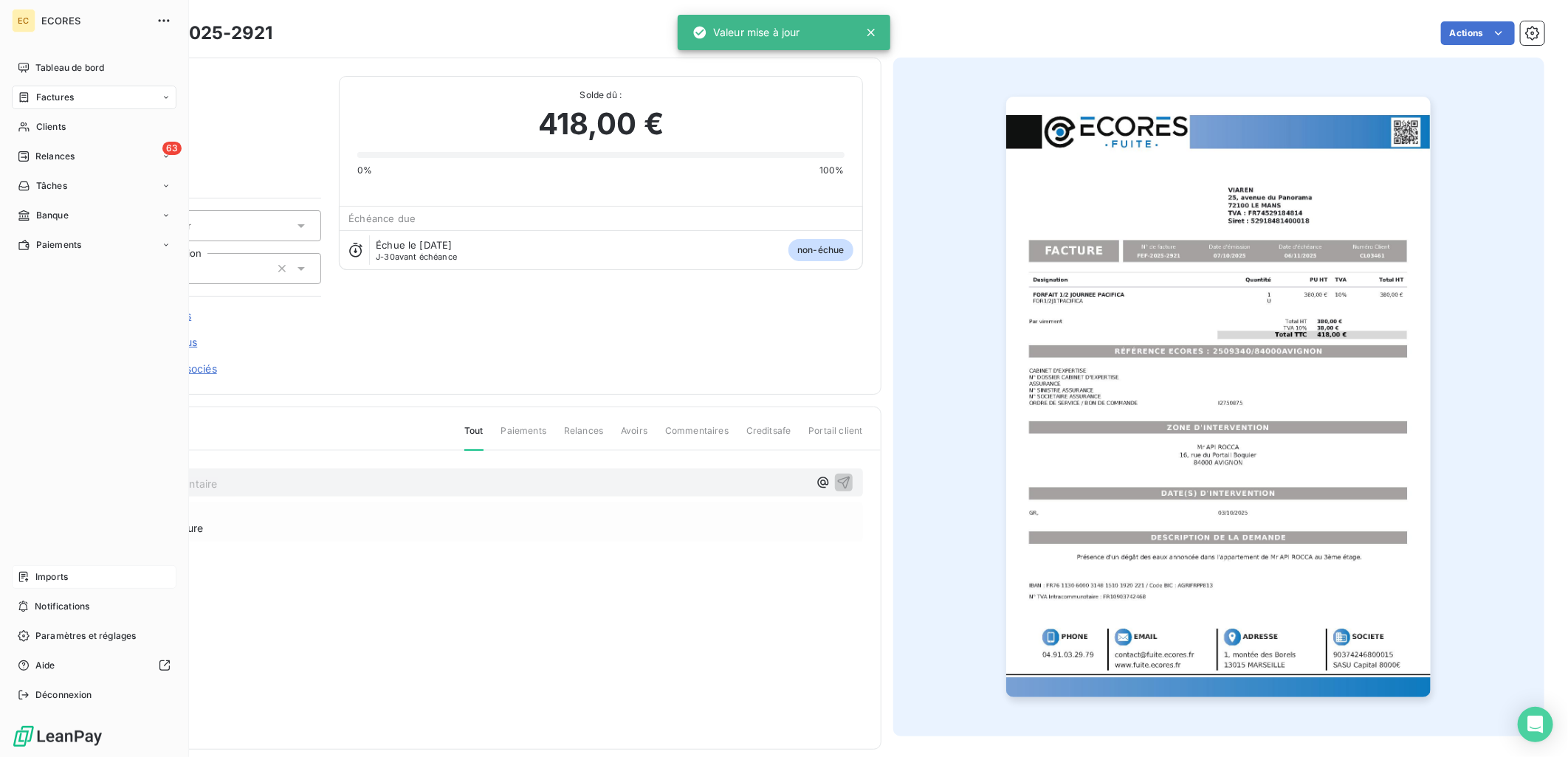
click at [58, 579] on span "Imports" at bounding box center [52, 577] width 32 height 14
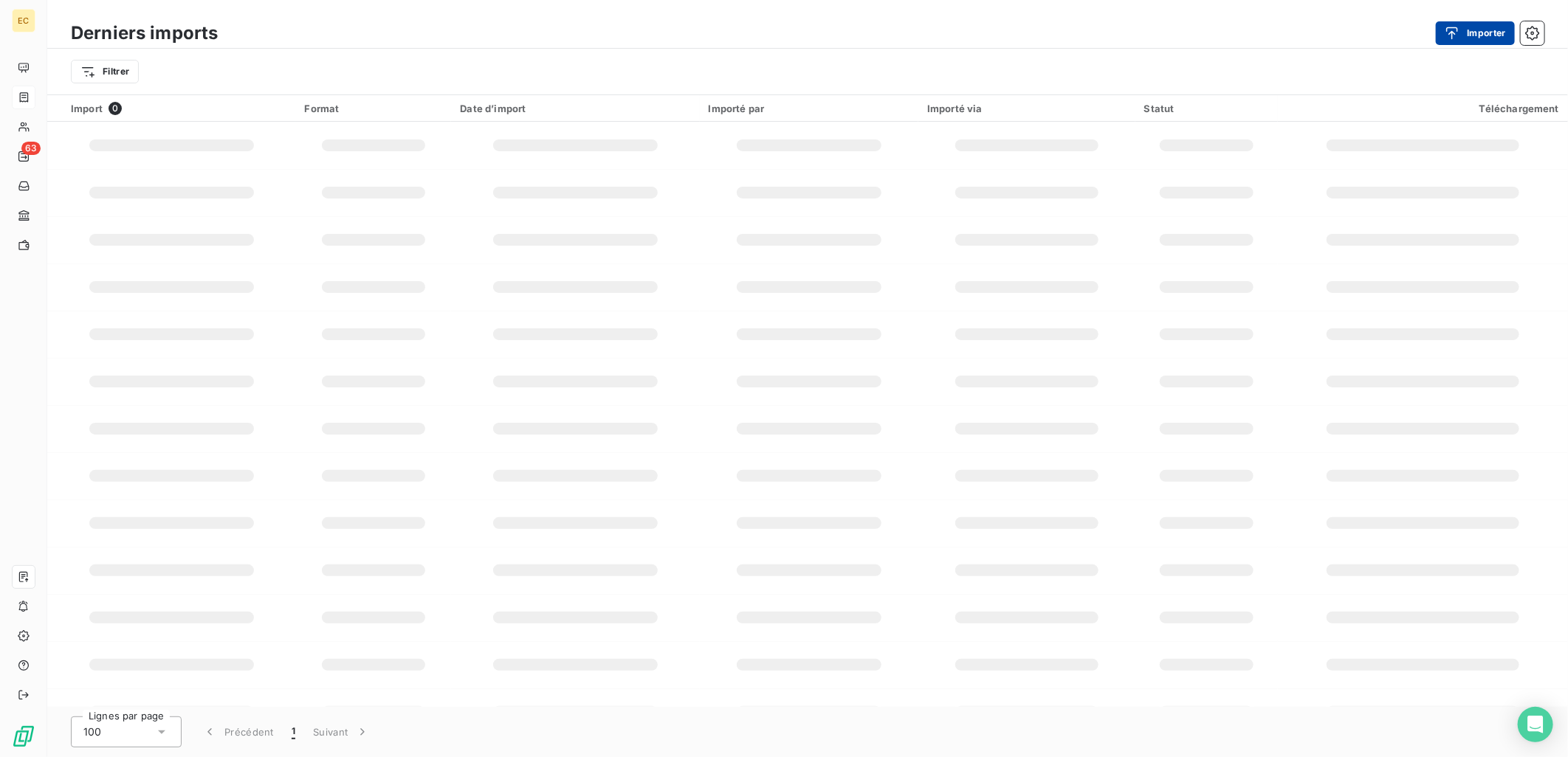
click at [1455, 22] on button "Importer" at bounding box center [1475, 33] width 79 height 24
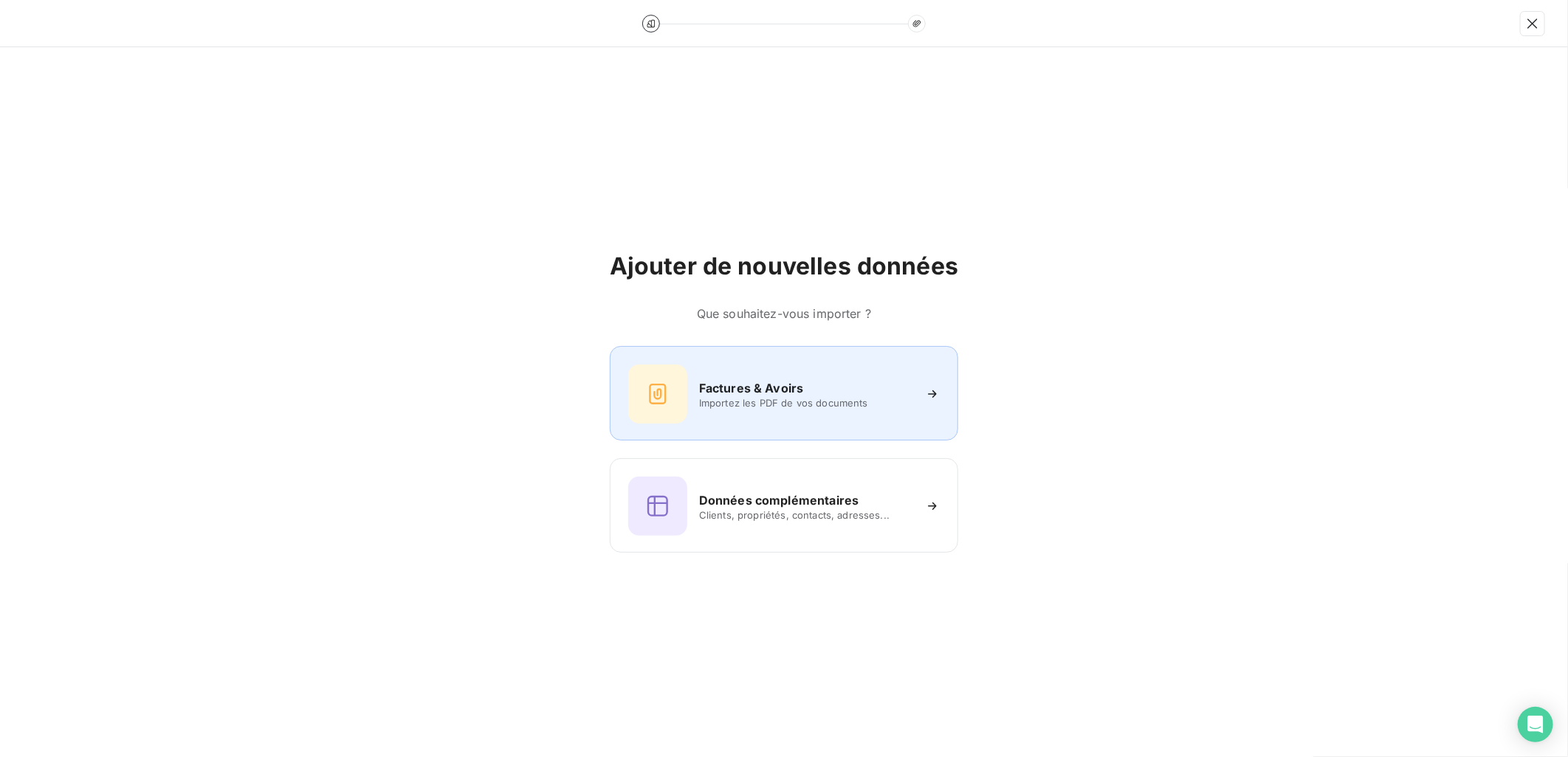
click at [781, 375] on div "Factures & Avoirs Importez les PDF de vos documents" at bounding box center [784, 393] width 312 height 59
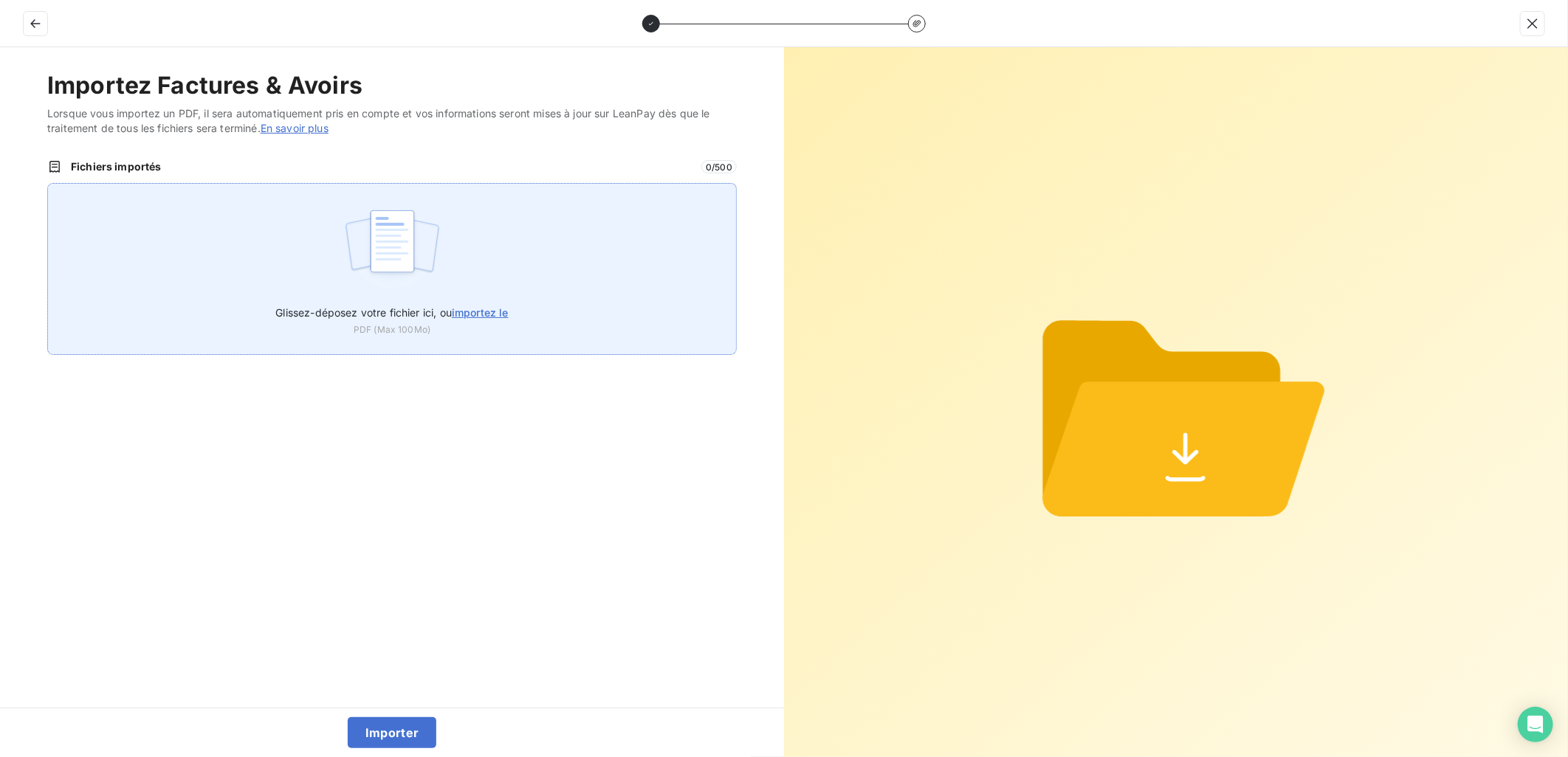
click at [497, 301] on label "Glissez-déposez votre fichier ici, ou importez le" at bounding box center [392, 309] width 233 height 27
click at [48, 184] on input "Glissez-déposez votre fichier ici, ou importez le" at bounding box center [48, 183] width 1 height 1
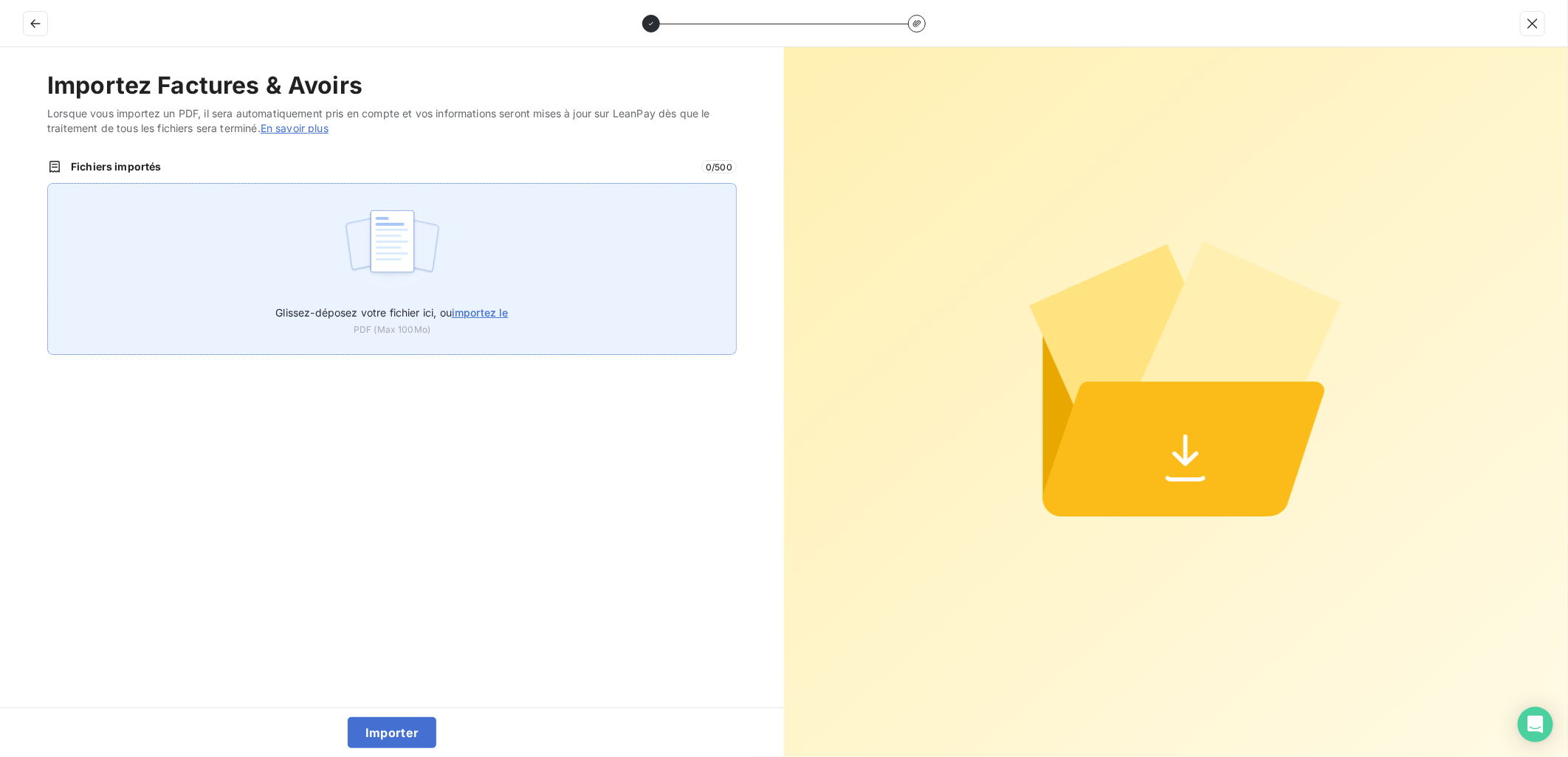
type input "C:\fakepath\FEF-2025-2922.pdf"
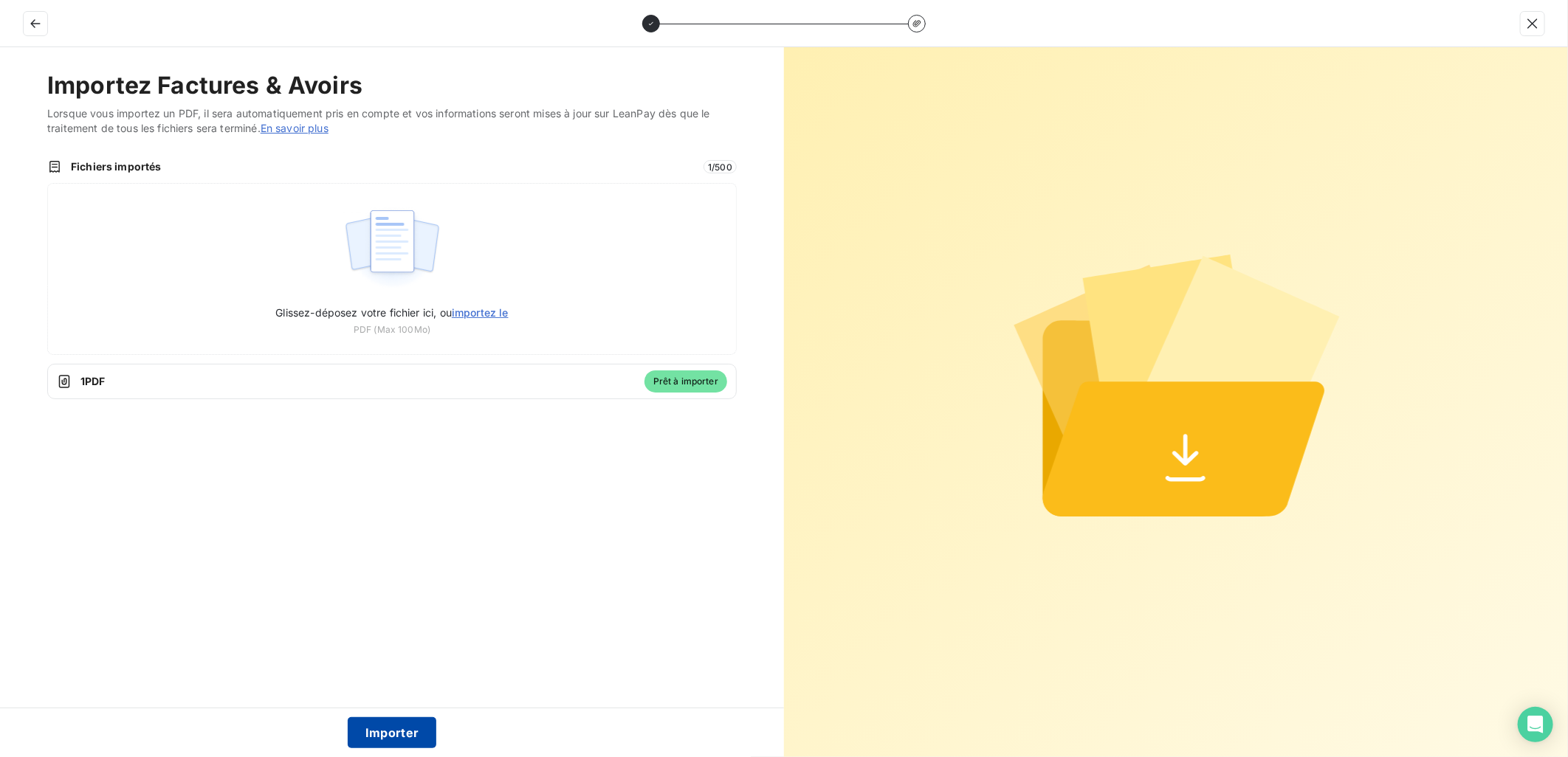
click at [404, 724] on button "Importer" at bounding box center [392, 732] width 89 height 31
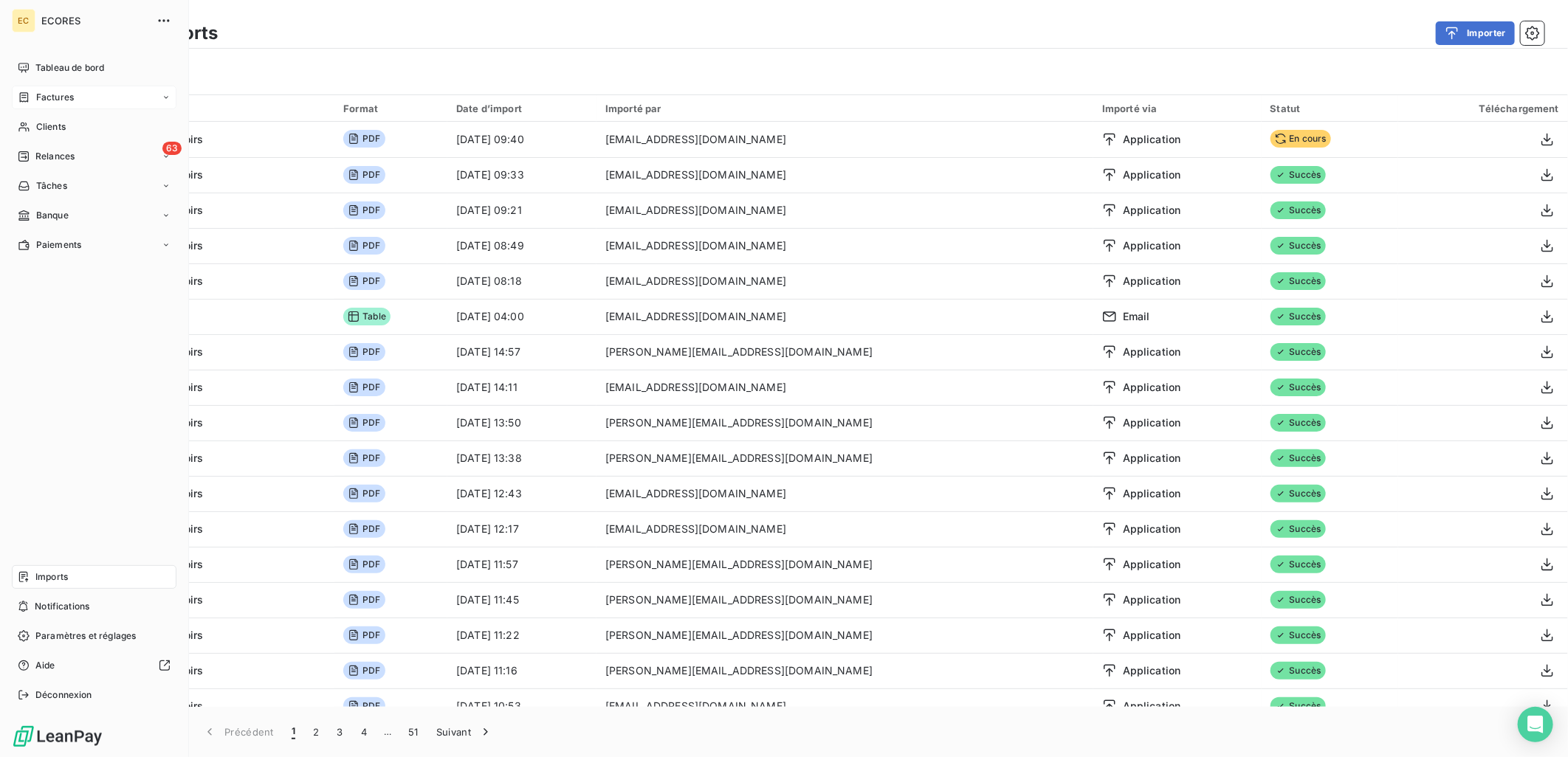
click at [68, 98] on span "Factures" at bounding box center [55, 98] width 37 height 14
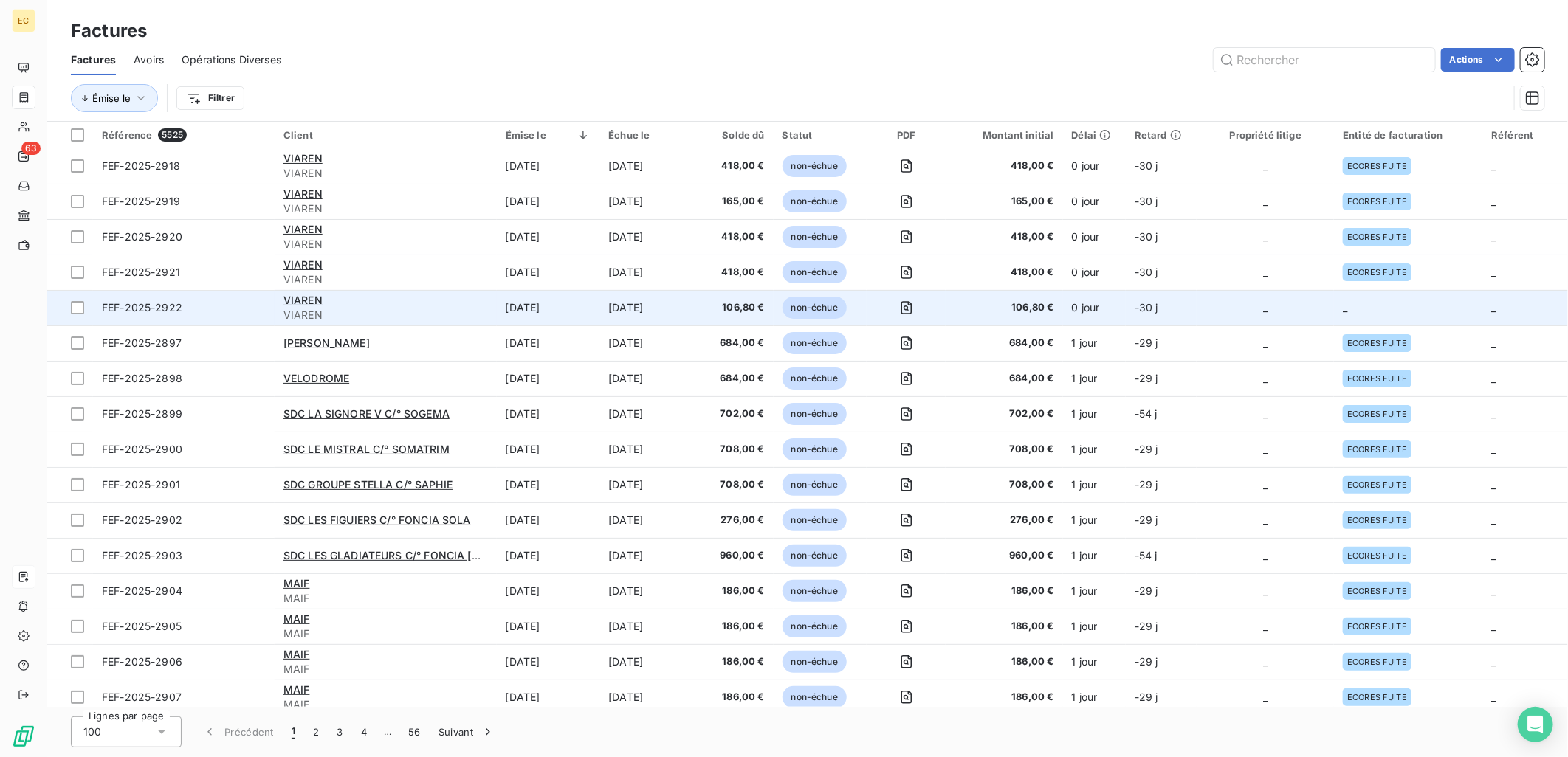
click at [1200, 293] on td "_" at bounding box center [1265, 308] width 138 height 36
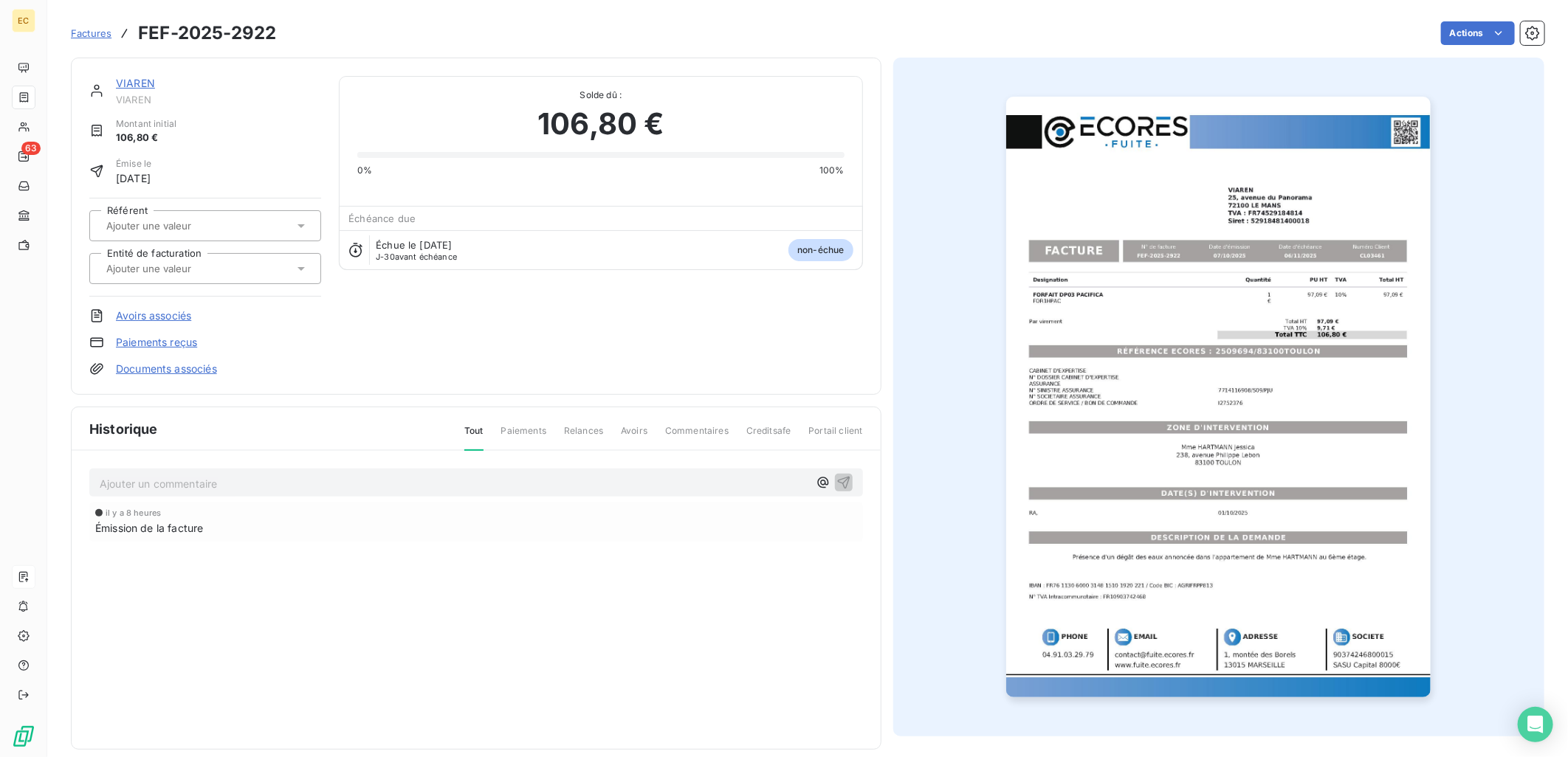
click at [178, 376] on div "VIAREN VIAREN Montant initial 106,80 € Émise le [DATE] Référent Entité de factu…" at bounding box center [476, 226] width 811 height 337
click at [181, 366] on link "Documents associés" at bounding box center [166, 369] width 101 height 14
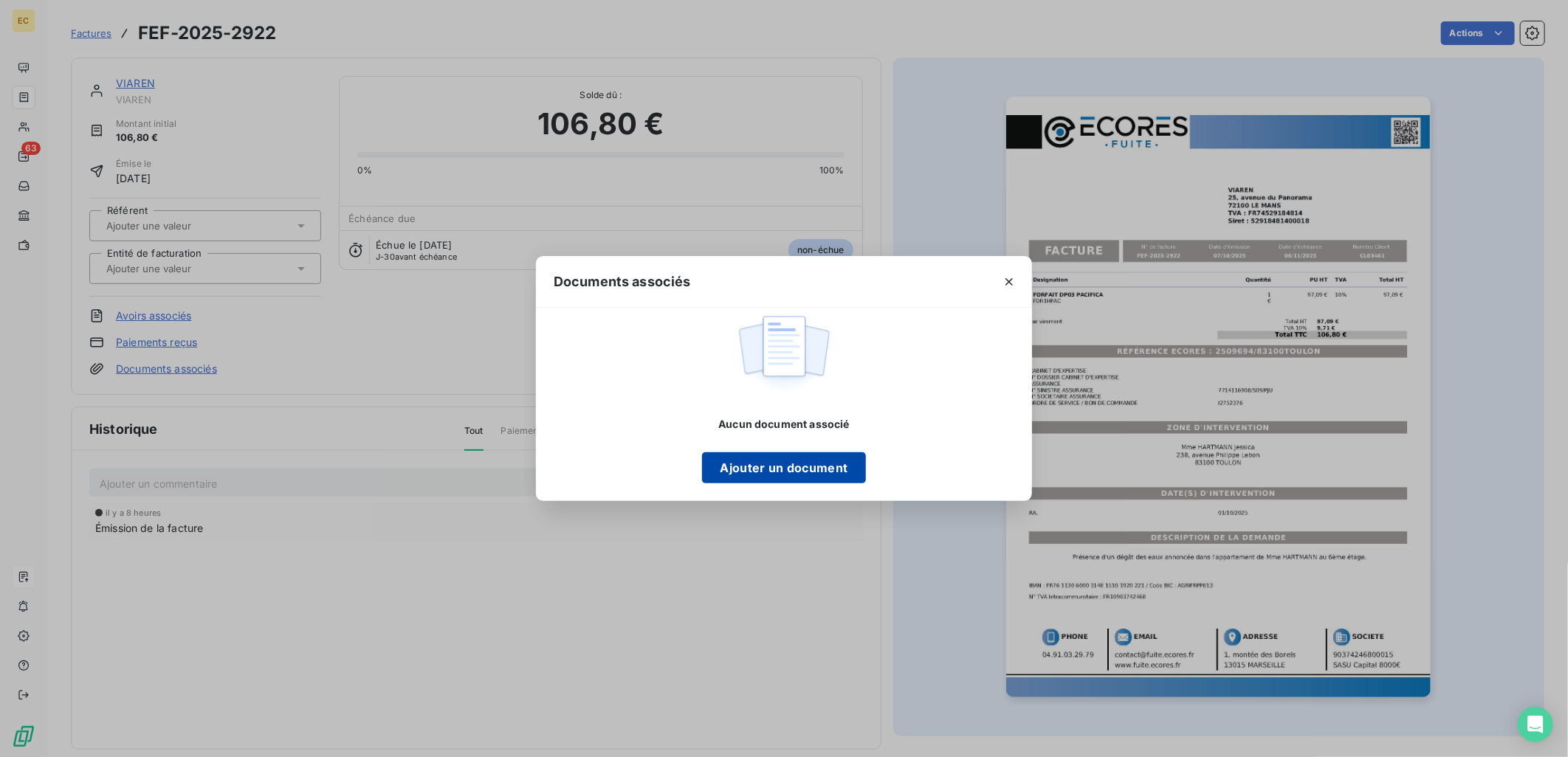
click at [794, 462] on button "Ajouter un document" at bounding box center [784, 467] width 163 height 31
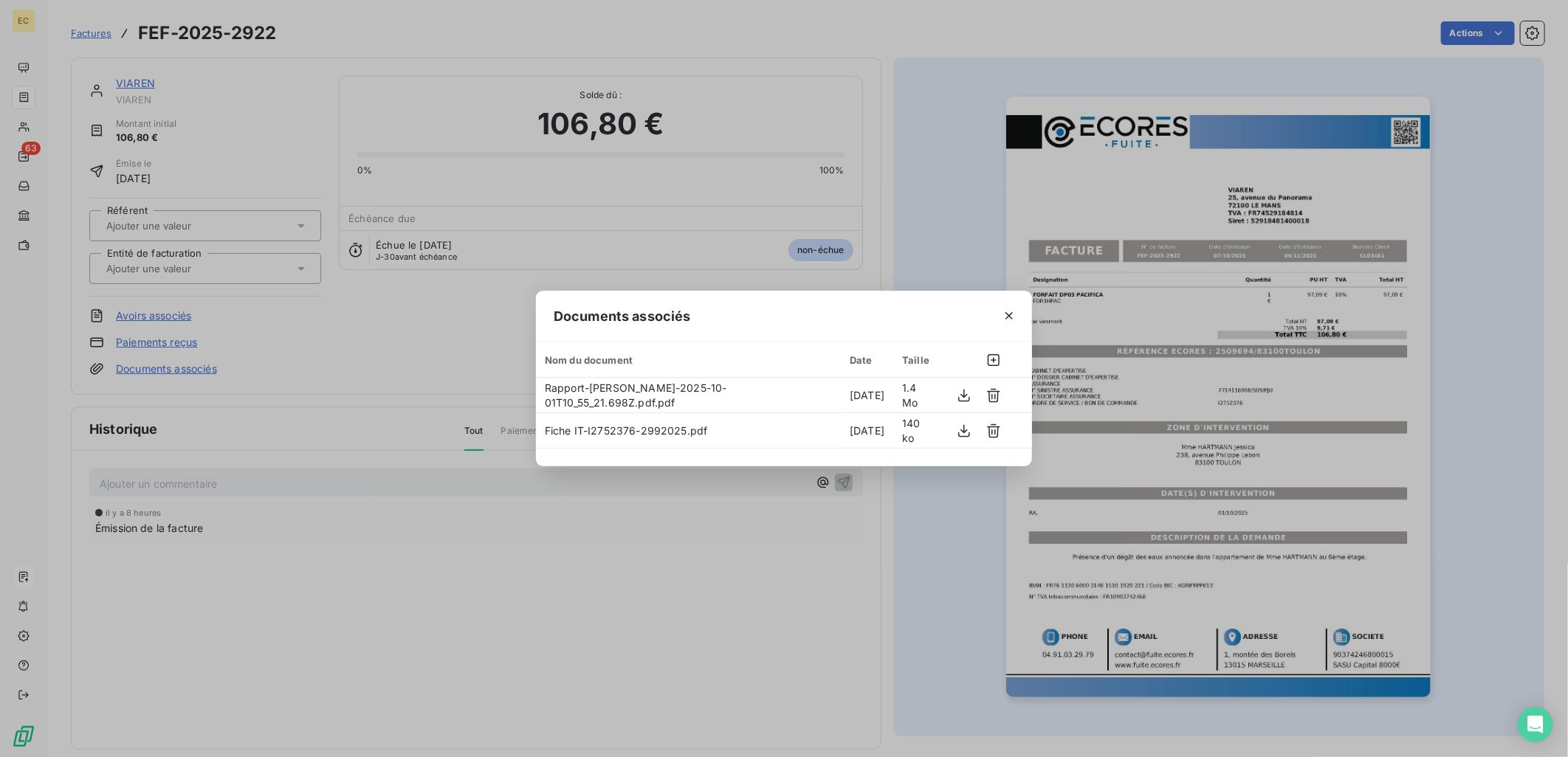
click at [200, 262] on div "Documents associés Nom du document Date Taille Rapport-[PERSON_NAME]-2025-10-01…" at bounding box center [784, 378] width 1568 height 757
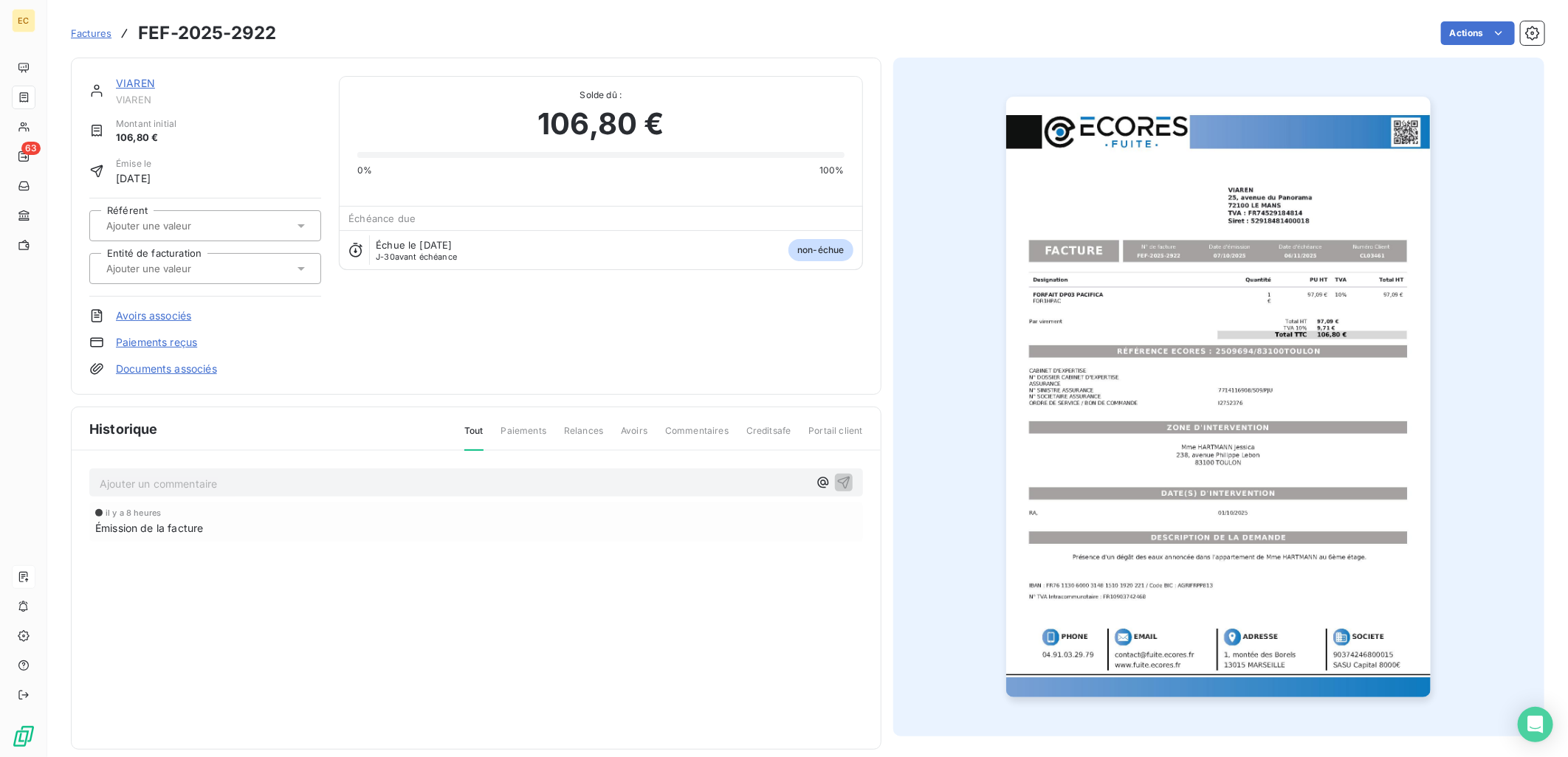
click at [186, 273] on div at bounding box center [198, 268] width 192 height 20
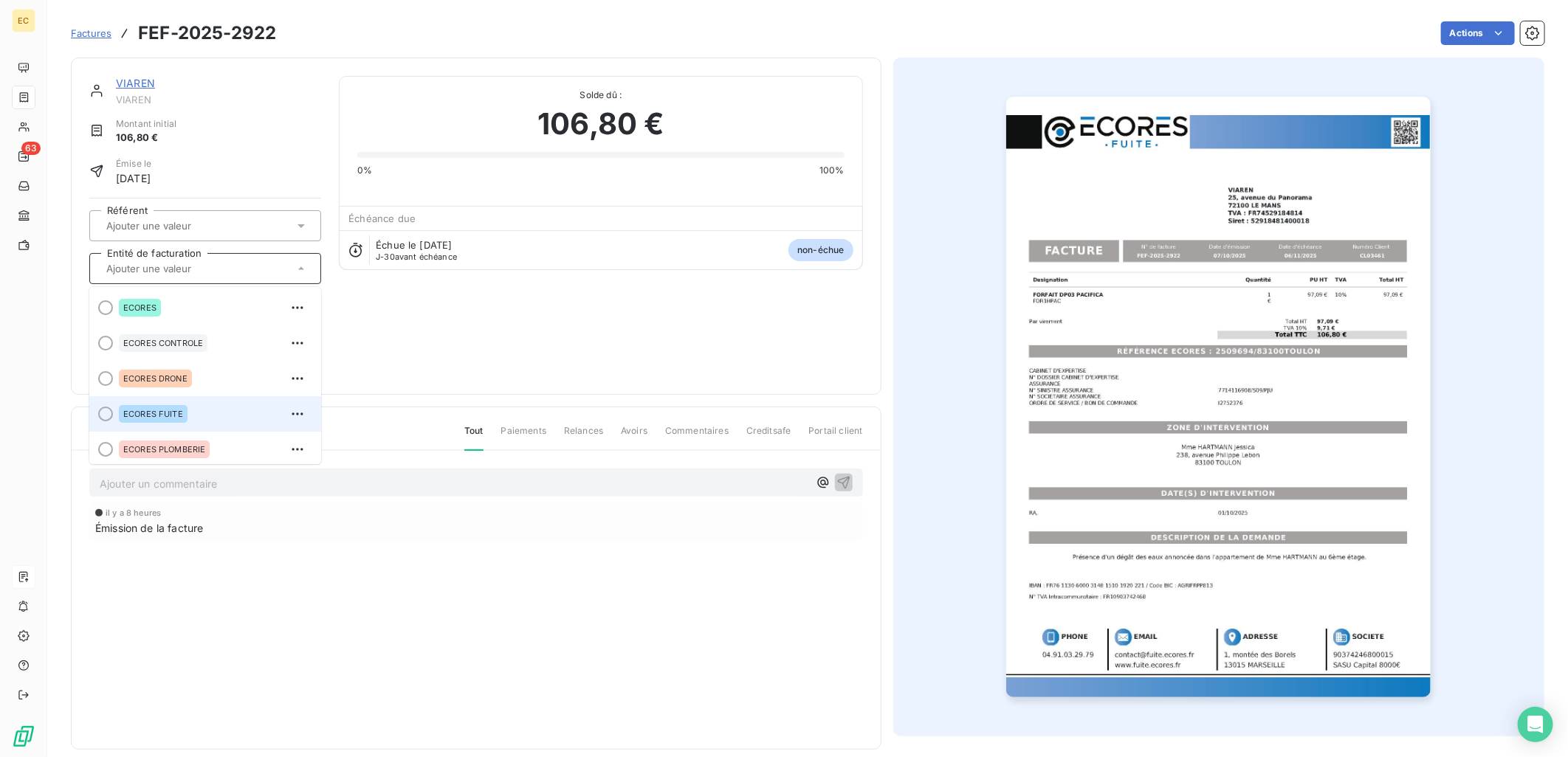
click at [201, 418] on div "ECORES FUITE" at bounding box center [214, 414] width 190 height 24
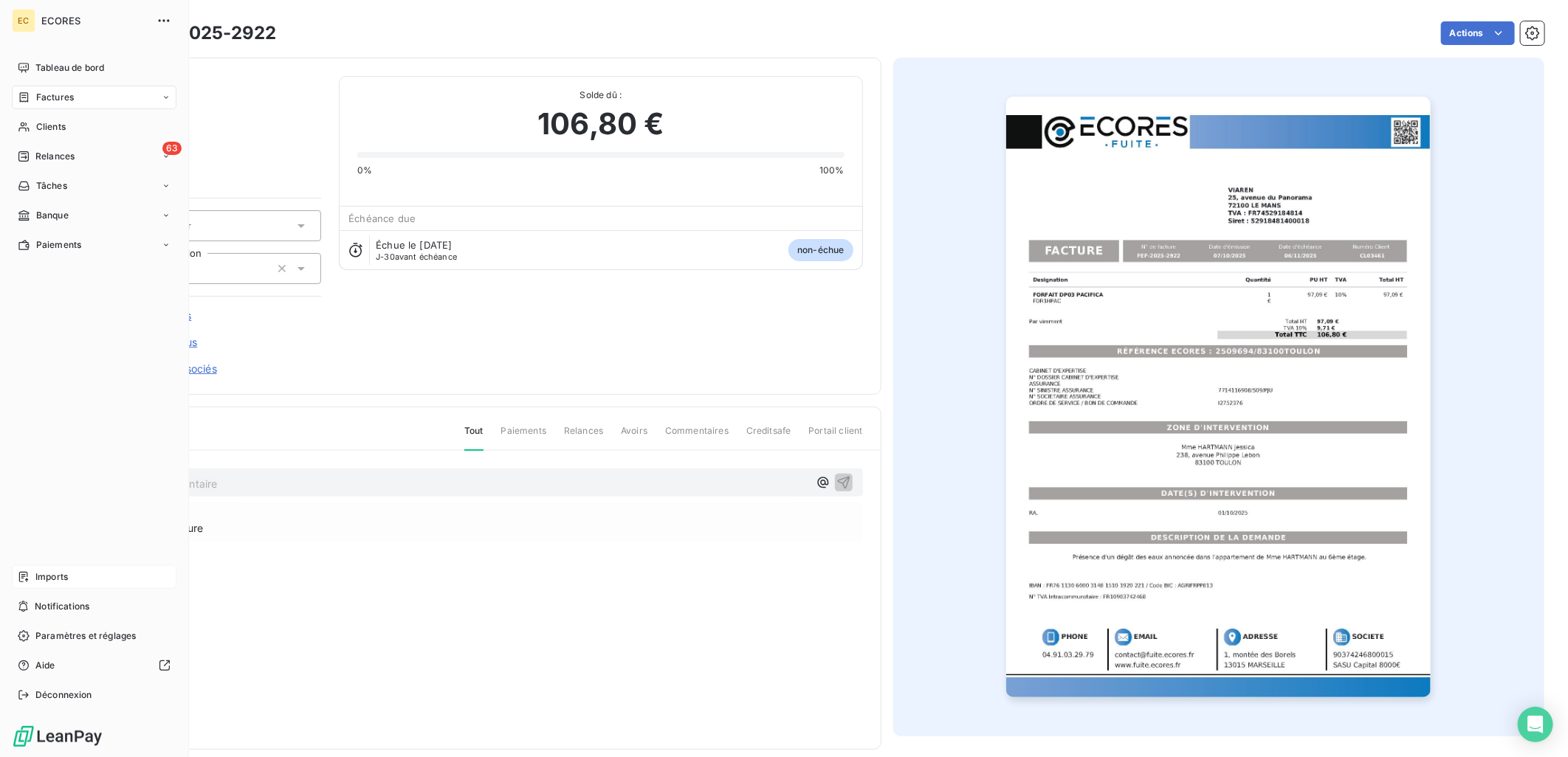
click at [37, 574] on span "Imports" at bounding box center [52, 577] width 32 height 14
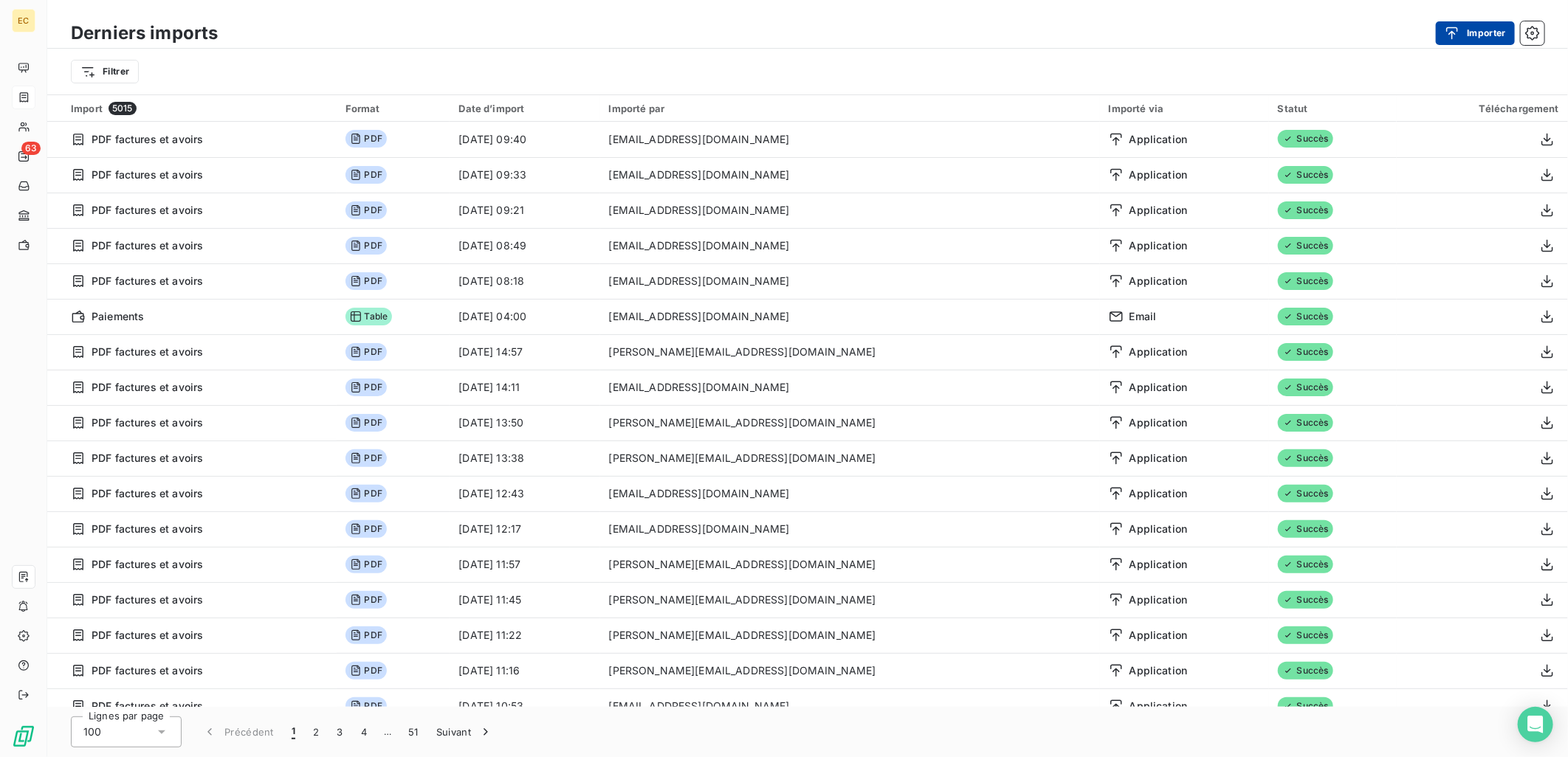
click at [1469, 28] on button "Importer" at bounding box center [1475, 33] width 79 height 24
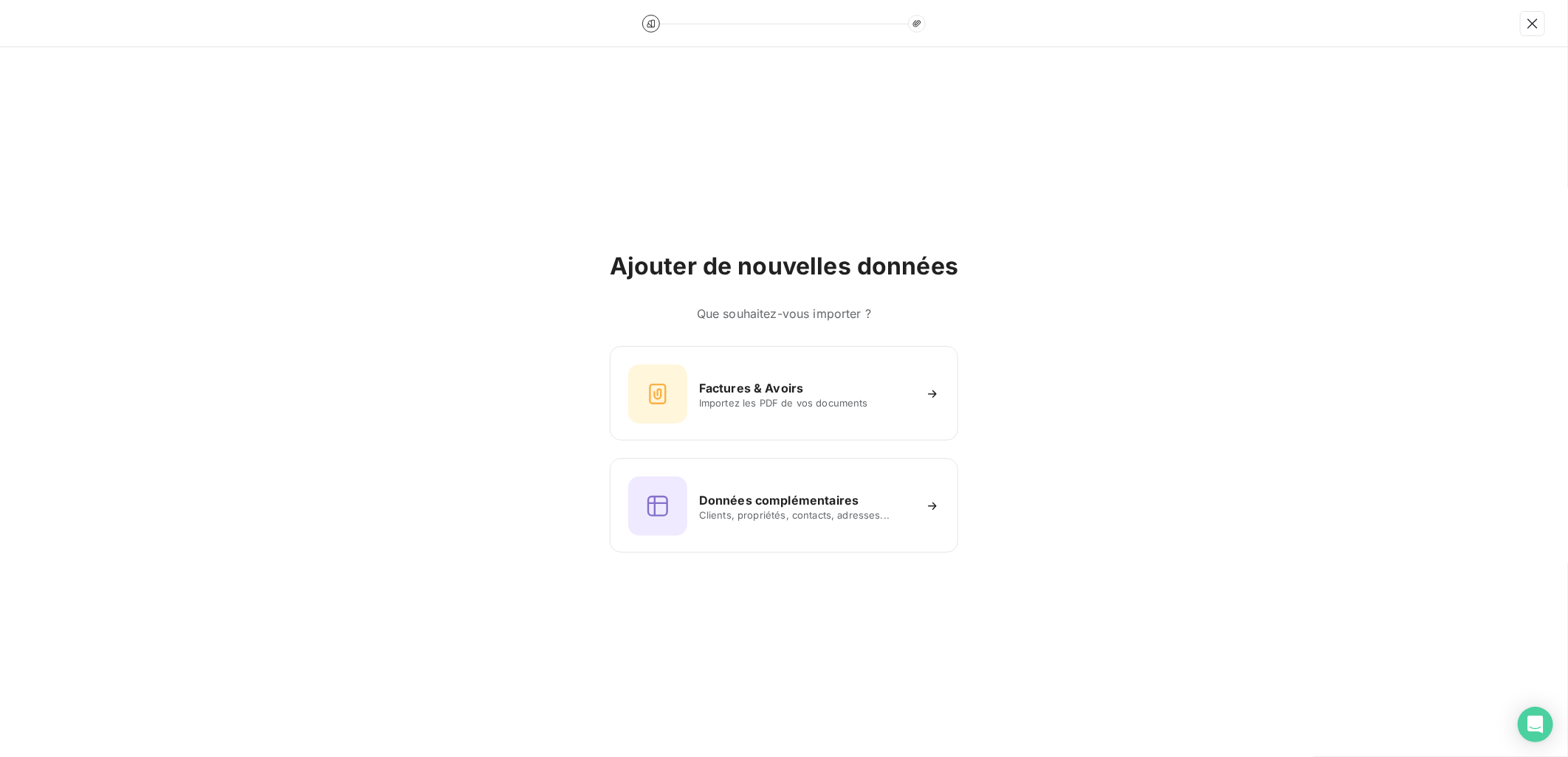
click at [670, 342] on div "Ajouter de nouvelles données Que souhaitez-vous importer ? Factures & Avoirs Im…" at bounding box center [784, 402] width 348 height 301
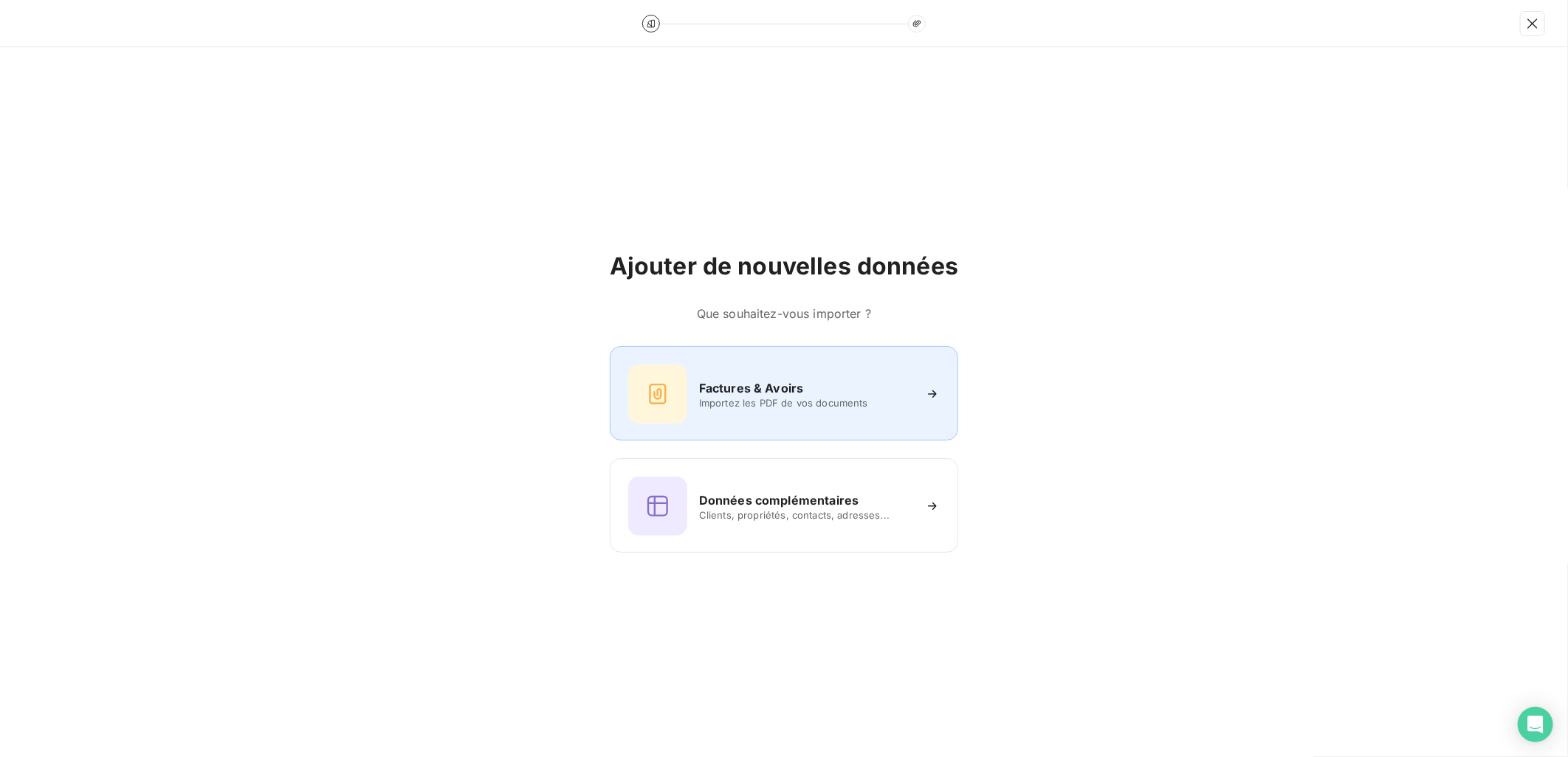
click at [706, 391] on h6 "Factures & Avoirs" at bounding box center [750, 387] width 105 height 18
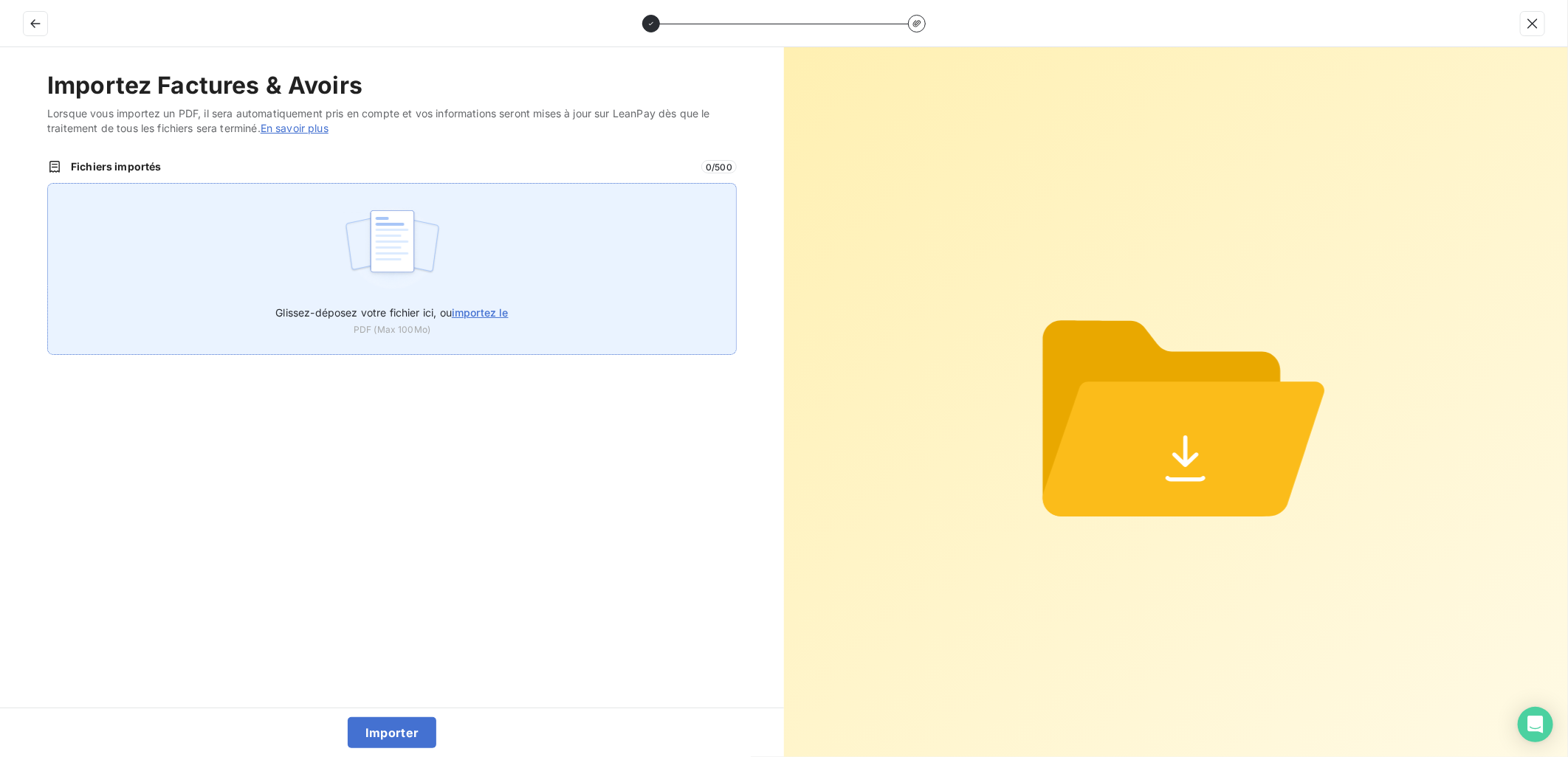
click at [469, 306] on span "importez le" at bounding box center [480, 312] width 57 height 13
click at [48, 184] on input "Glissez-déposez votre fichier ici, ou importez le" at bounding box center [48, 183] width 1 height 1
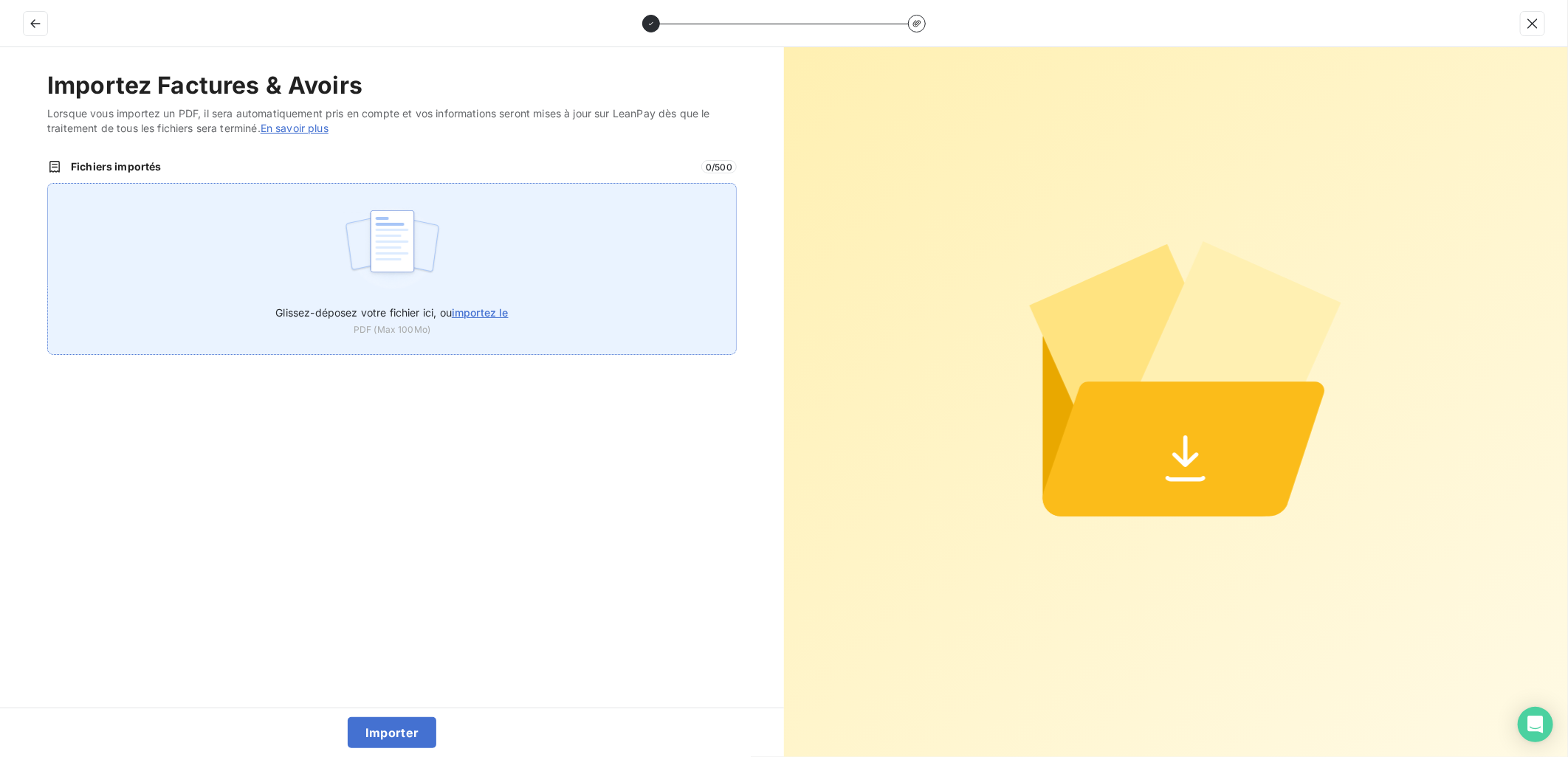
type input "C:\fakepath\FEF-2025-2923.pdf"
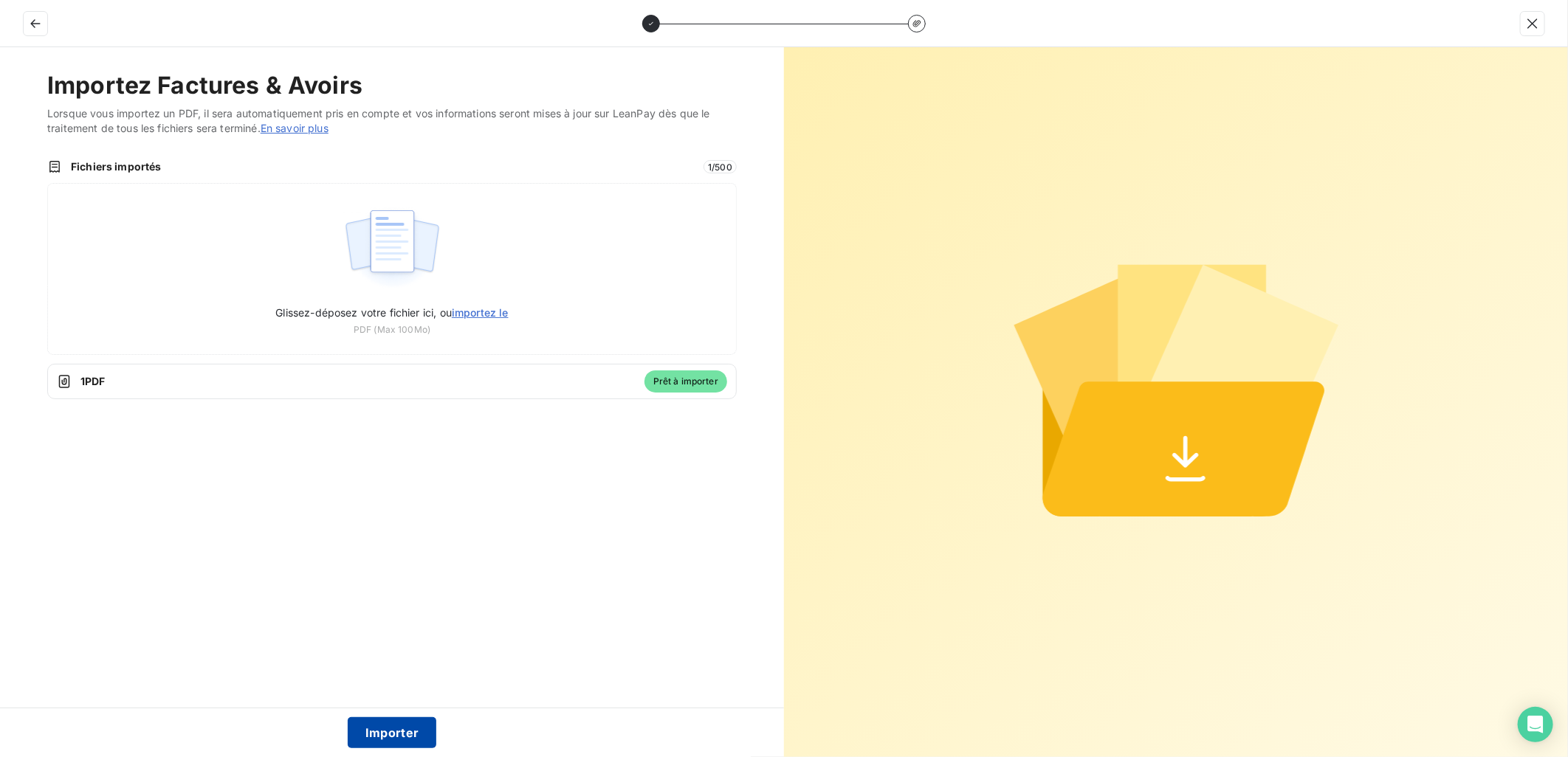
click at [407, 732] on button "Importer" at bounding box center [392, 732] width 89 height 31
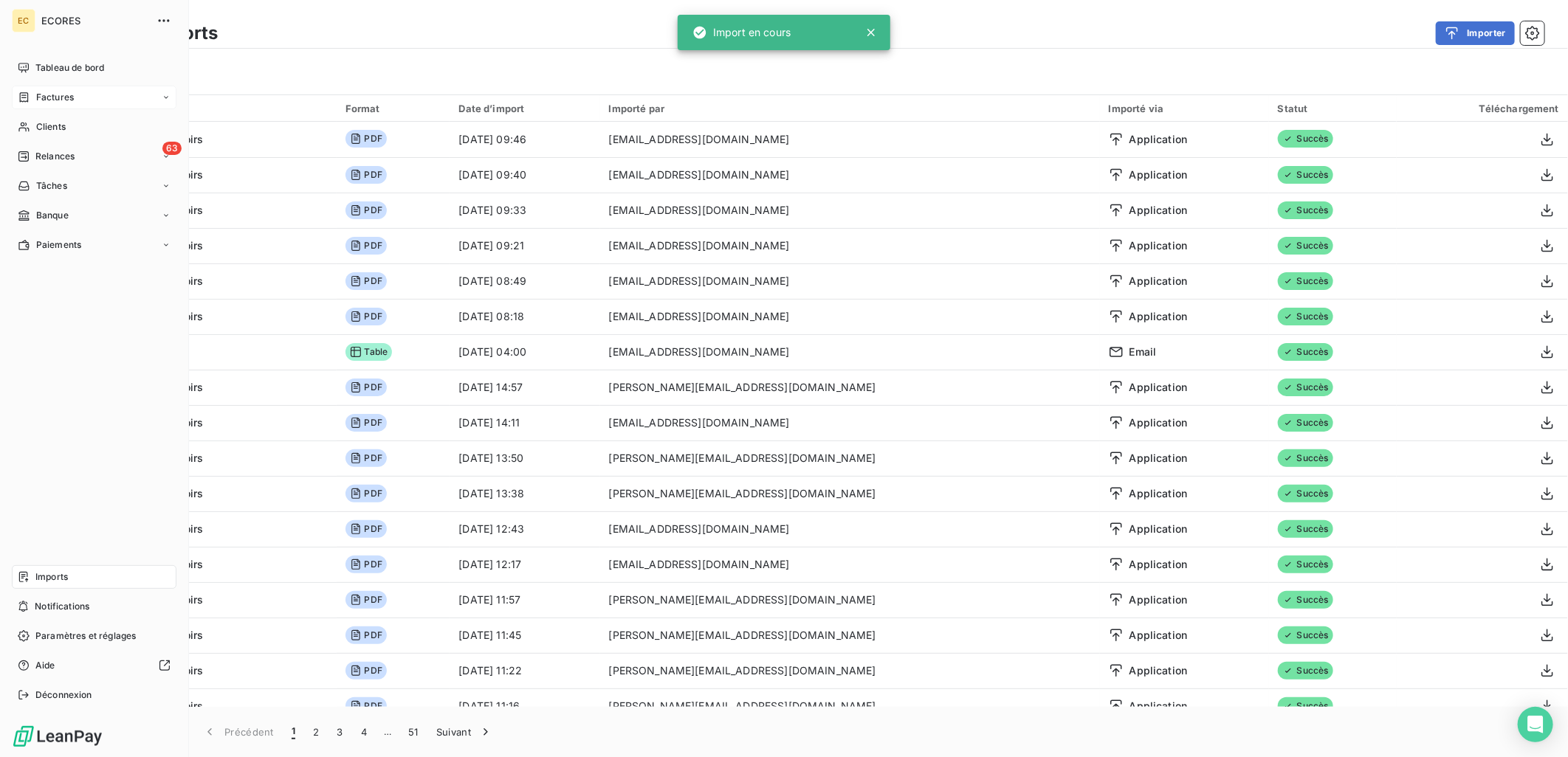
click at [25, 99] on icon at bounding box center [24, 98] width 13 height 12
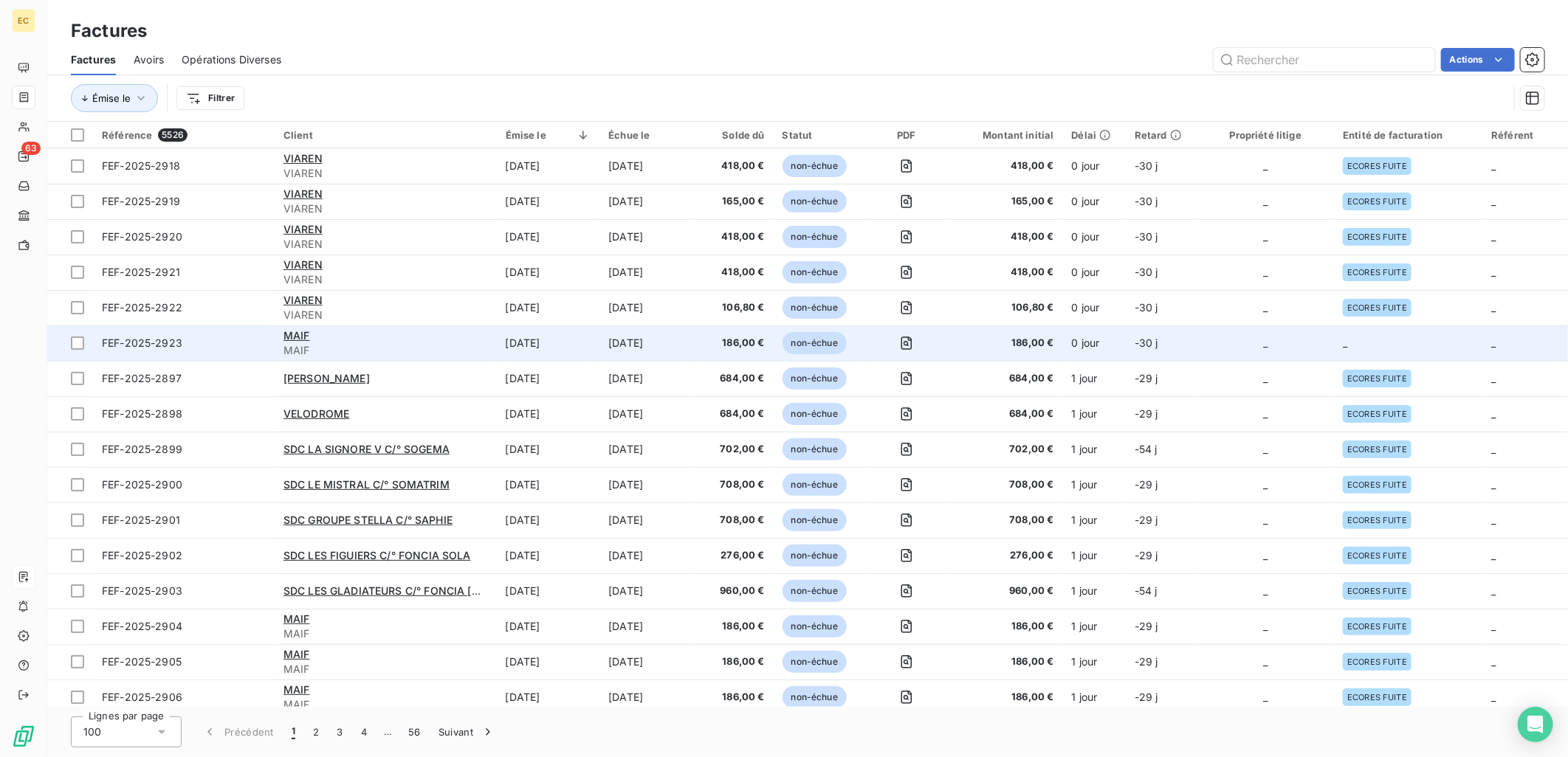
click at [1276, 335] on td "_" at bounding box center [1265, 343] width 138 height 36
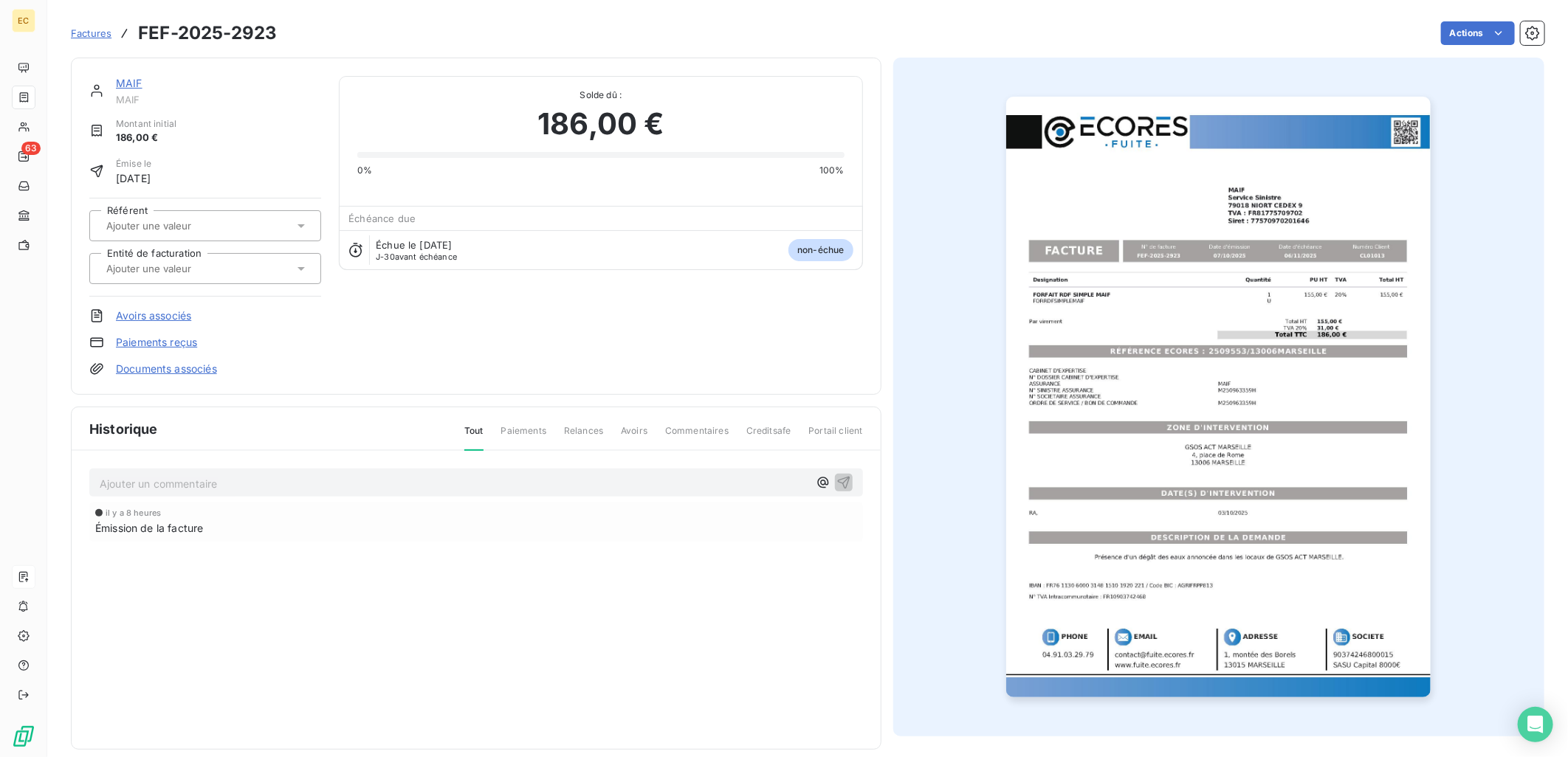
click at [174, 379] on div "MAIF MAIF Montant initial 186,00 € Émise le [DATE] Référent Entité de facturati…" at bounding box center [476, 226] width 811 height 337
click at [178, 370] on link "Documents associés" at bounding box center [166, 369] width 101 height 14
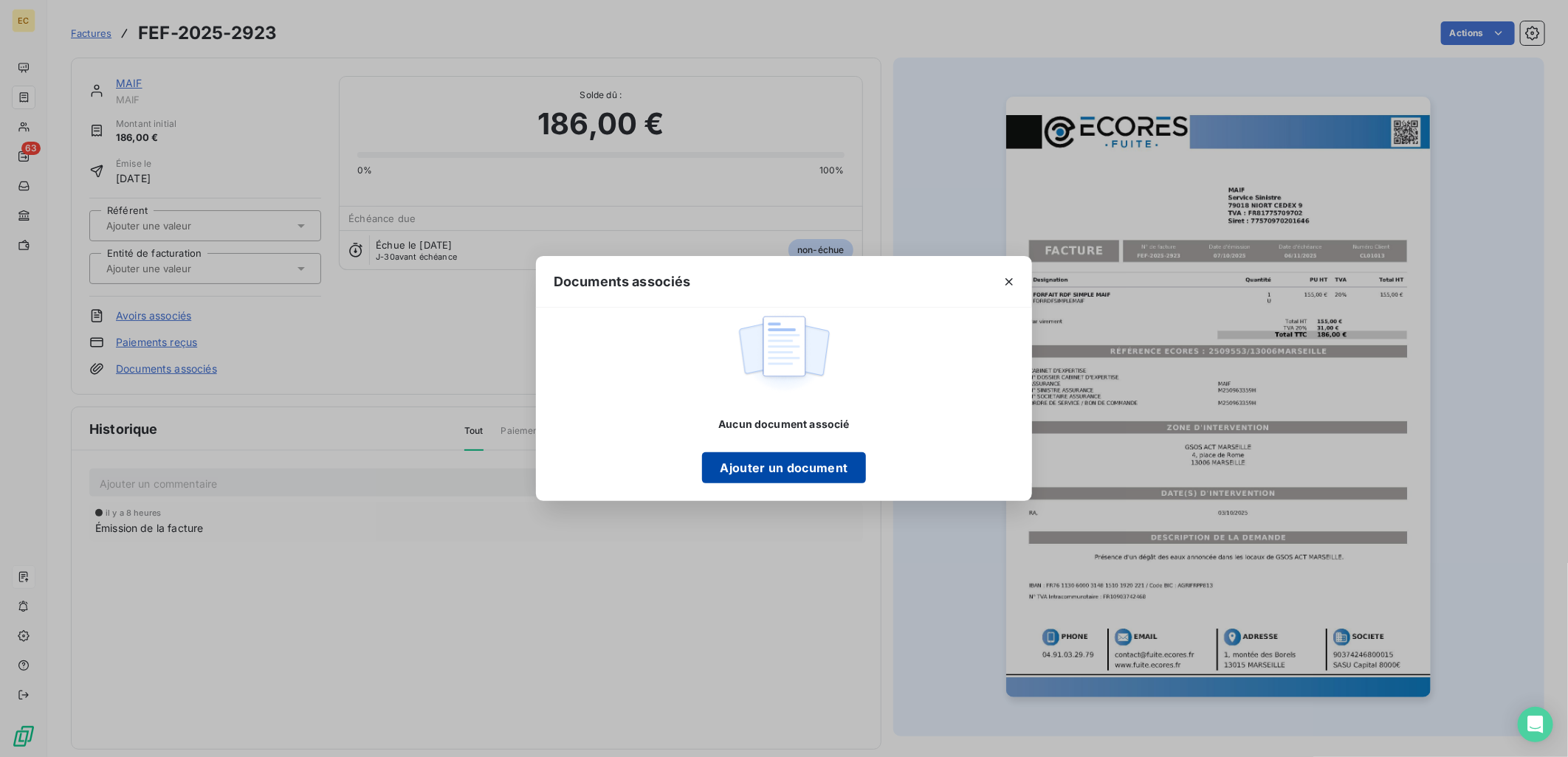
click at [808, 467] on button "Ajouter un document" at bounding box center [784, 467] width 163 height 31
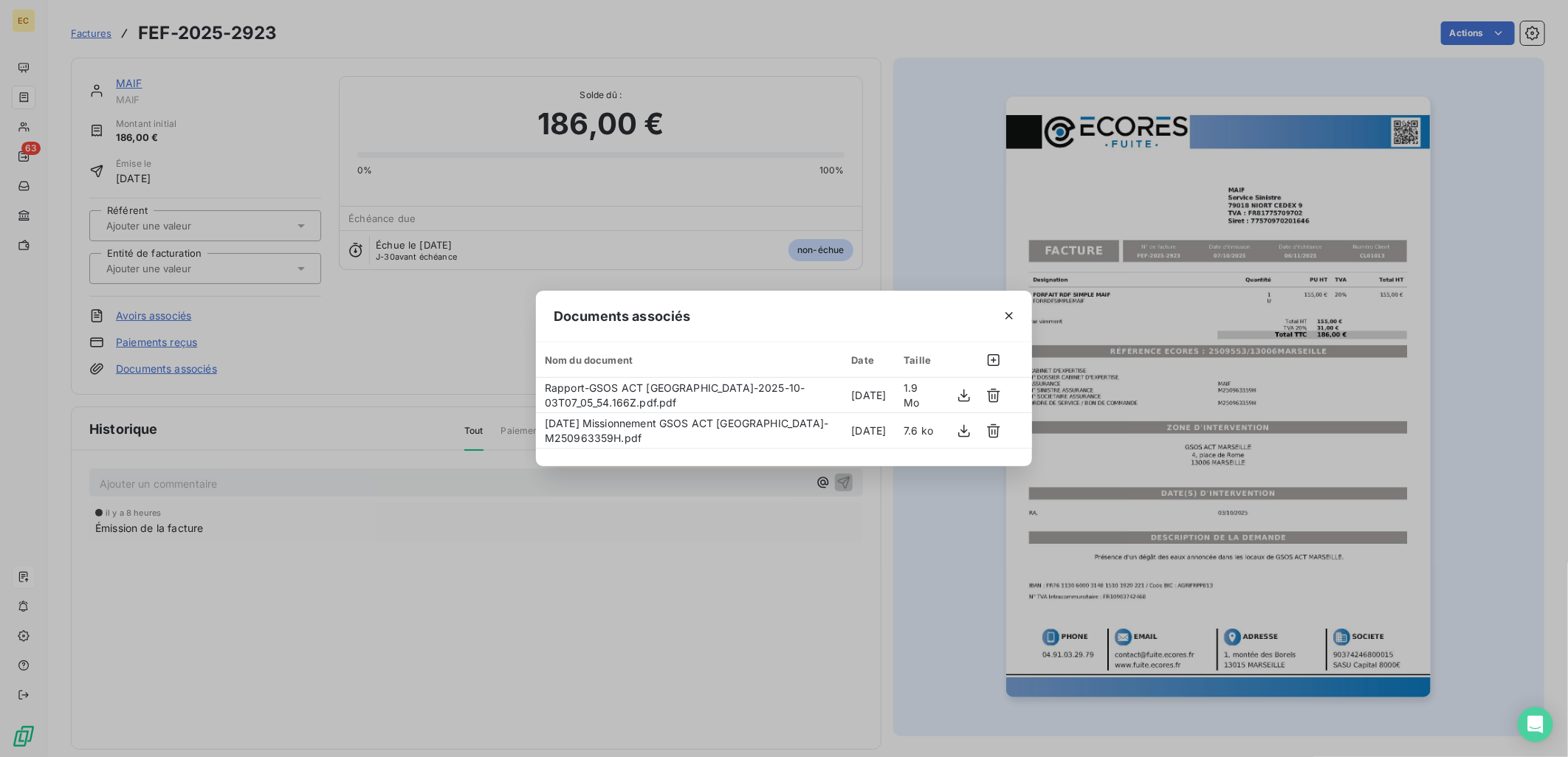
click at [272, 268] on div "Documents associés Nom du document Date Taille Rapport-GSOS ACT [GEOGRAPHIC_DAT…" at bounding box center [784, 378] width 1568 height 757
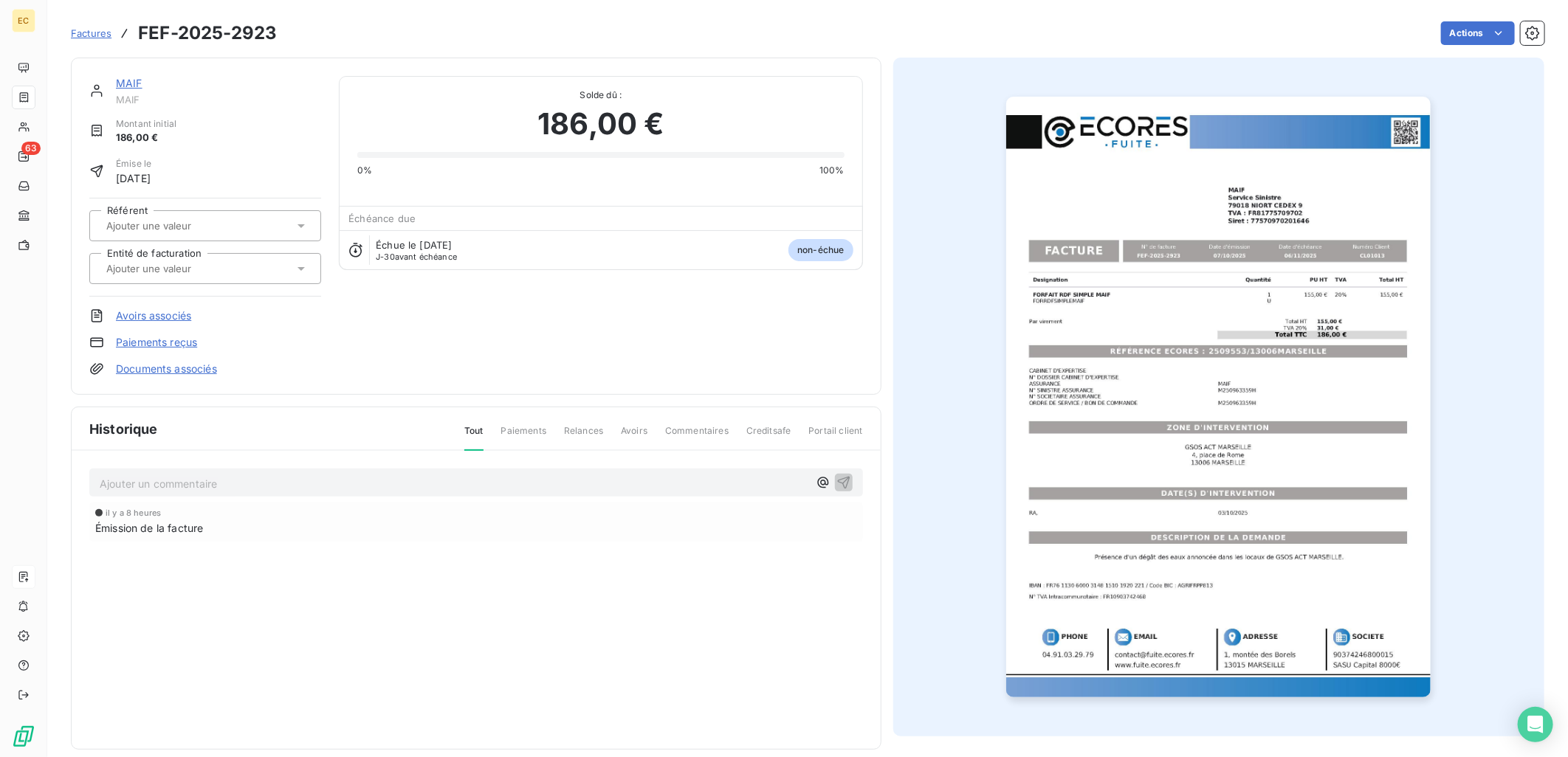
click at [272, 268] on div at bounding box center [198, 268] width 192 height 20
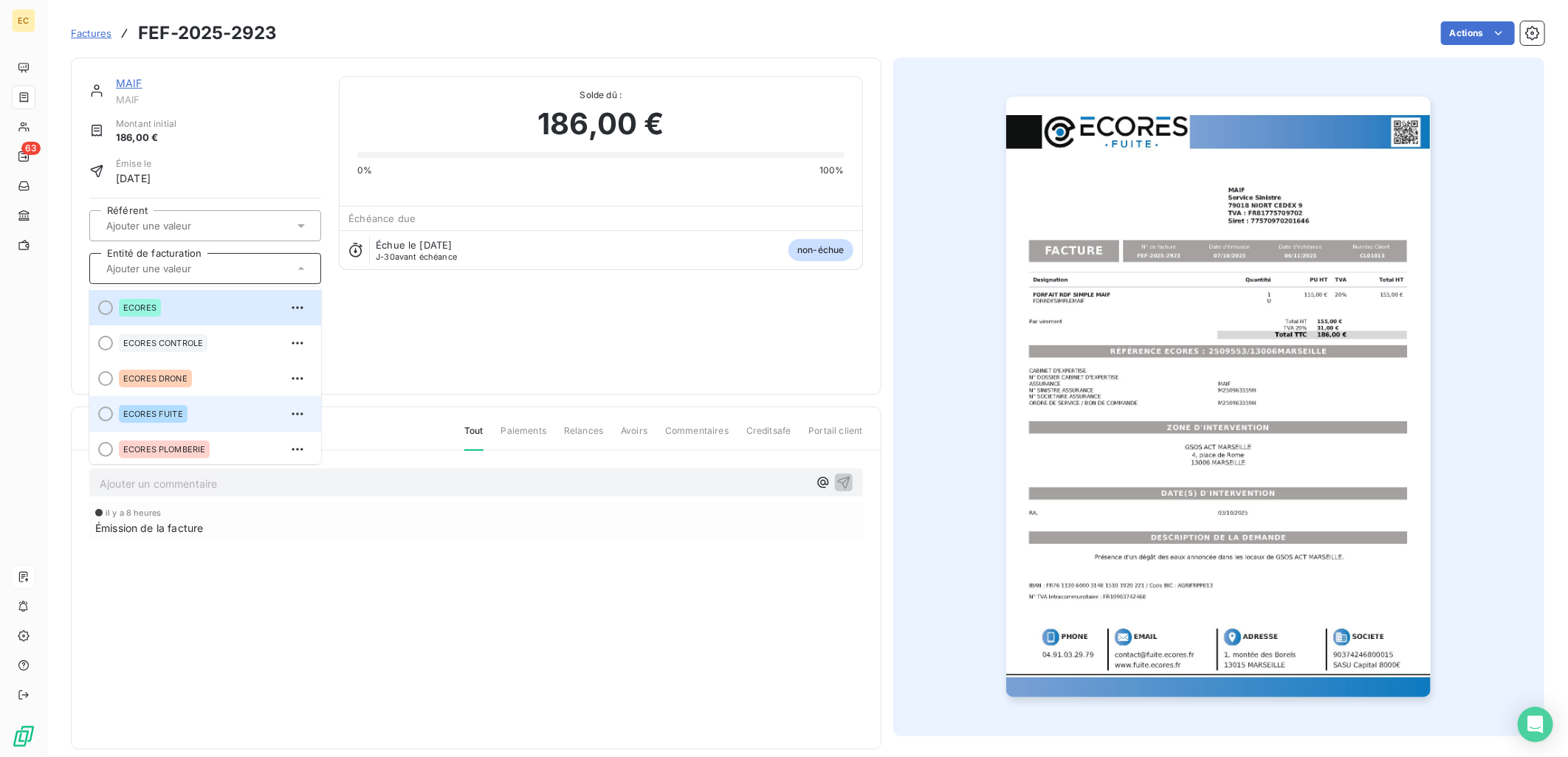
click at [200, 414] on div "ECORES FUITE" at bounding box center [214, 414] width 190 height 24
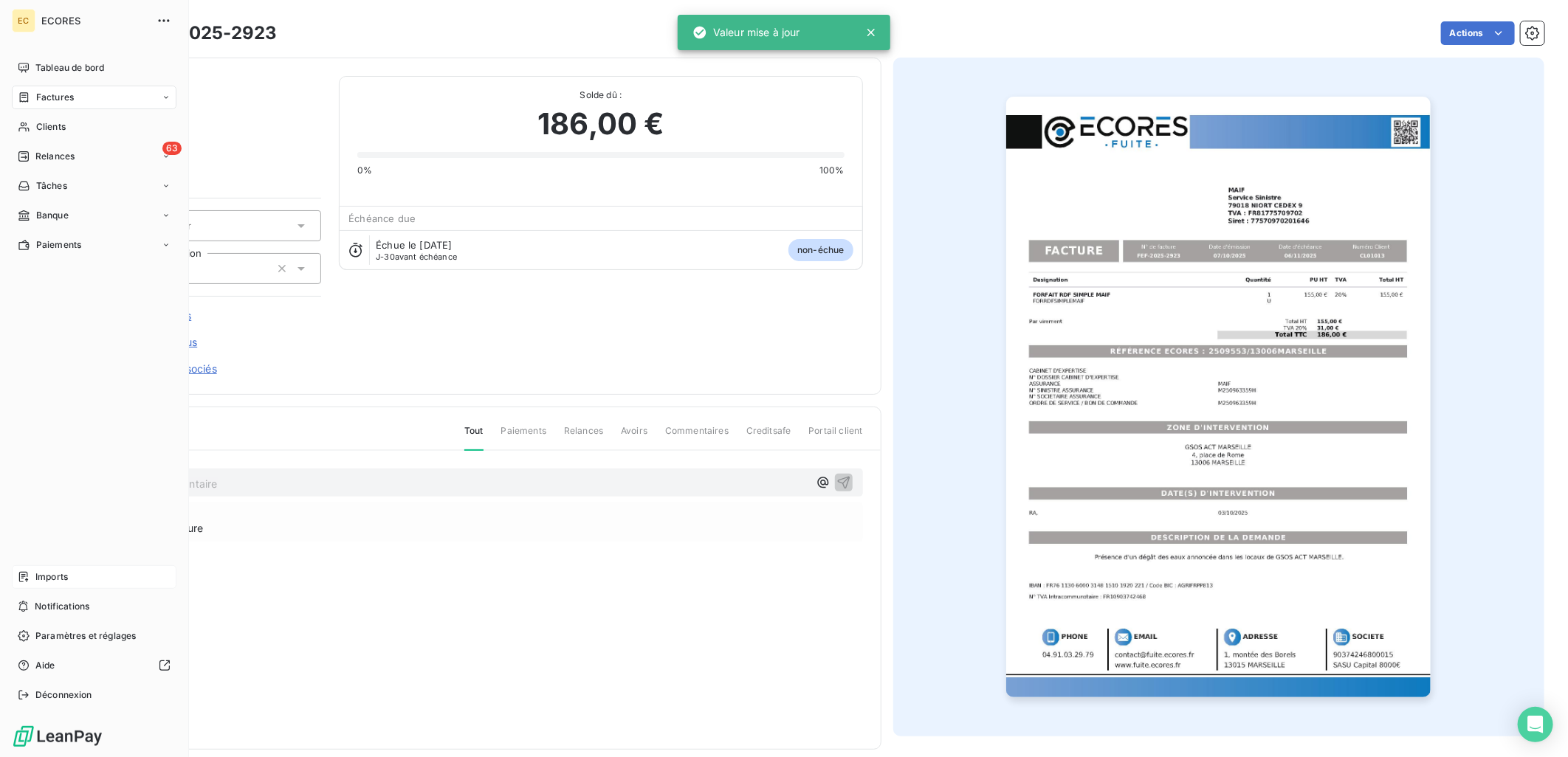
click at [70, 579] on div "Imports" at bounding box center [94, 577] width 165 height 24
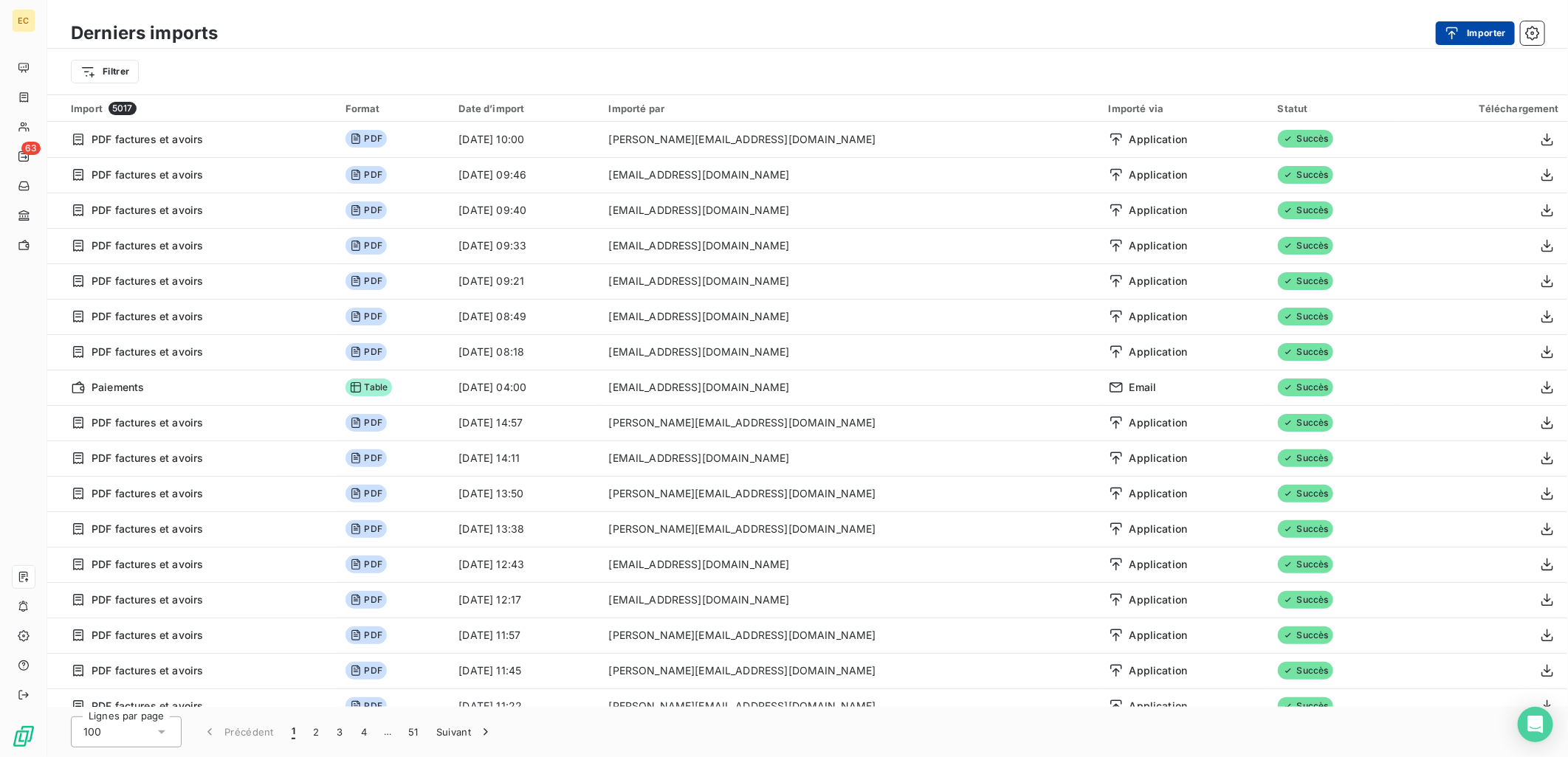
click at [1441, 31] on button "Importer" at bounding box center [1475, 33] width 79 height 24
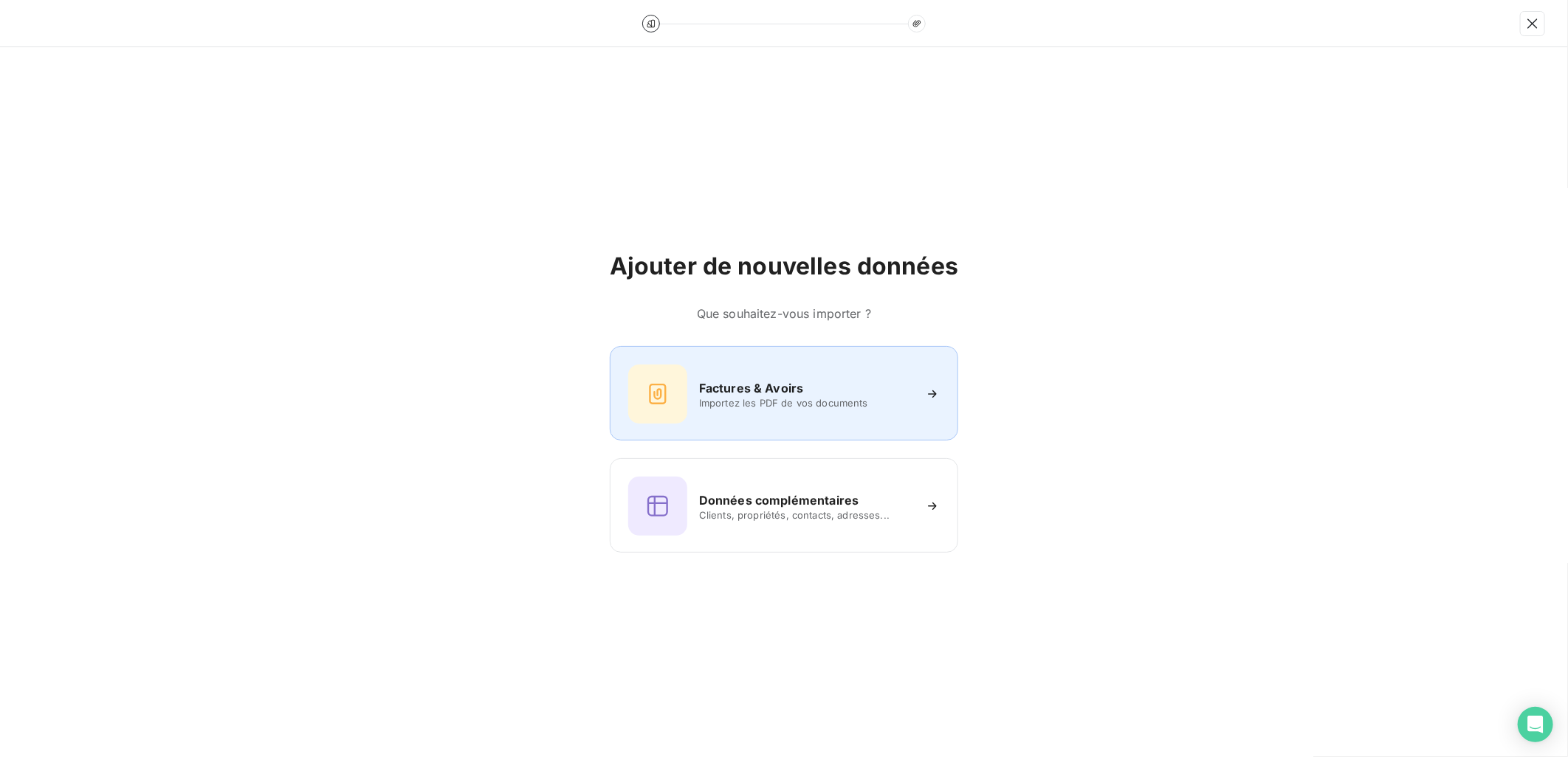
click at [721, 424] on div "Factures & Avoirs Importez les PDF de vos documents" at bounding box center [784, 393] width 348 height 94
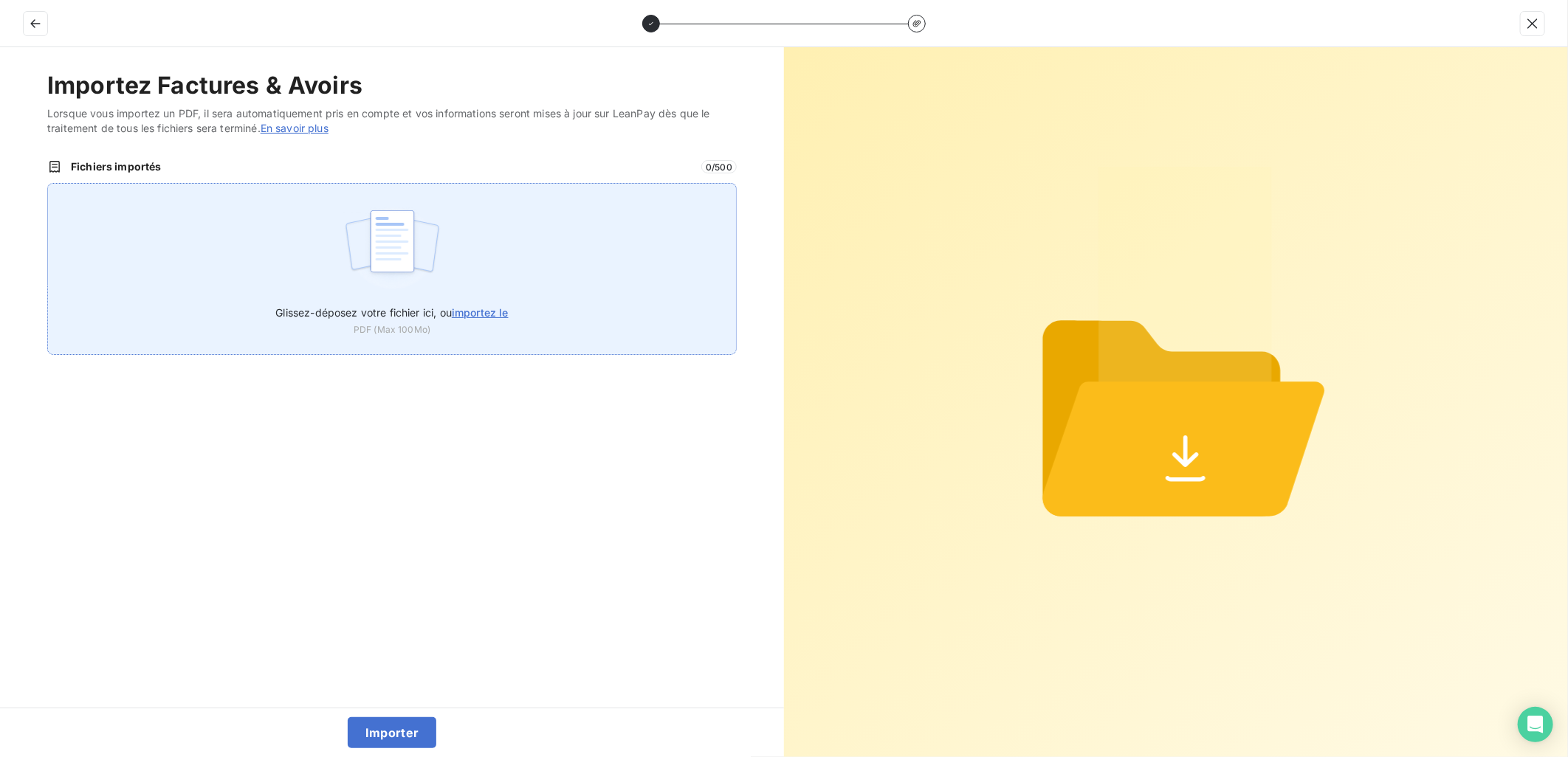
click at [452, 316] on span "Glissez-déposez votre fichier ici, ou importez le" at bounding box center [392, 312] width 233 height 13
click at [48, 184] on input "Glissez-déposez votre fichier ici, ou importez le" at bounding box center [48, 183] width 1 height 1
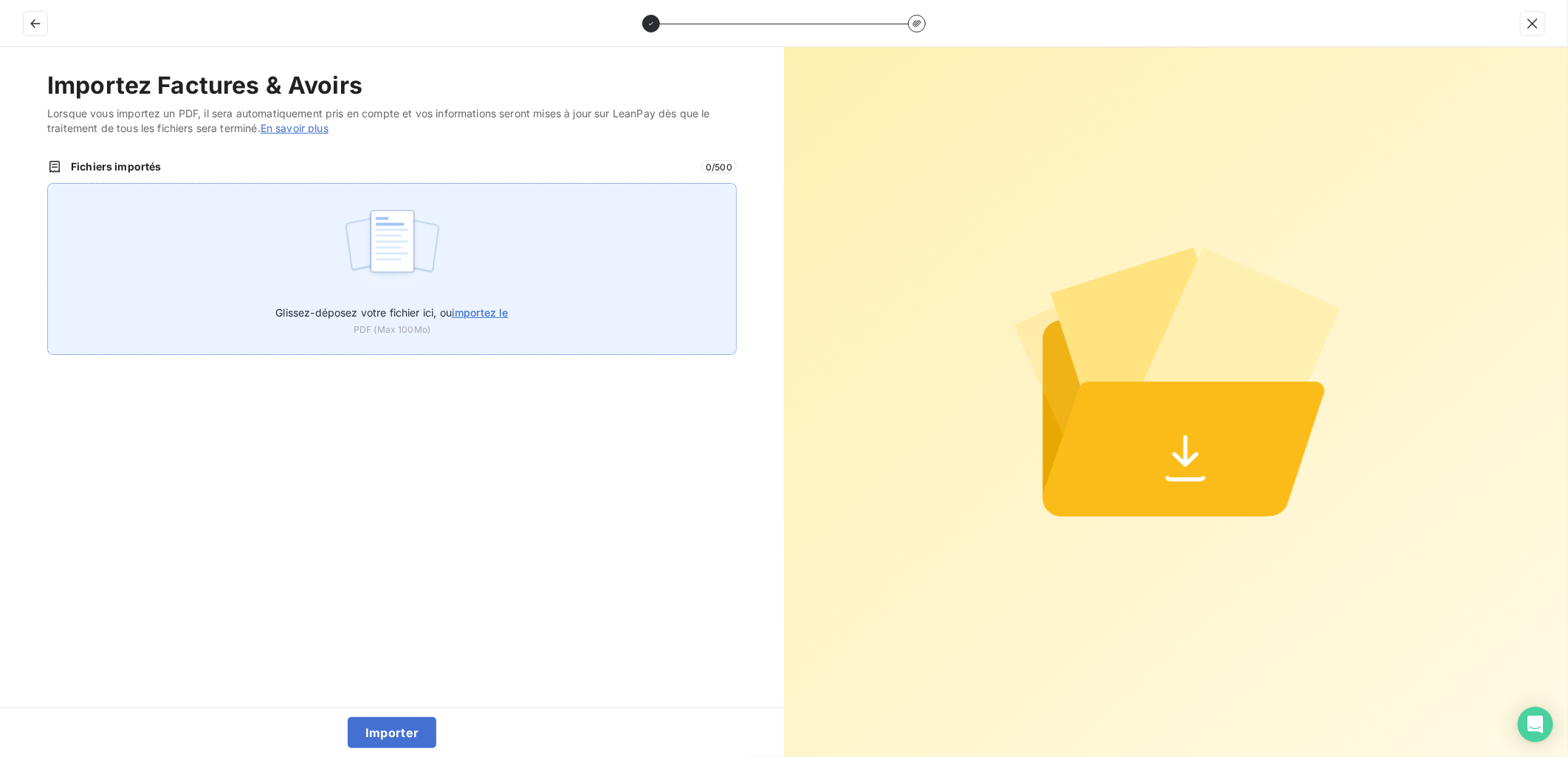
type input "C:\fakepath\FEF-2025-2925.pdf"
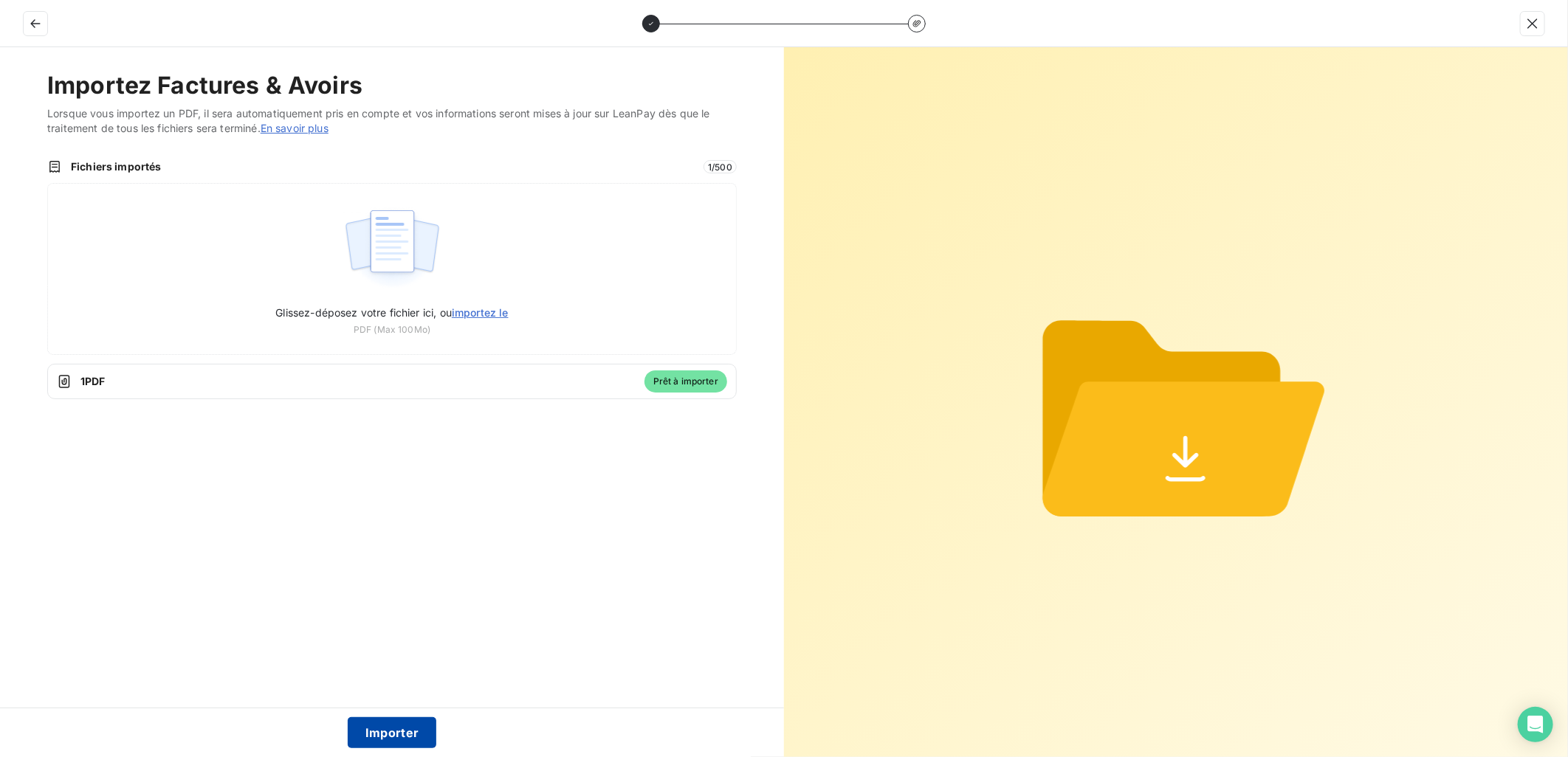
click at [393, 731] on button "Importer" at bounding box center [392, 732] width 89 height 31
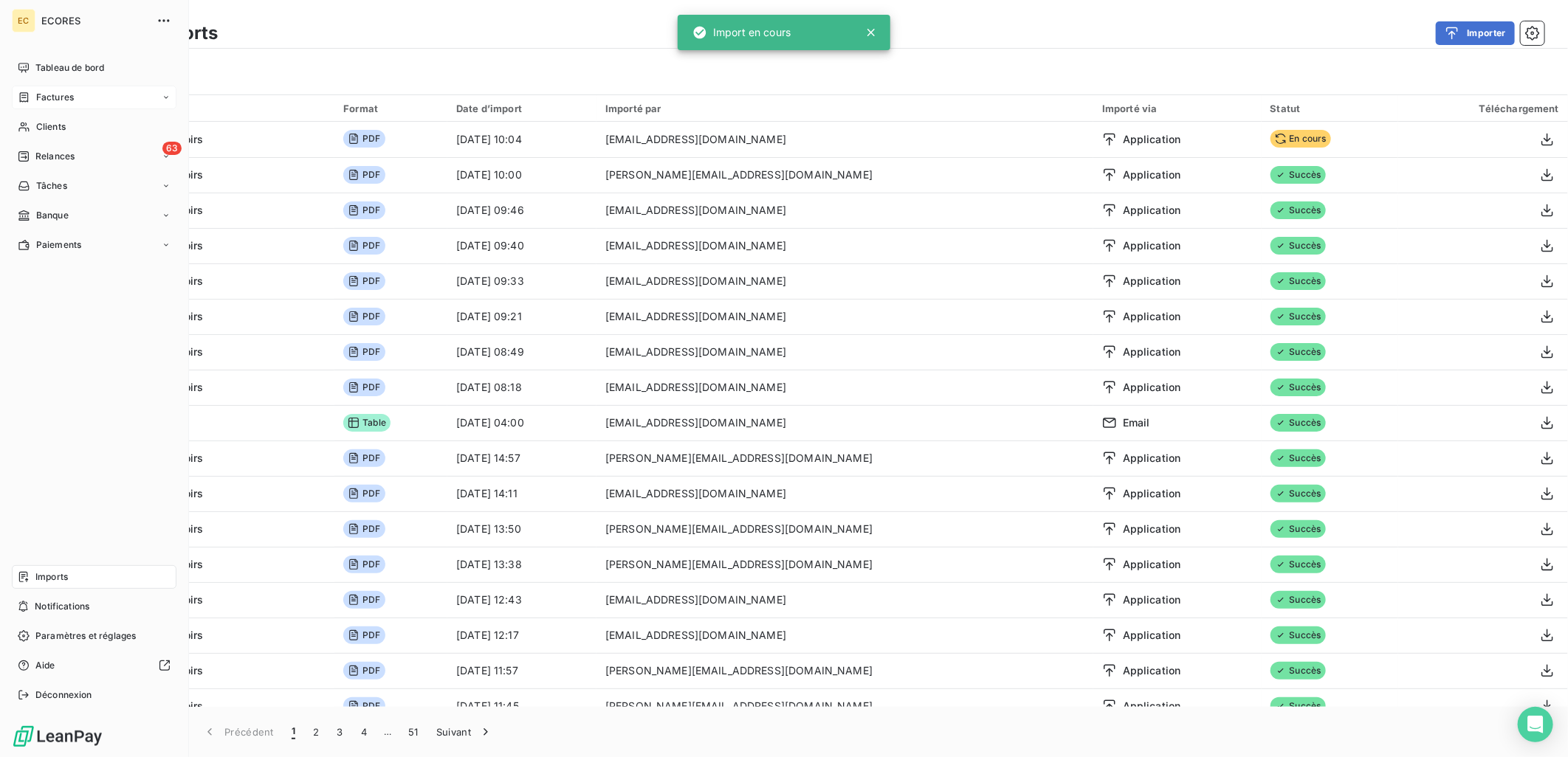
click at [66, 91] on span "Factures" at bounding box center [55, 98] width 37 height 14
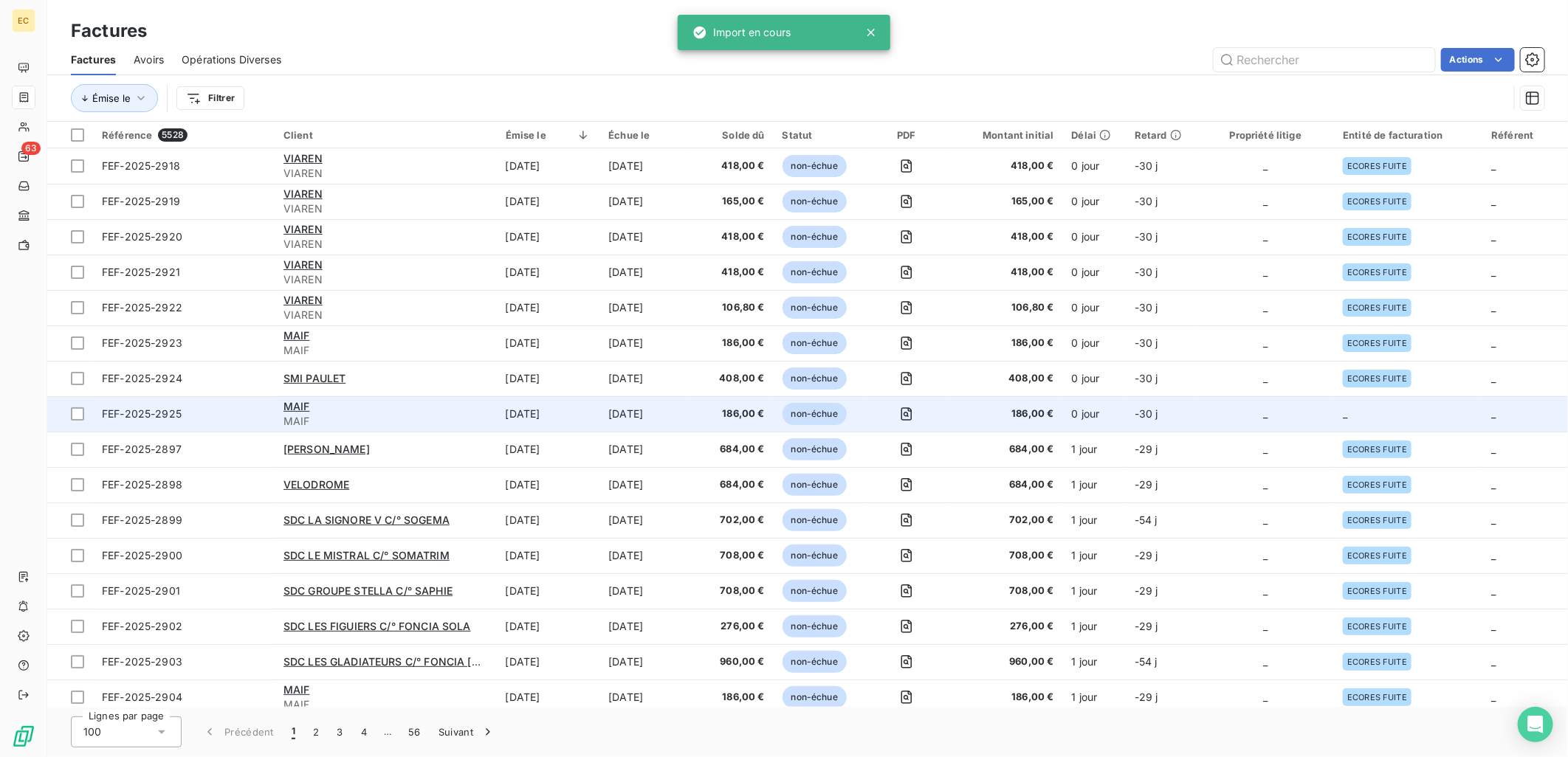
click at [1403, 418] on td "_" at bounding box center [1407, 414] width 149 height 36
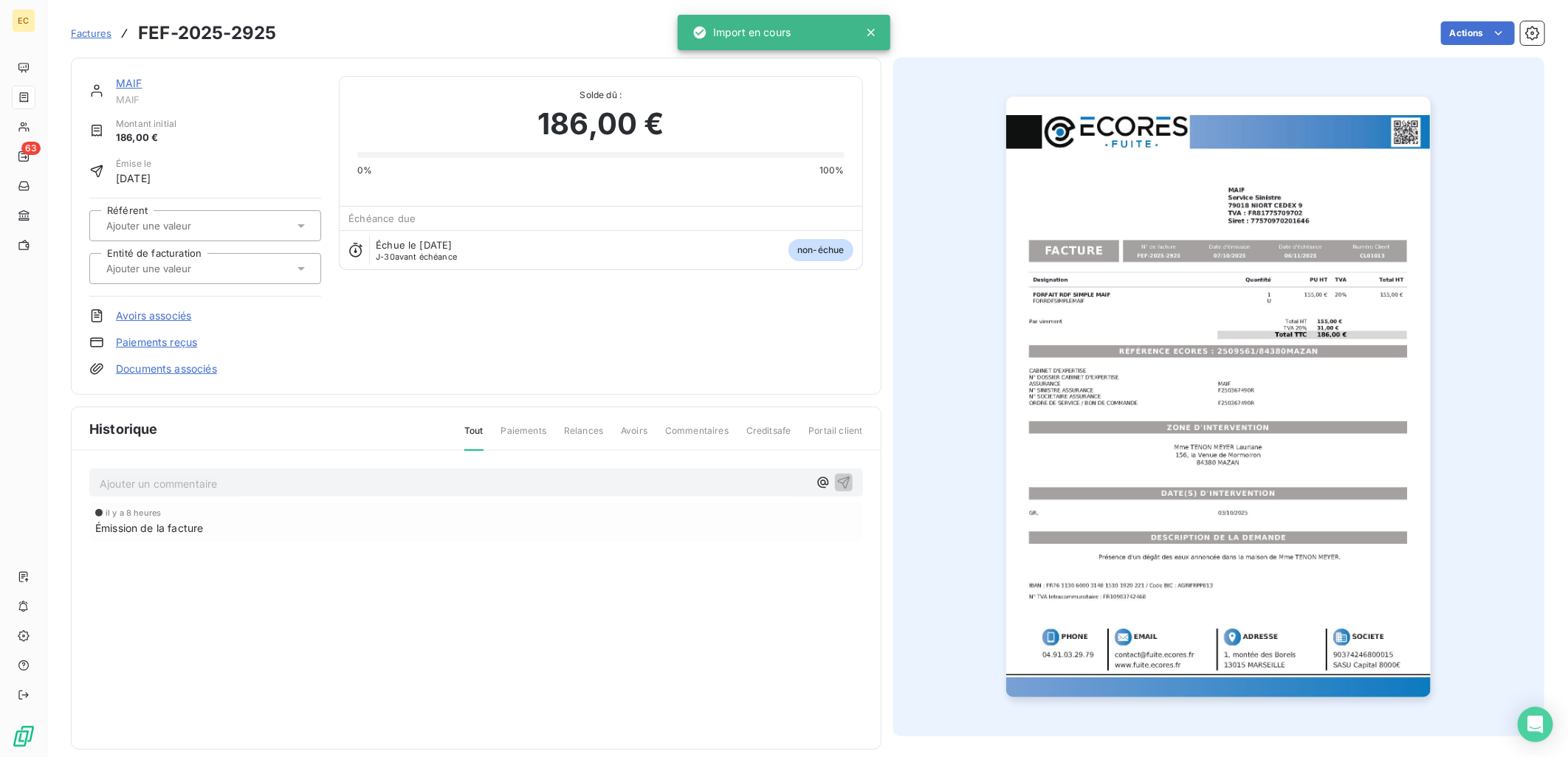
click at [195, 367] on link "Documents associés" at bounding box center [166, 369] width 101 height 14
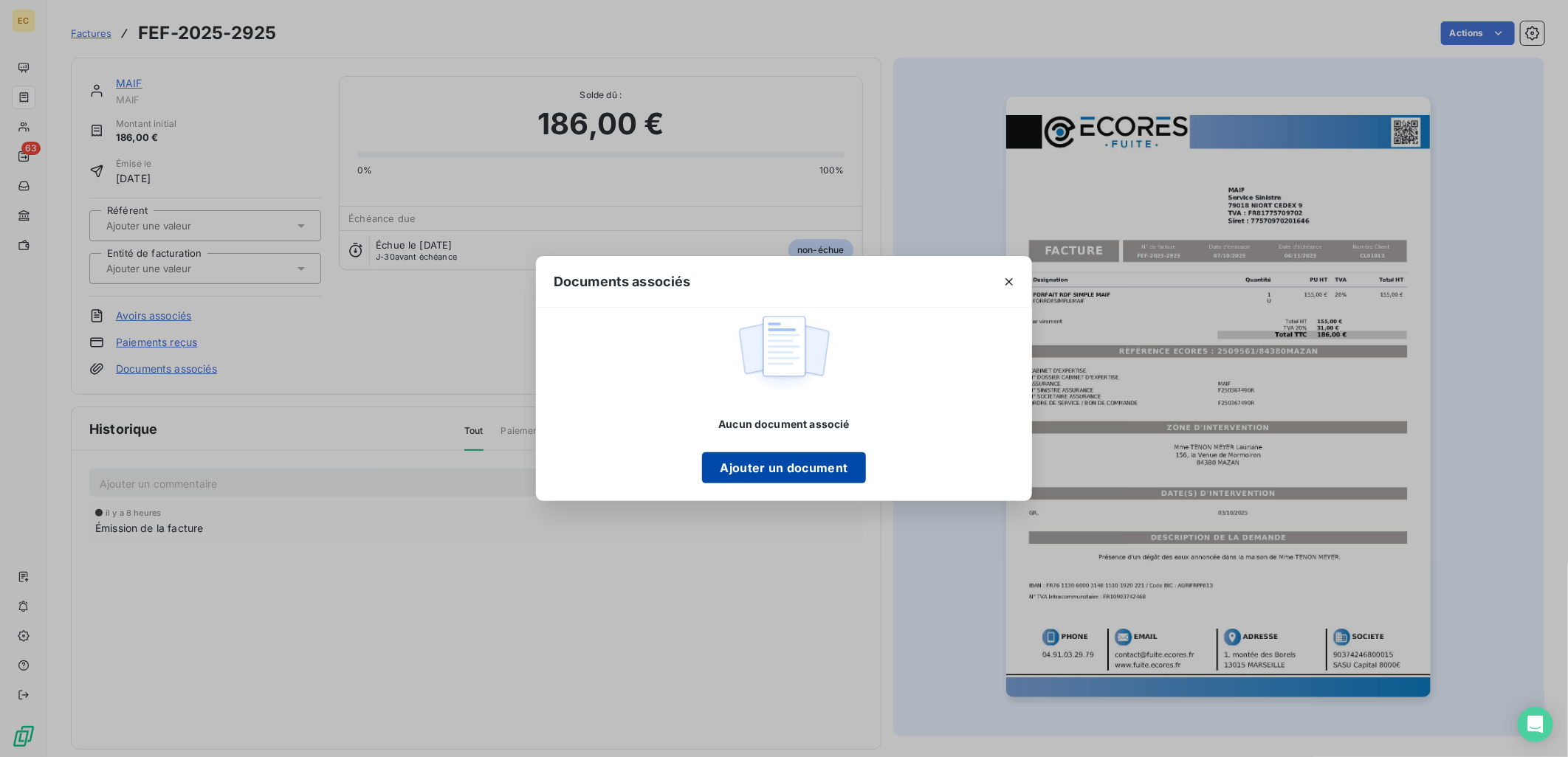
click at [772, 462] on button "Ajouter un document" at bounding box center [784, 467] width 163 height 31
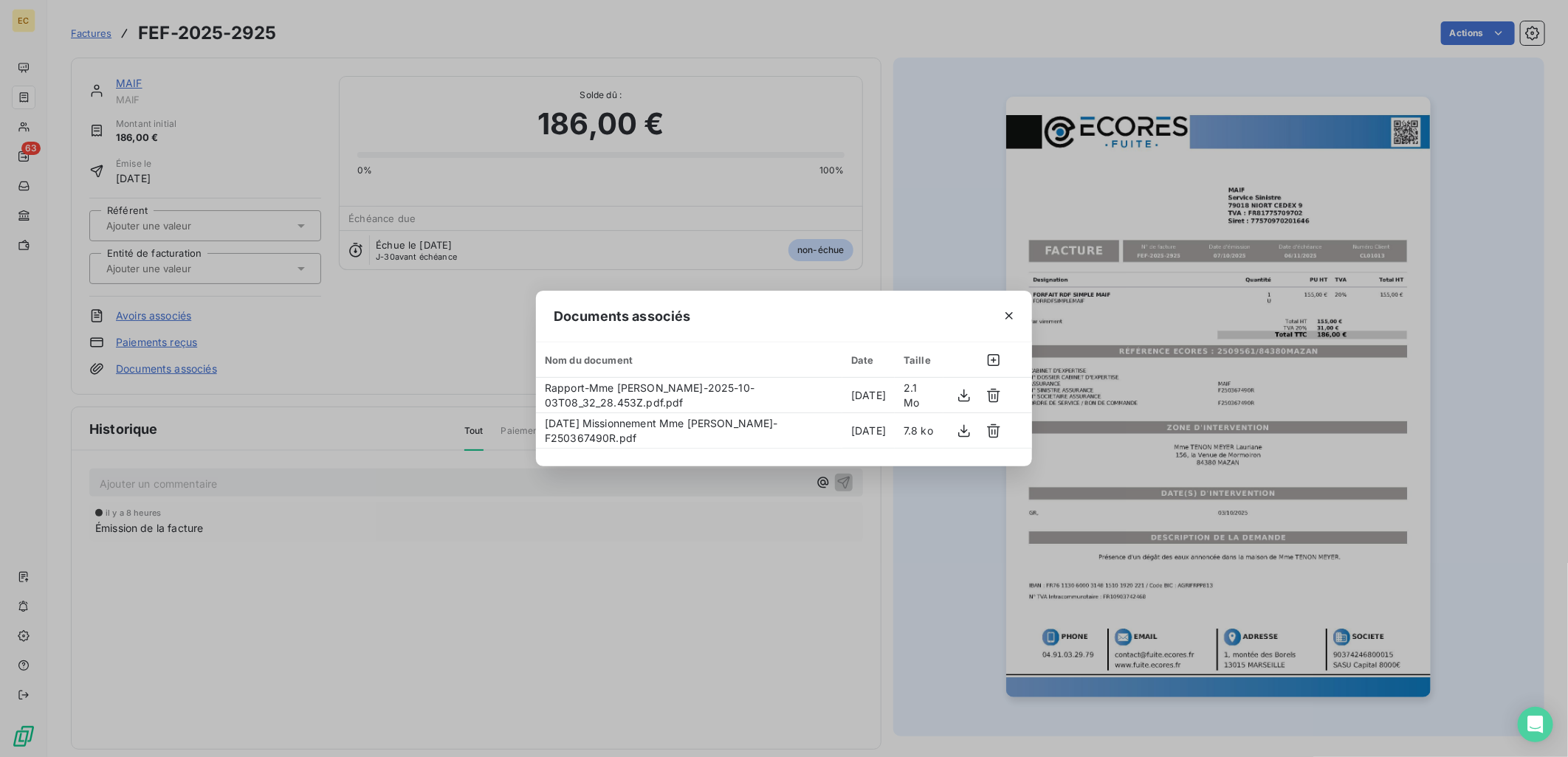
click at [190, 276] on div "Documents associés Nom du document Date Taille Rapport-Mme [PERSON_NAME]-2025-1…" at bounding box center [784, 378] width 1568 height 757
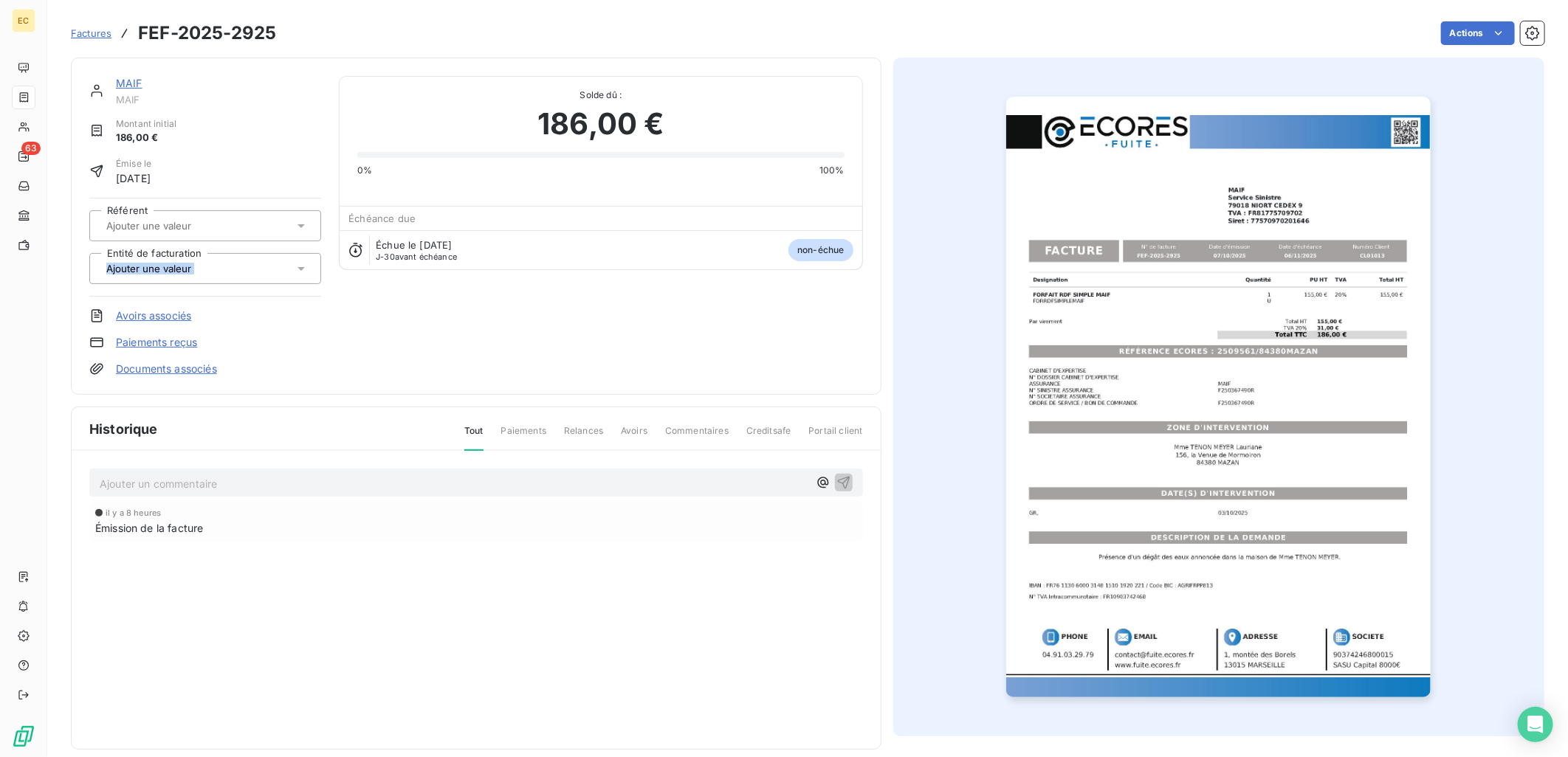
click at [190, 276] on div at bounding box center [198, 268] width 192 height 20
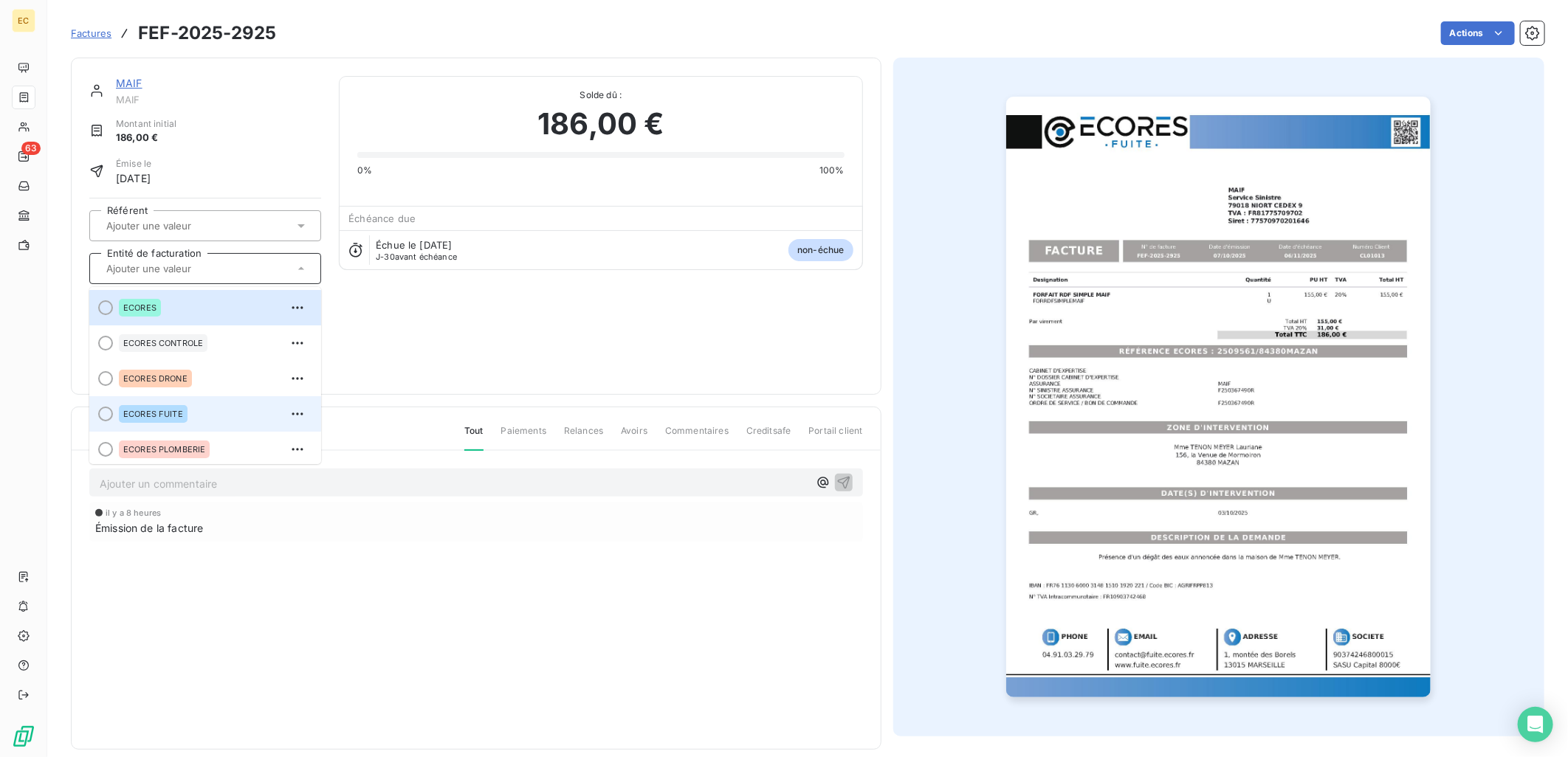
drag, startPoint x: 190, startPoint y: 276, endPoint x: 200, endPoint y: 407, distance: 131.4
click at [200, 407] on div "ECORES FUITE" at bounding box center [214, 414] width 190 height 24
